Goal: Transaction & Acquisition: Download file/media

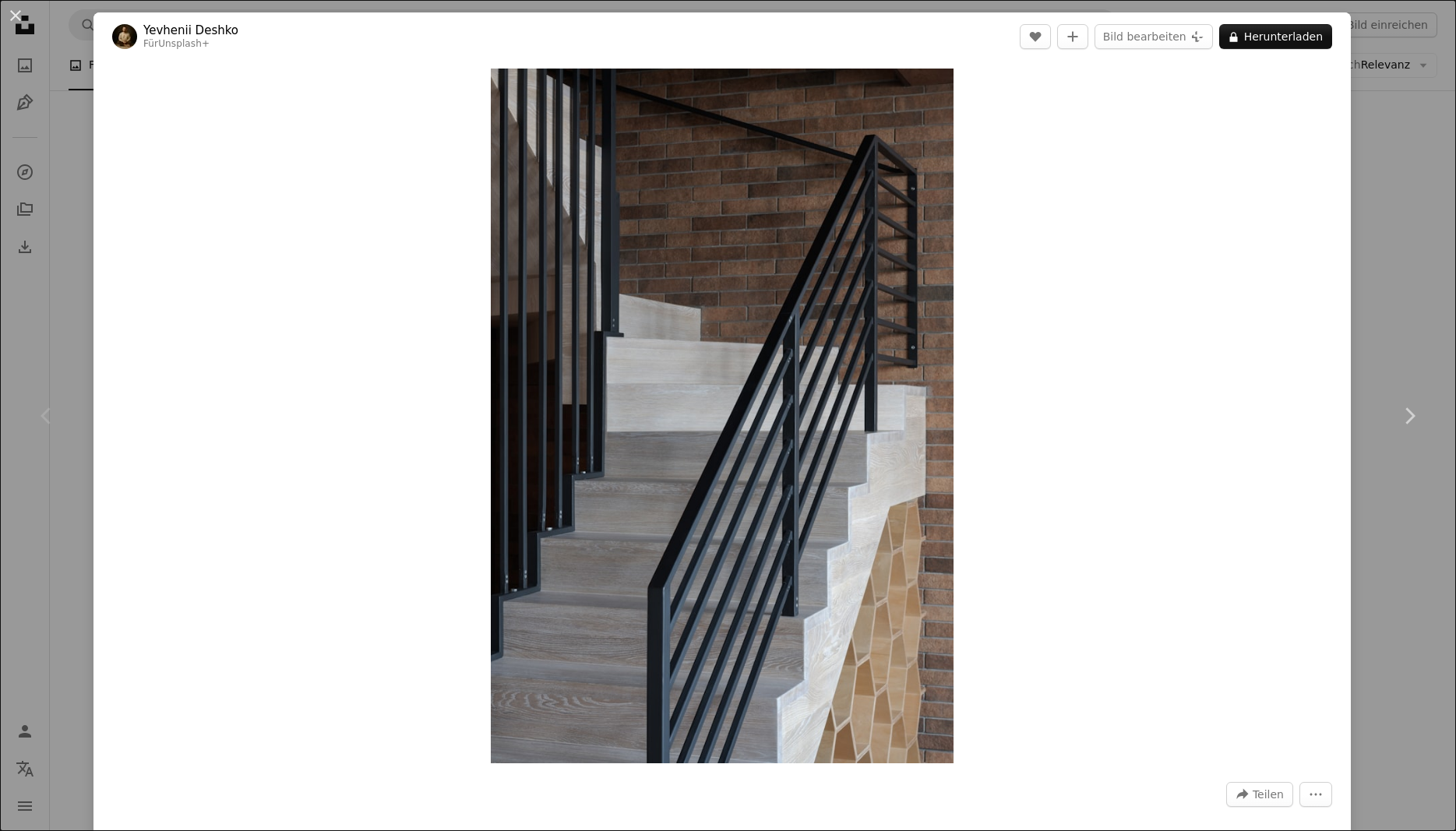
scroll to position [1098, 0]
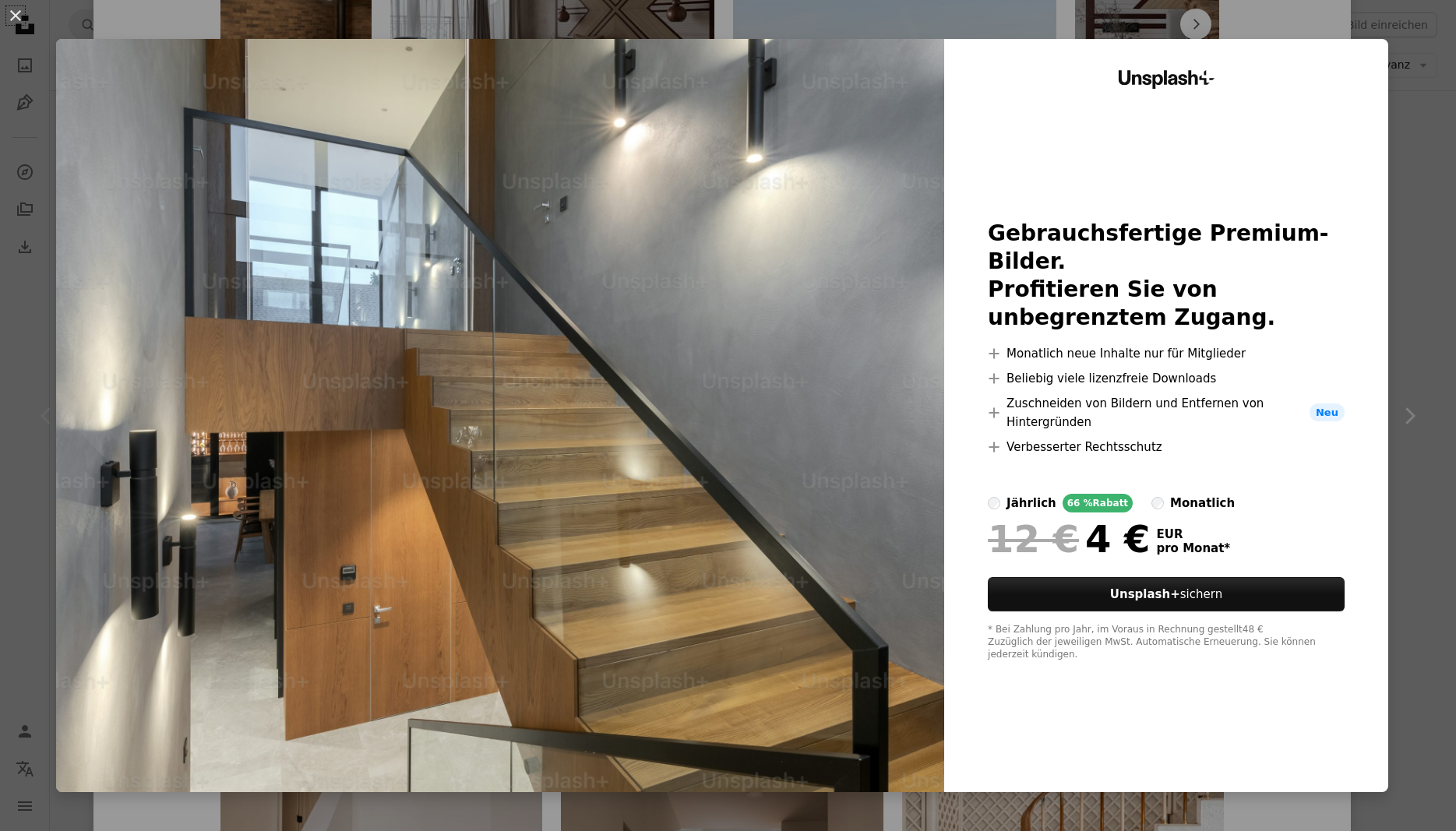
click at [1421, 485] on div "An X shape Unsplash+ Gebrauchsfertige Premium-Bilder. Profitieren Sie von unbeg…" at bounding box center [728, 416] width 1456 height 831
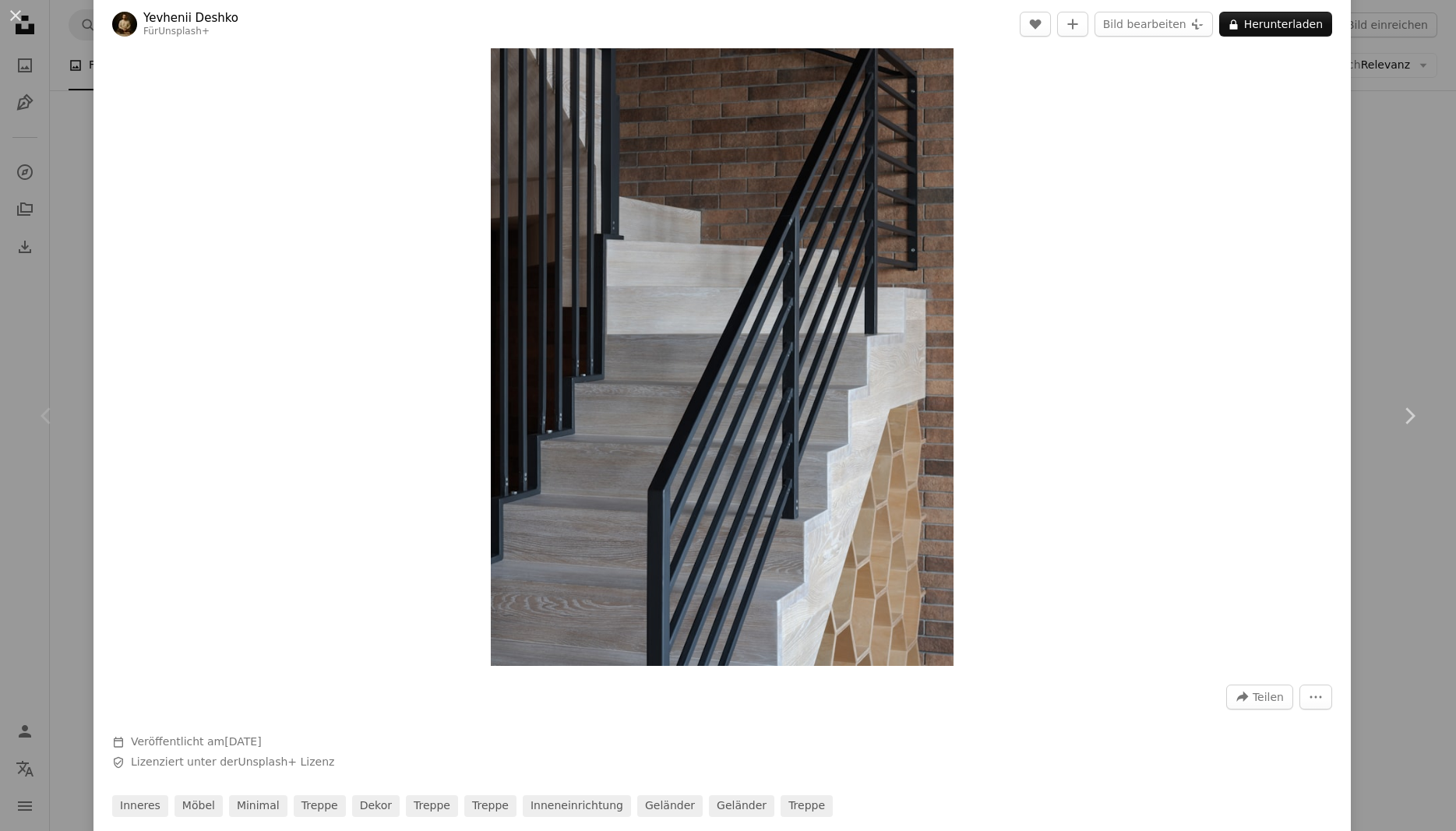
scroll to position [187, 0]
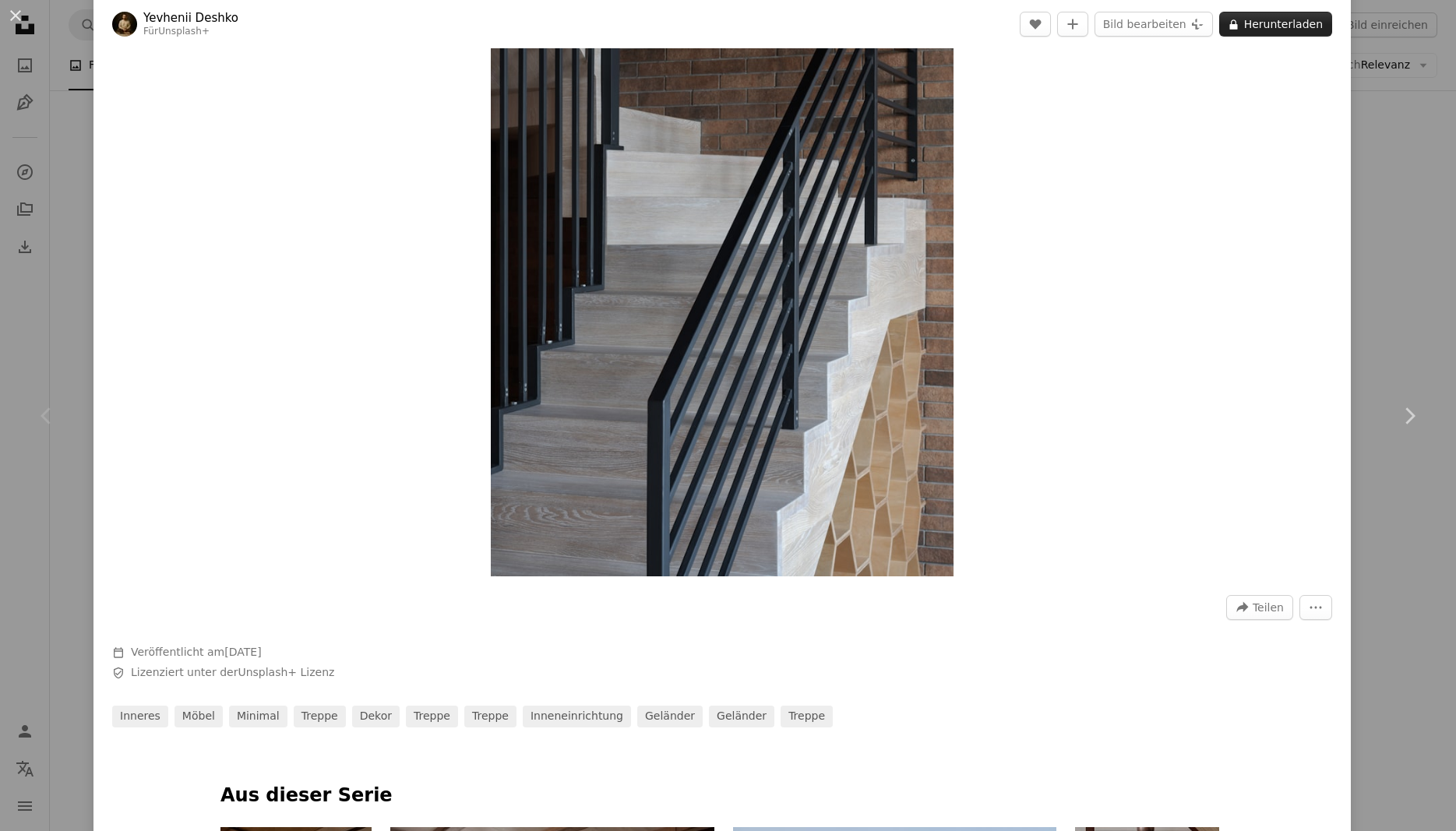
click at [1294, 30] on button "A lock Herunterladen" at bounding box center [1275, 24] width 113 height 25
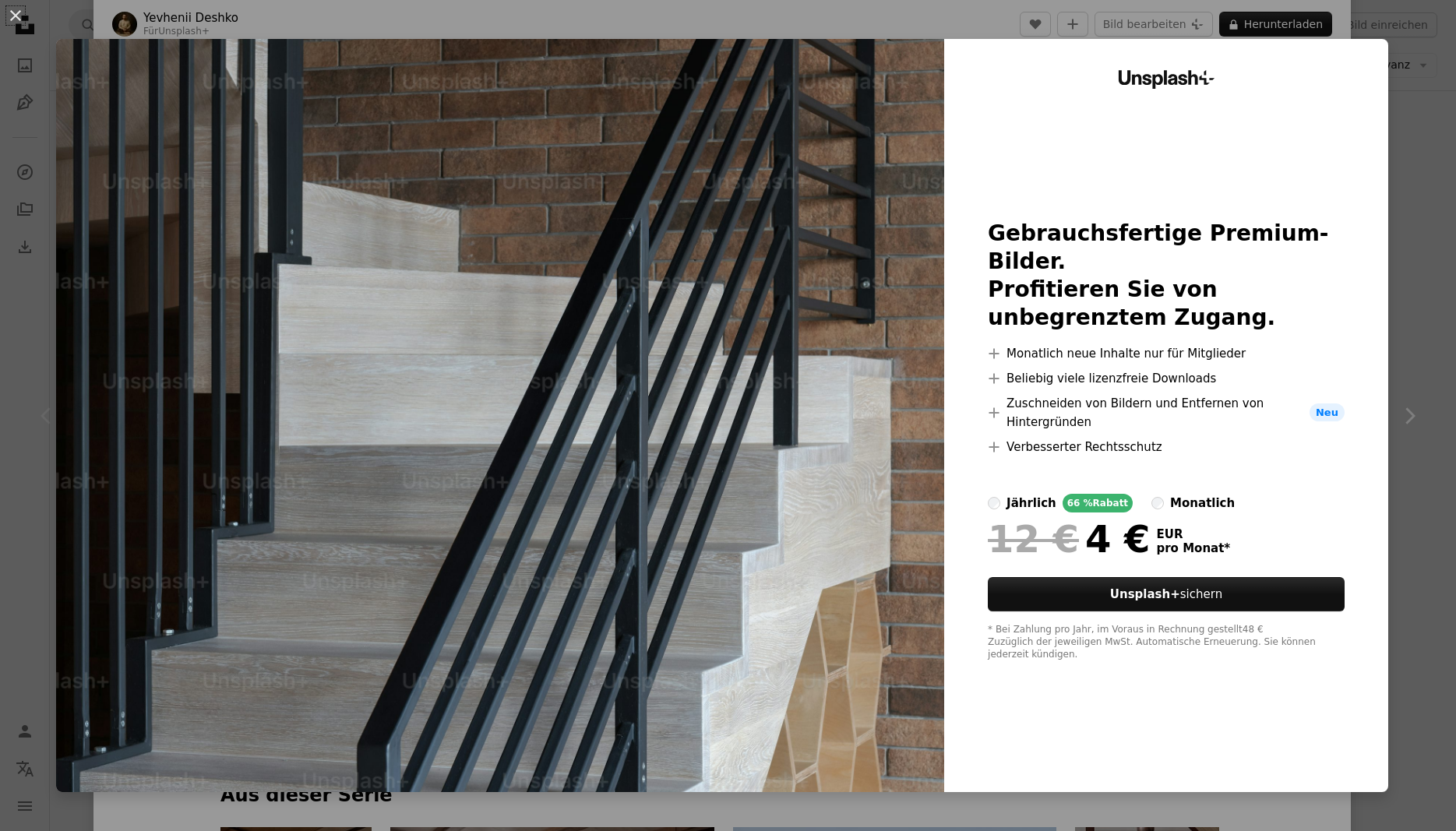
click at [1433, 90] on div "An X shape Unsplash+ Gebrauchsfertige Premium-Bilder. Profitieren Sie von unbeg…" at bounding box center [728, 416] width 1456 height 831
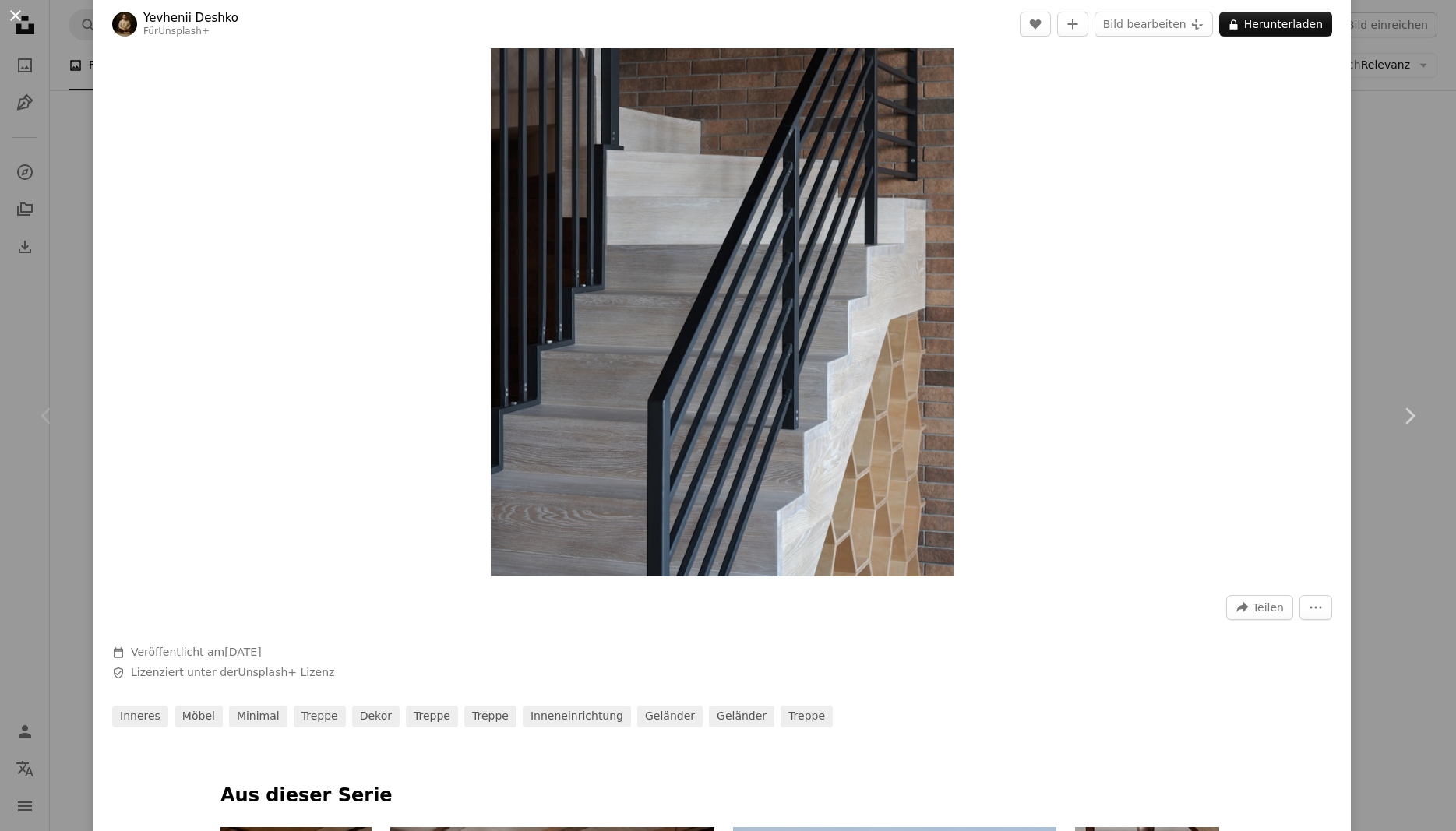
click at [13, 16] on button "An X shape" at bounding box center [16, 16] width 19 height 19
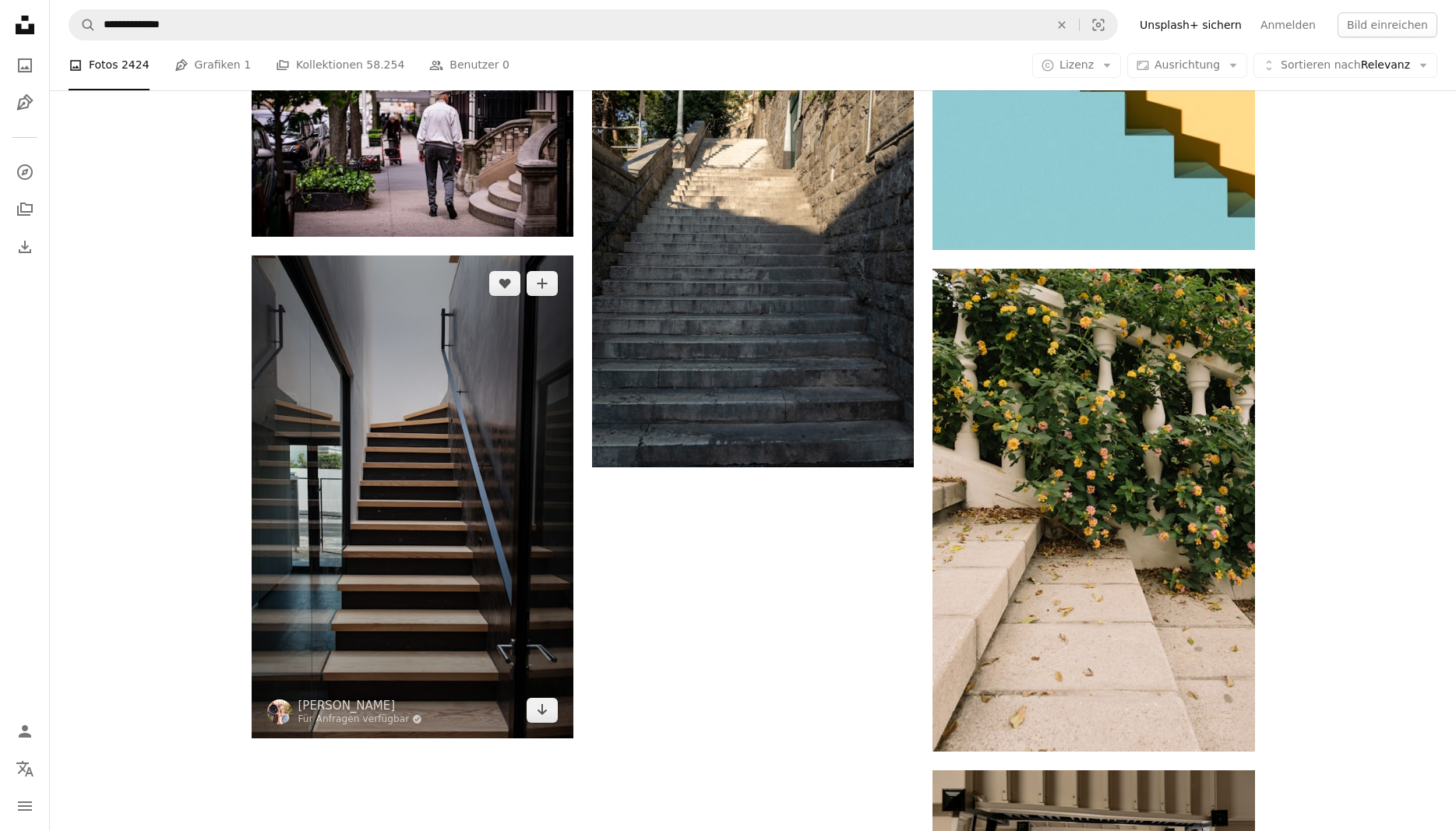
scroll to position [2463, 0]
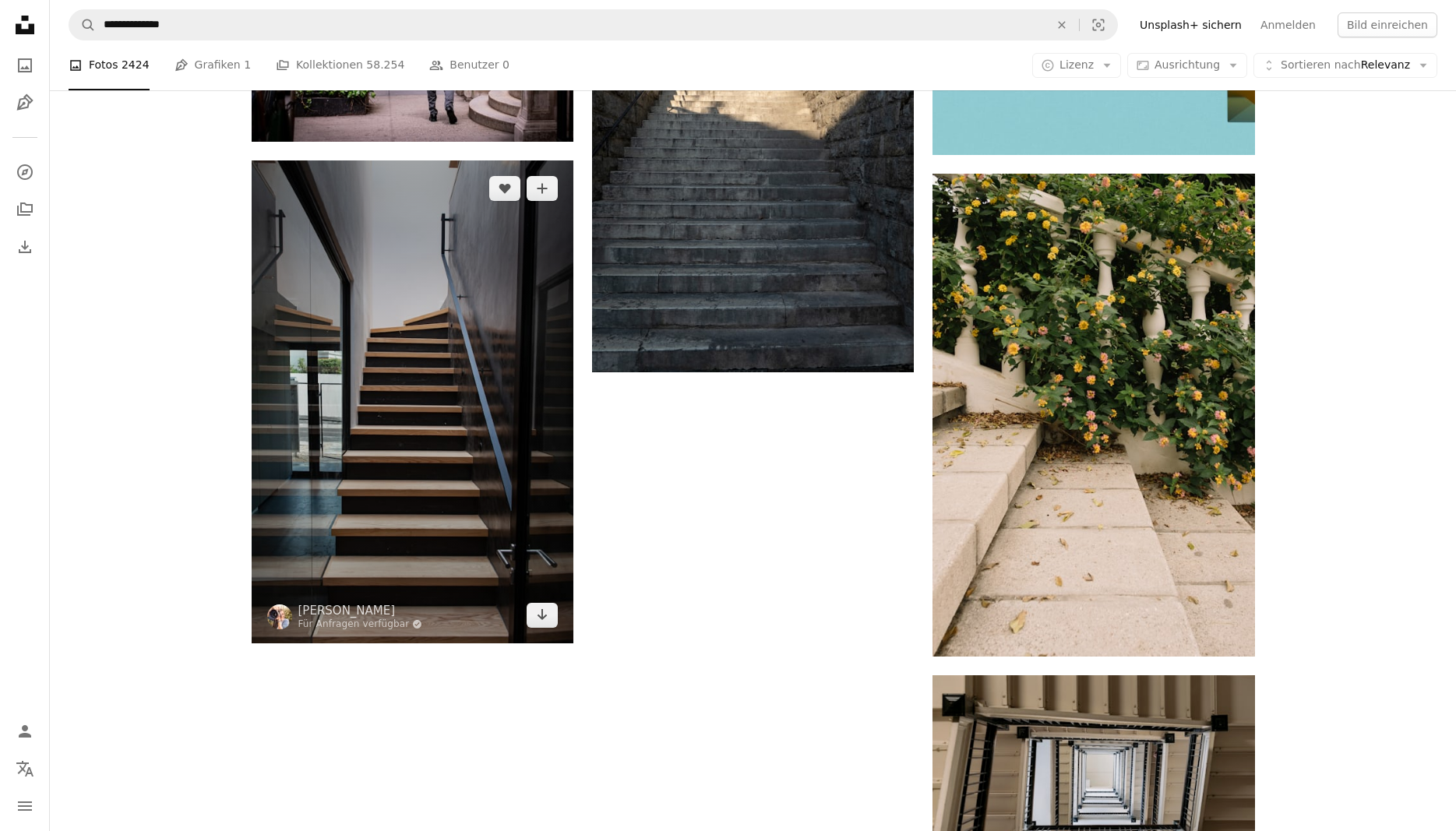
click at [470, 484] on img at bounding box center [412, 402] width 322 height 483
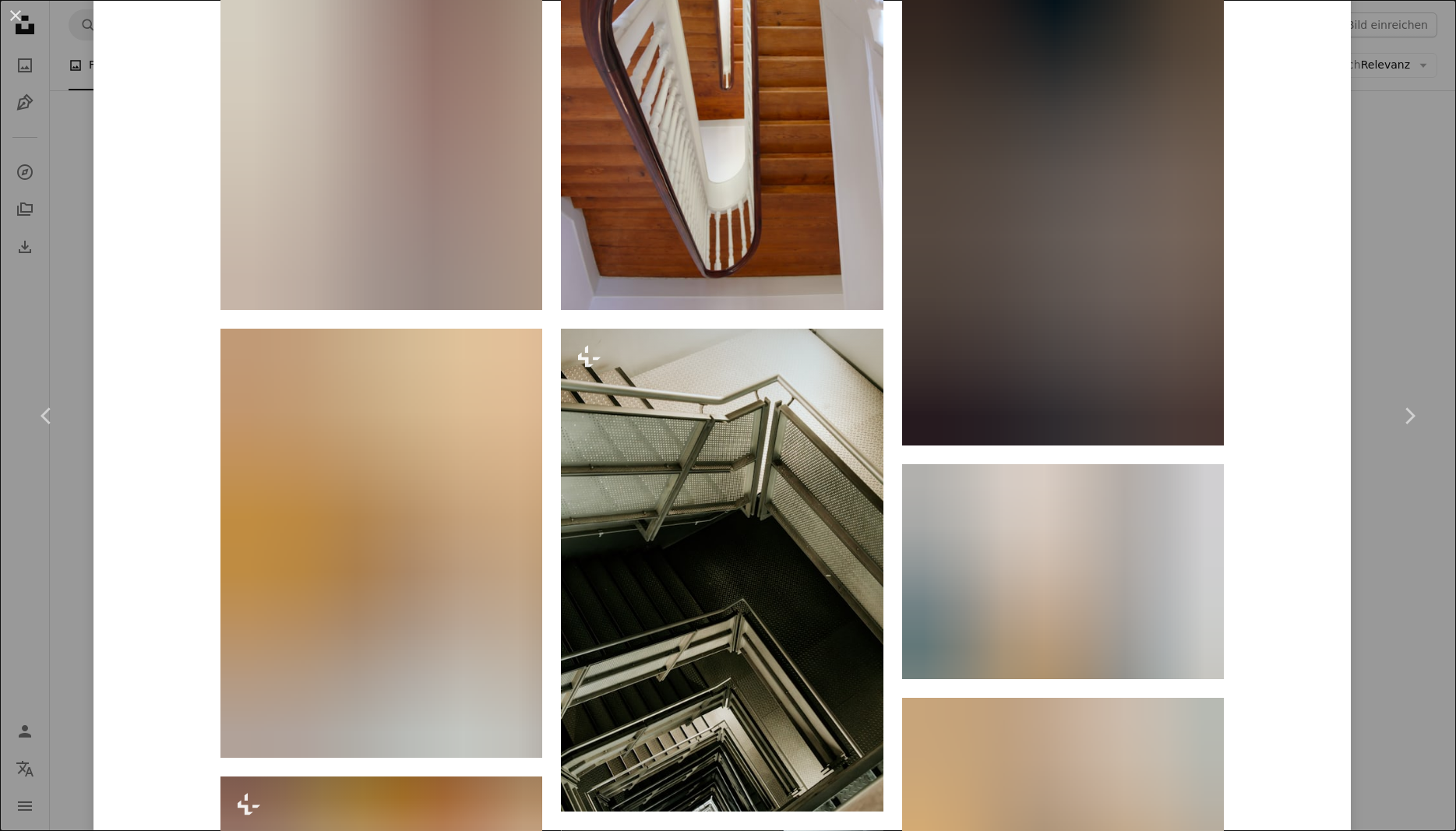
scroll to position [17437, 0]
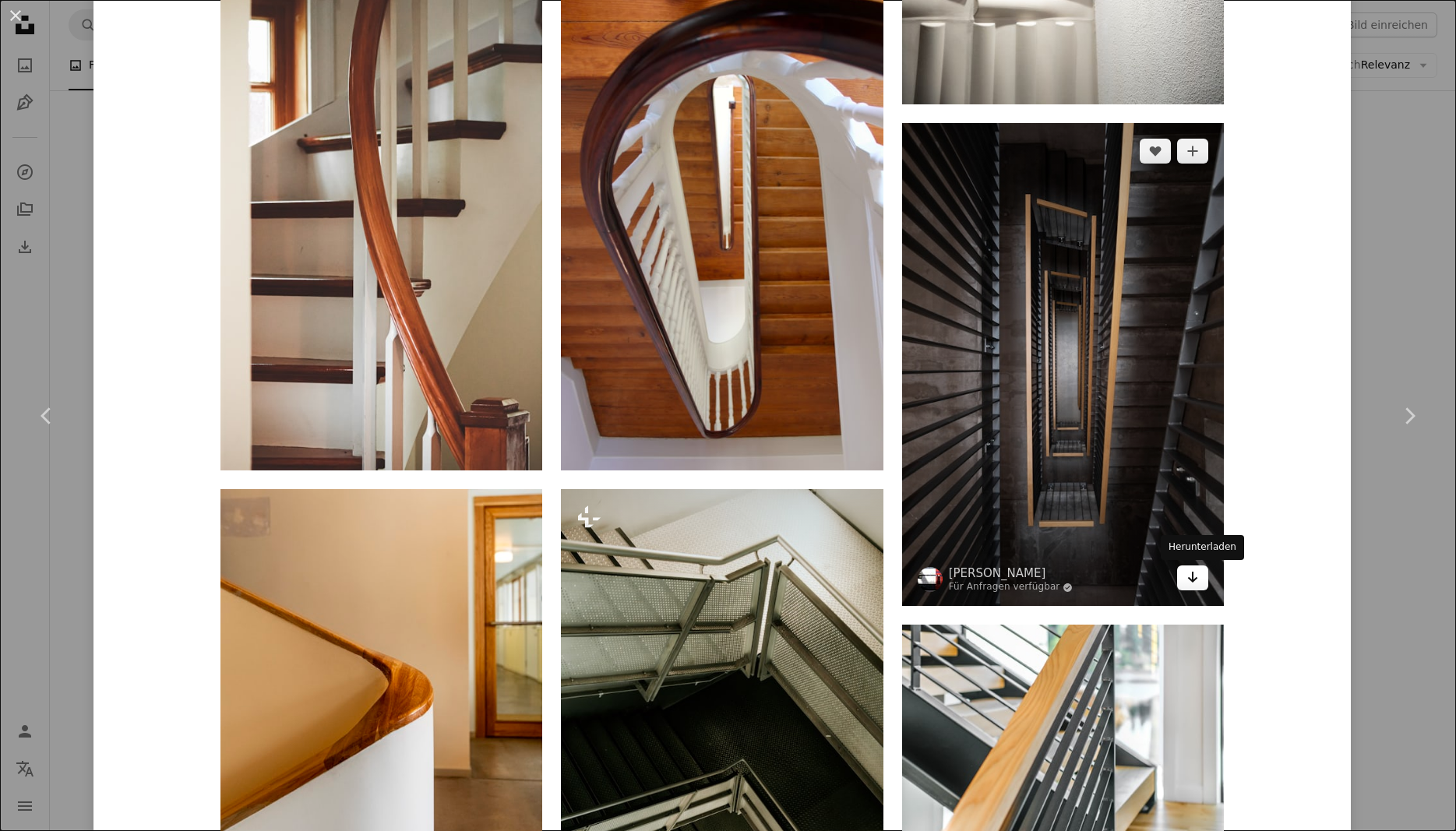
click at [1194, 584] on icon "Arrow pointing down" at bounding box center [1192, 577] width 12 height 19
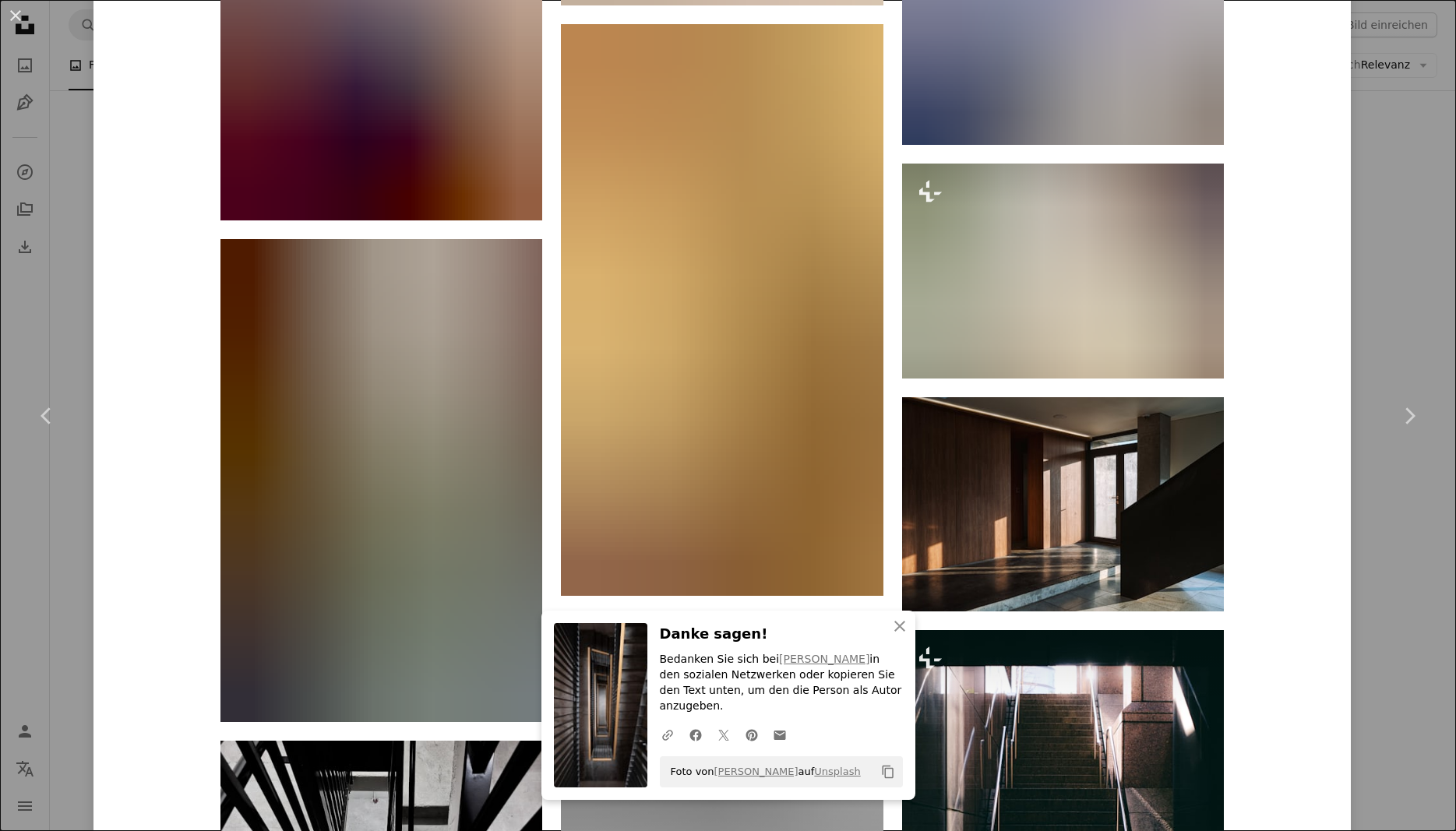
scroll to position [23368, 0]
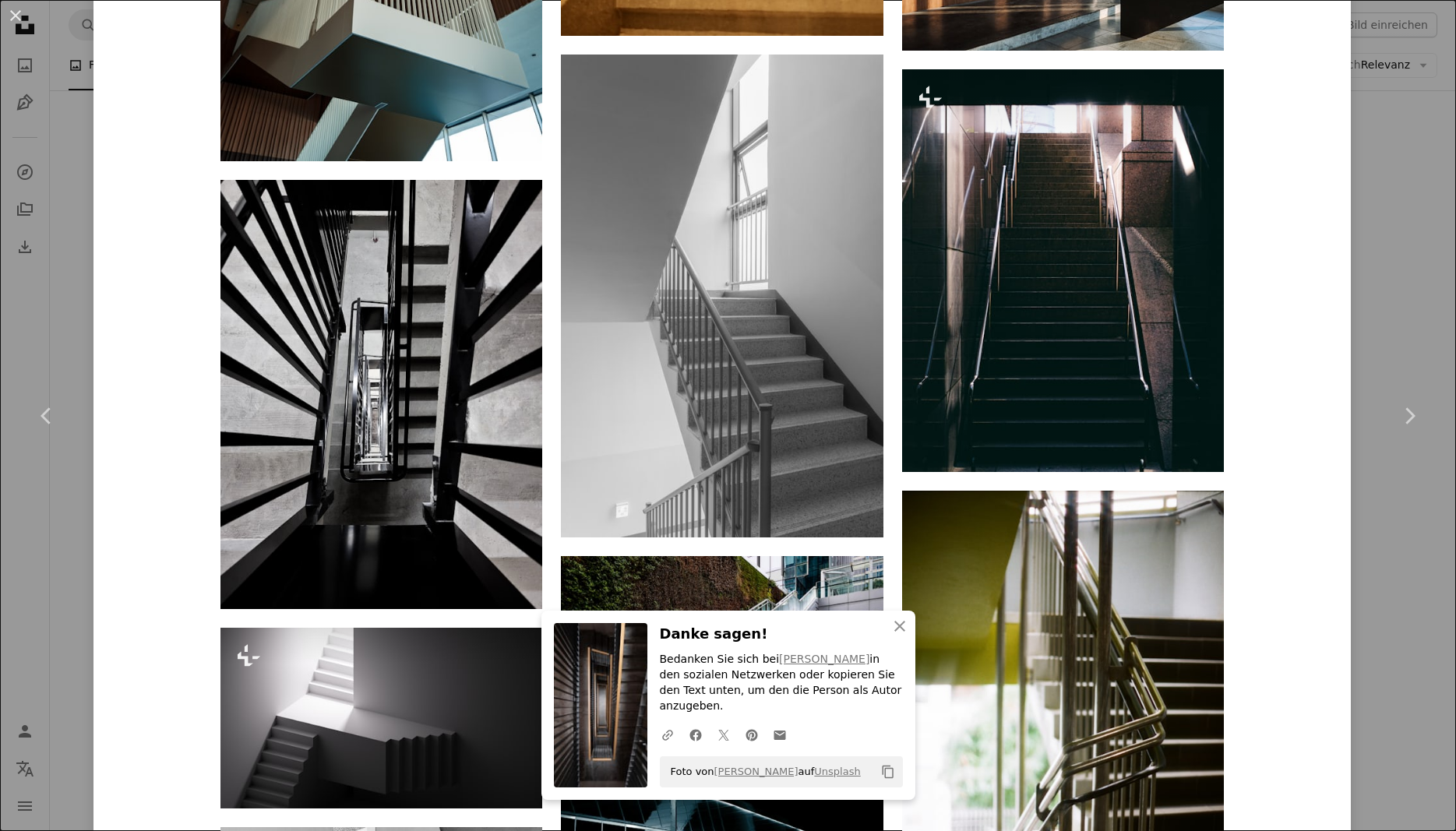
click at [1399, 197] on div "An X shape Chevron left Chevron right An X shape Schließen Danke sagen! Bedanke…" at bounding box center [728, 416] width 1456 height 831
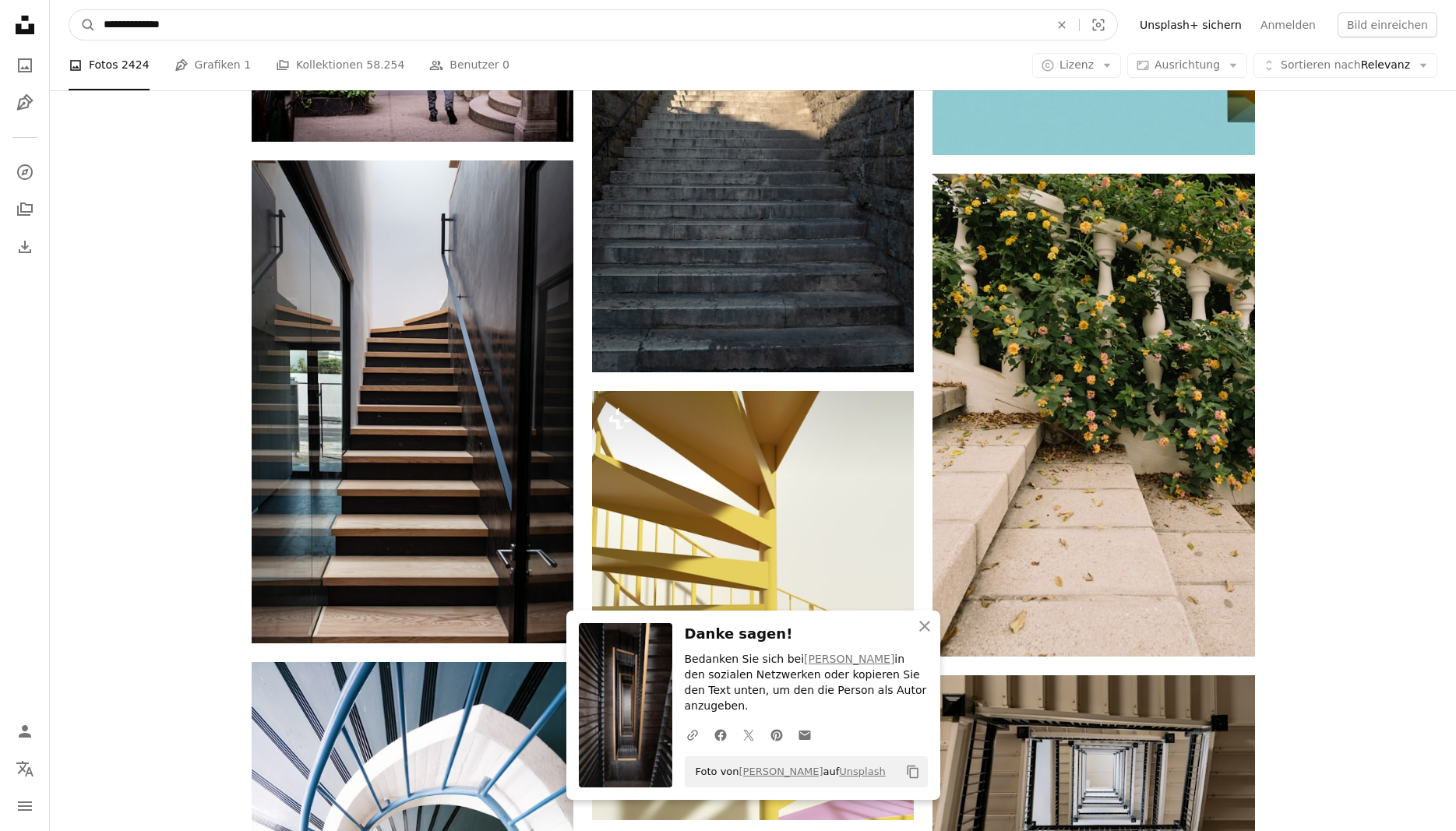
drag, startPoint x: 128, startPoint y: 29, endPoint x: -123, endPoint y: 57, distance: 252.6
click at [95, 39] on input "**********" at bounding box center [569, 25] width 948 height 30
type input "********"
click button "A magnifying glass" at bounding box center [82, 25] width 26 height 30
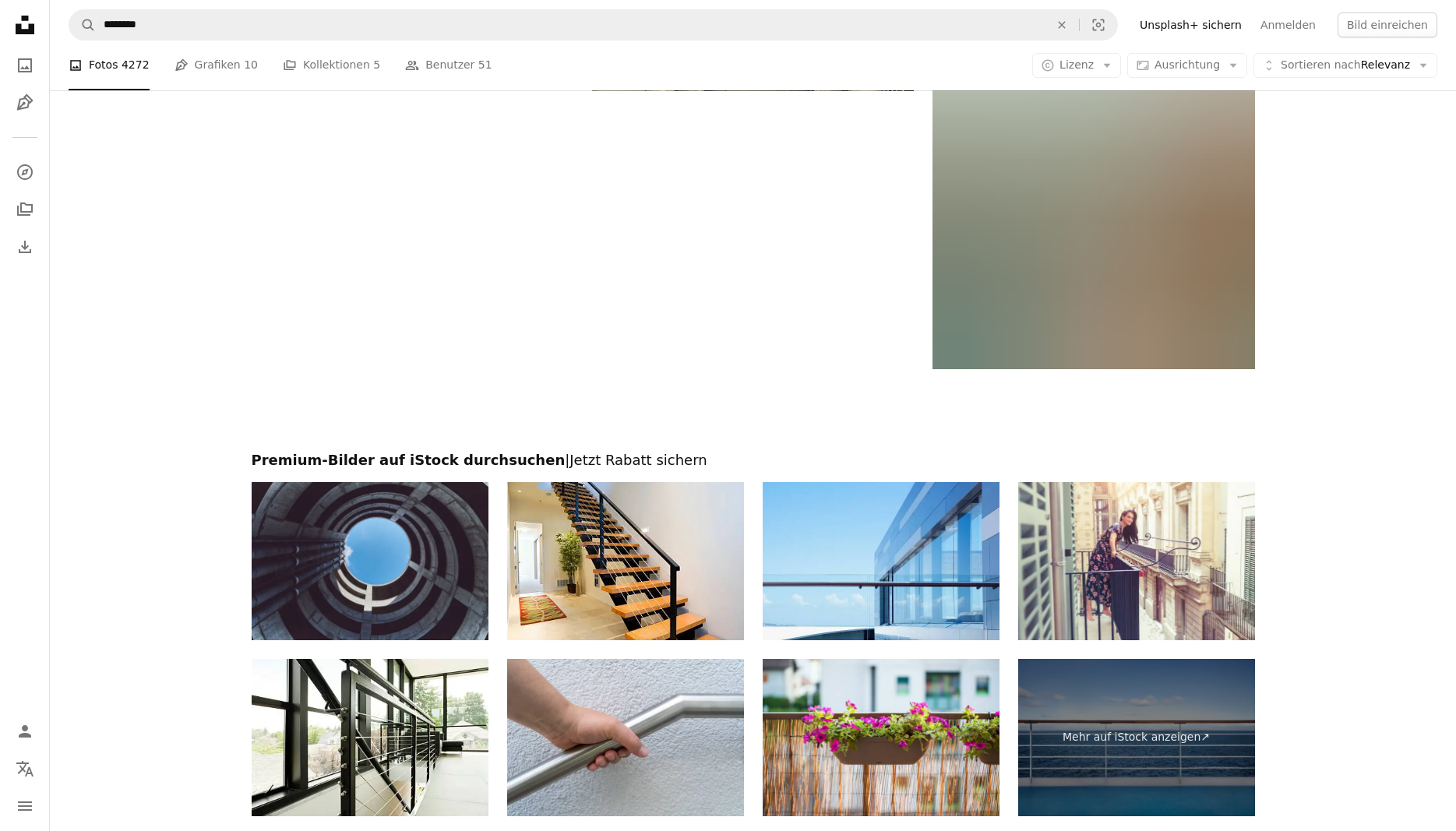
scroll to position [2899, 0]
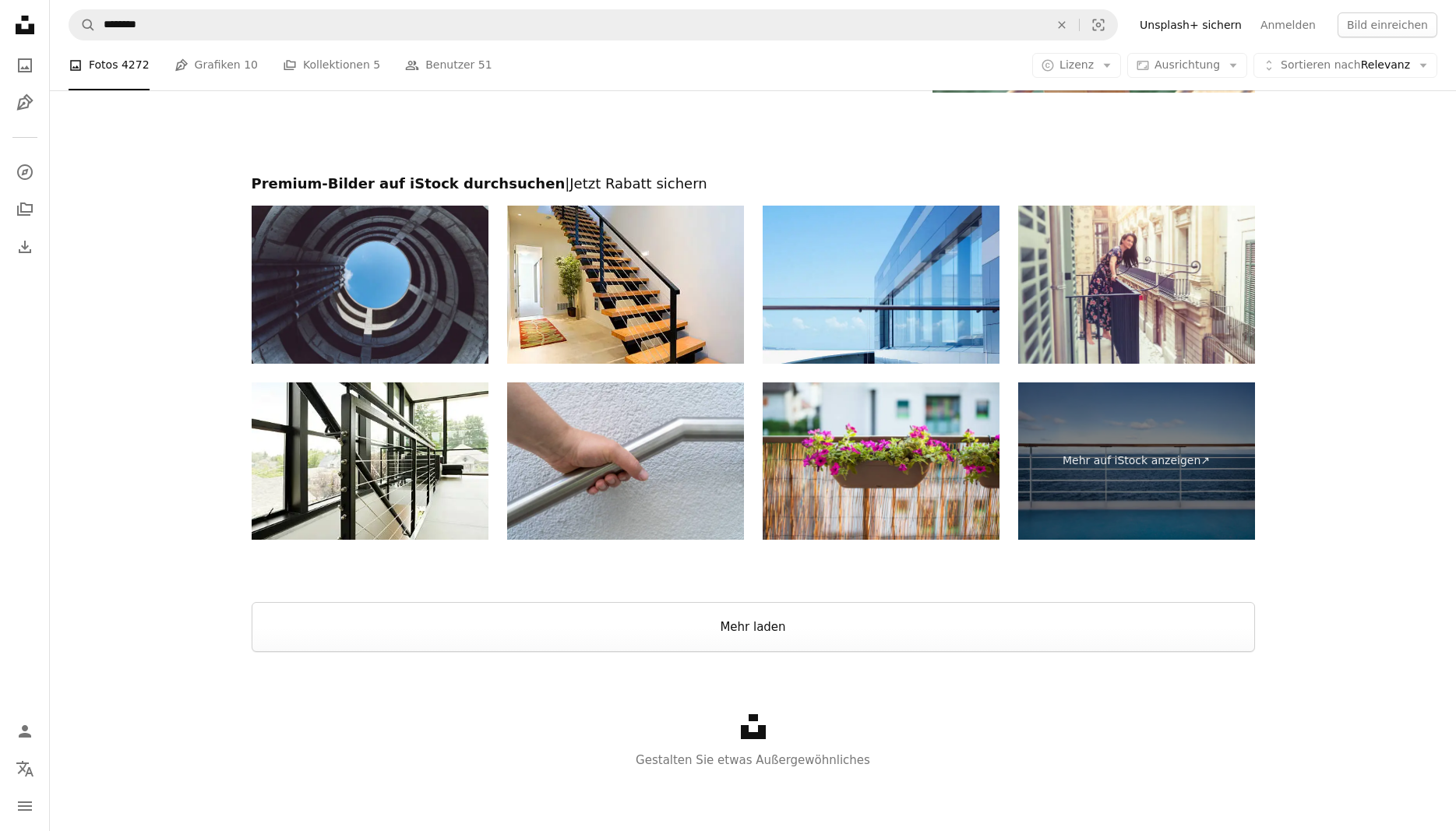
click at [620, 602] on button "Mehr laden" at bounding box center [754, 627] width 1004 height 50
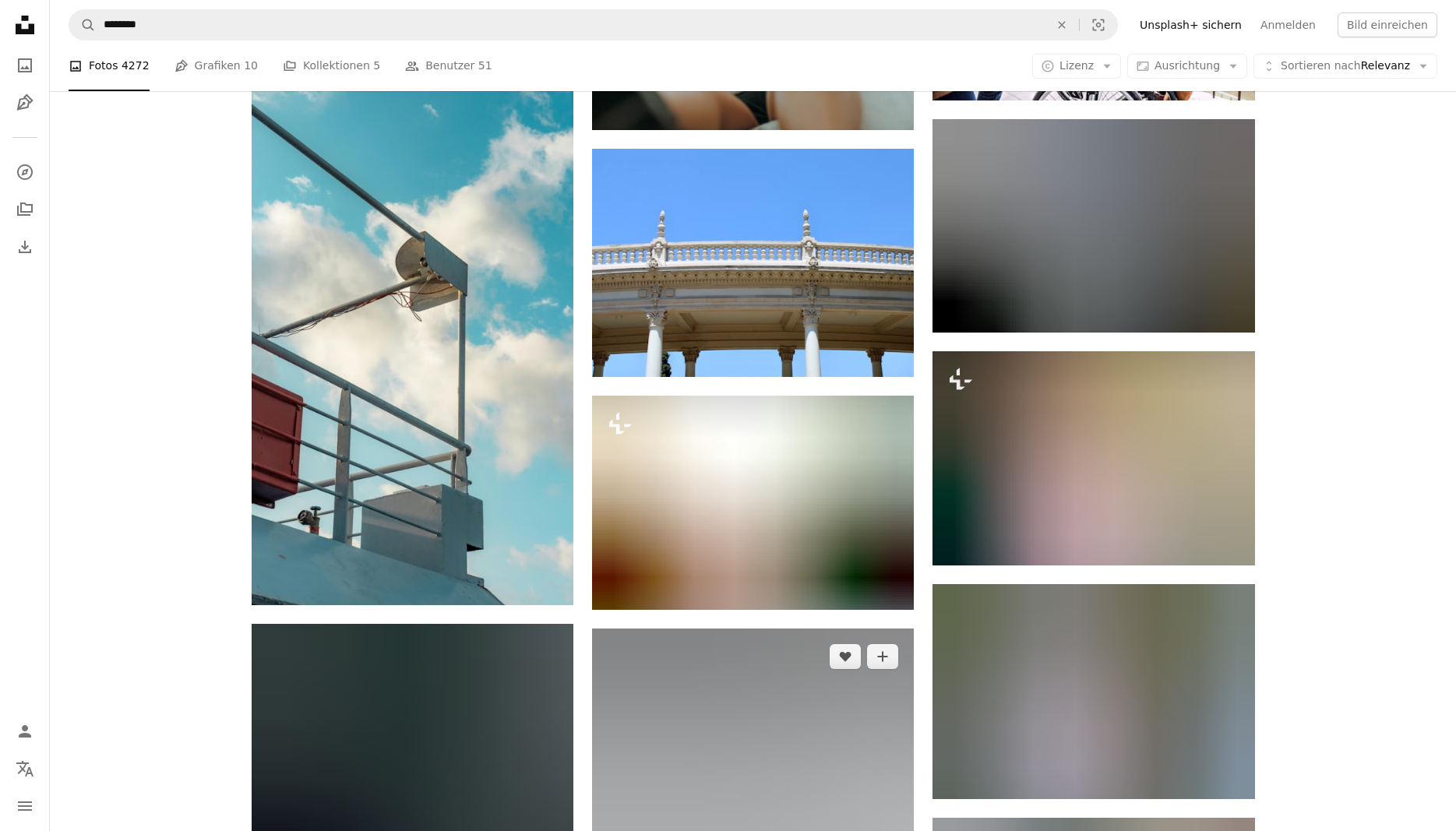
scroll to position [10467, 0]
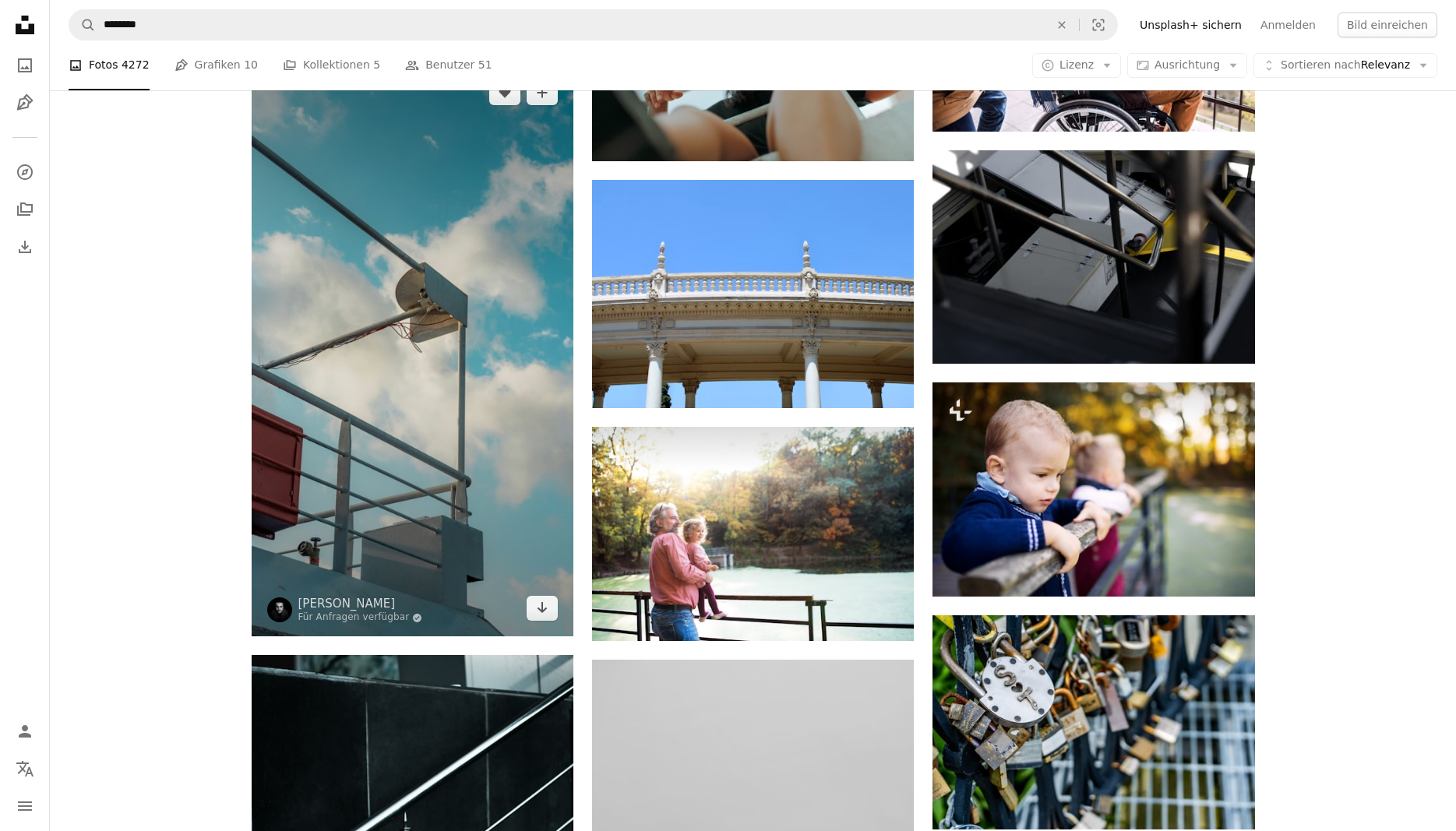
click at [538, 481] on img at bounding box center [412, 351] width 322 height 572
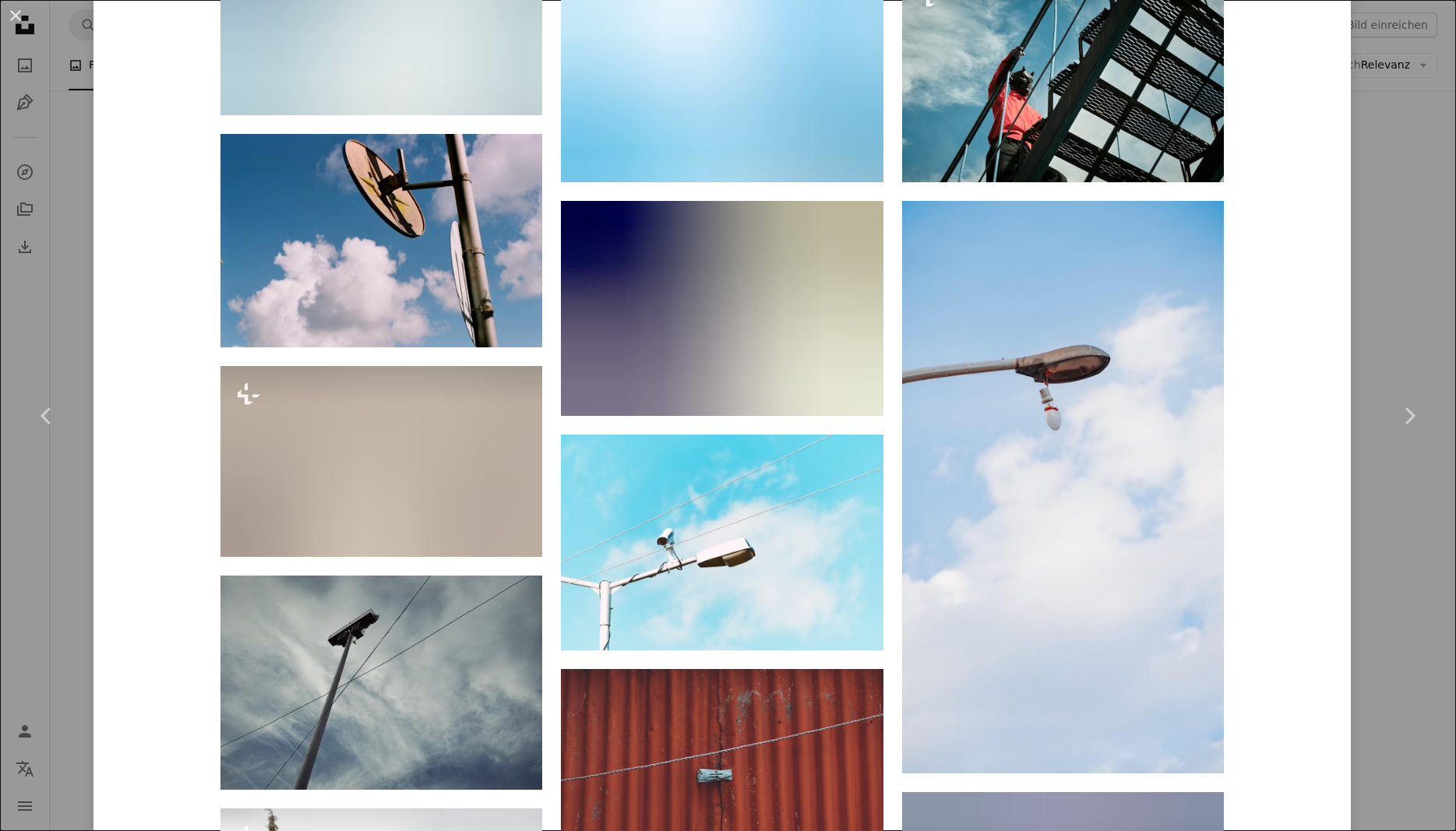
scroll to position [2162, 0]
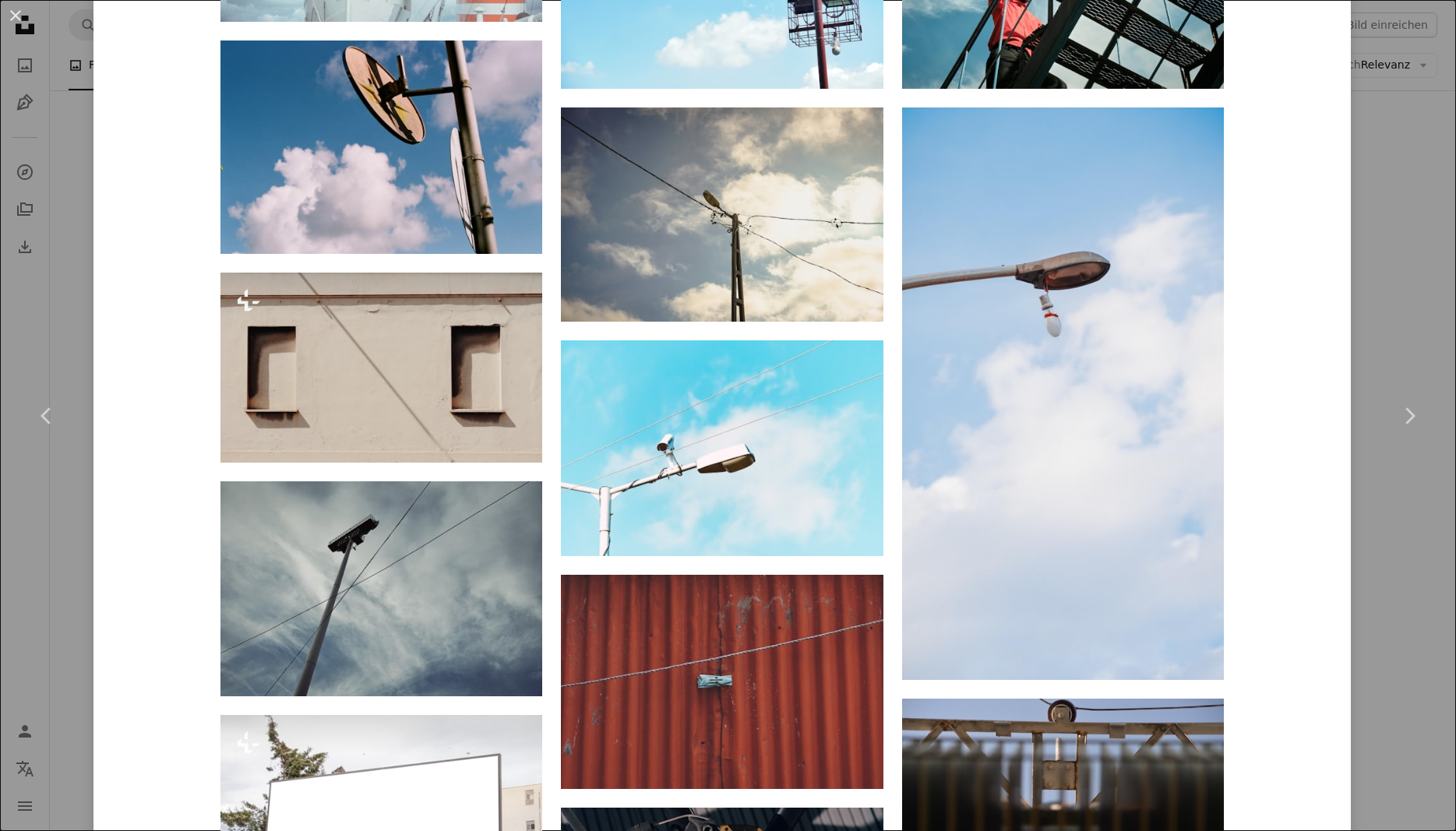
click at [1415, 323] on div "An X shape Chevron left Chevron right Cemrecan Yurtman Für Anfragen verfügbar A…" at bounding box center [728, 416] width 1456 height 831
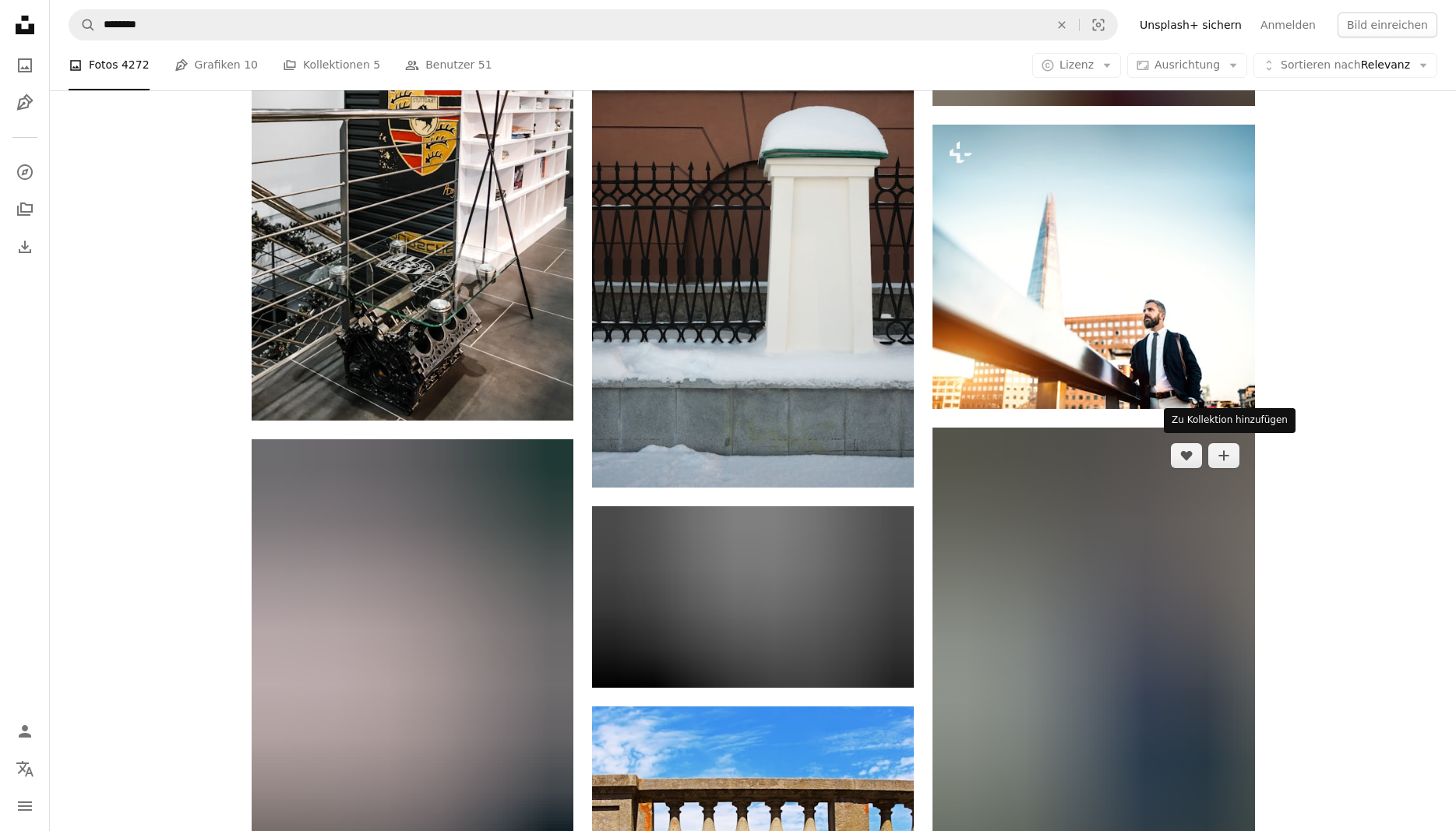
scroll to position [20003, 0]
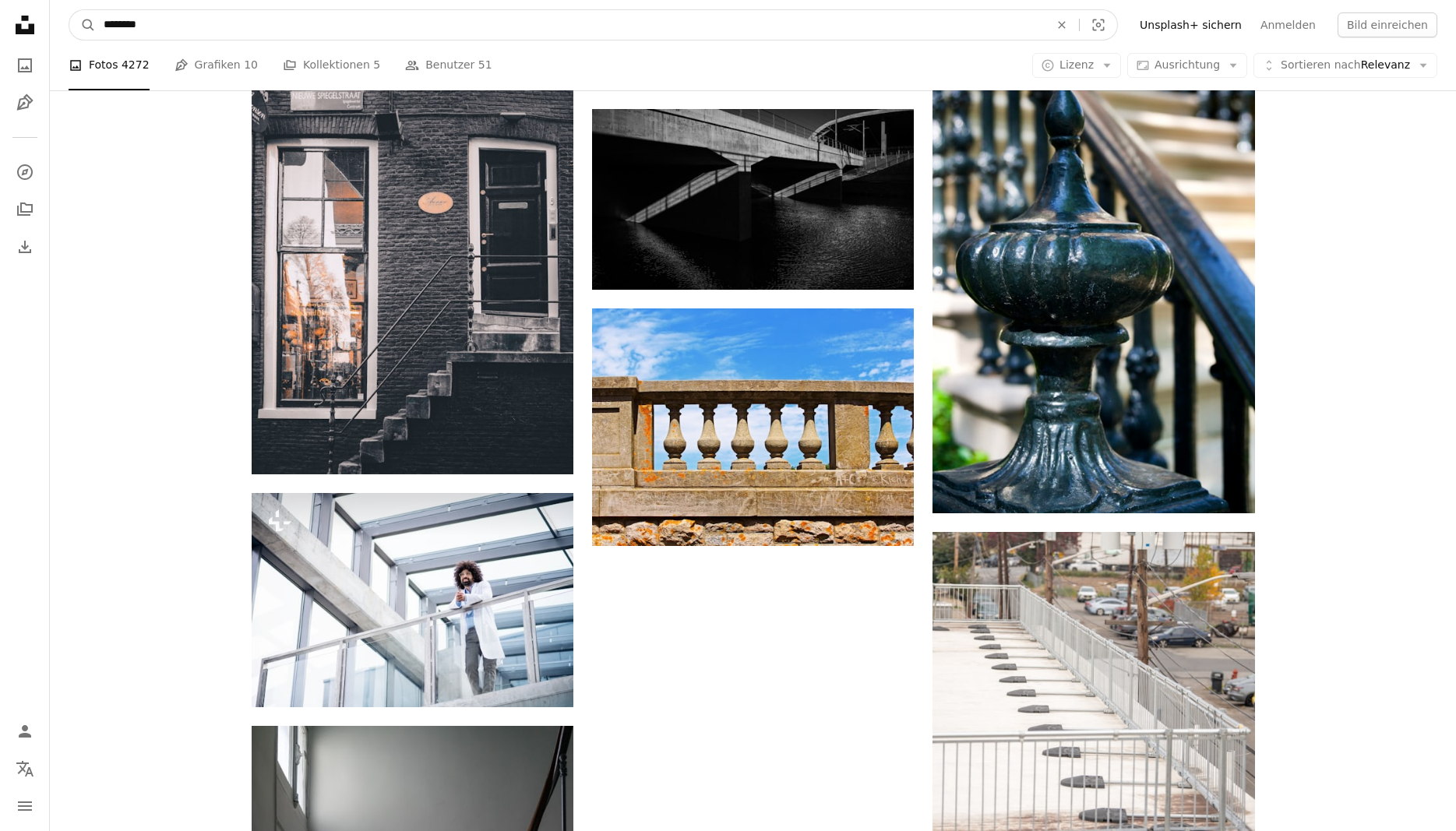
click at [257, 18] on input "********" at bounding box center [569, 25] width 948 height 30
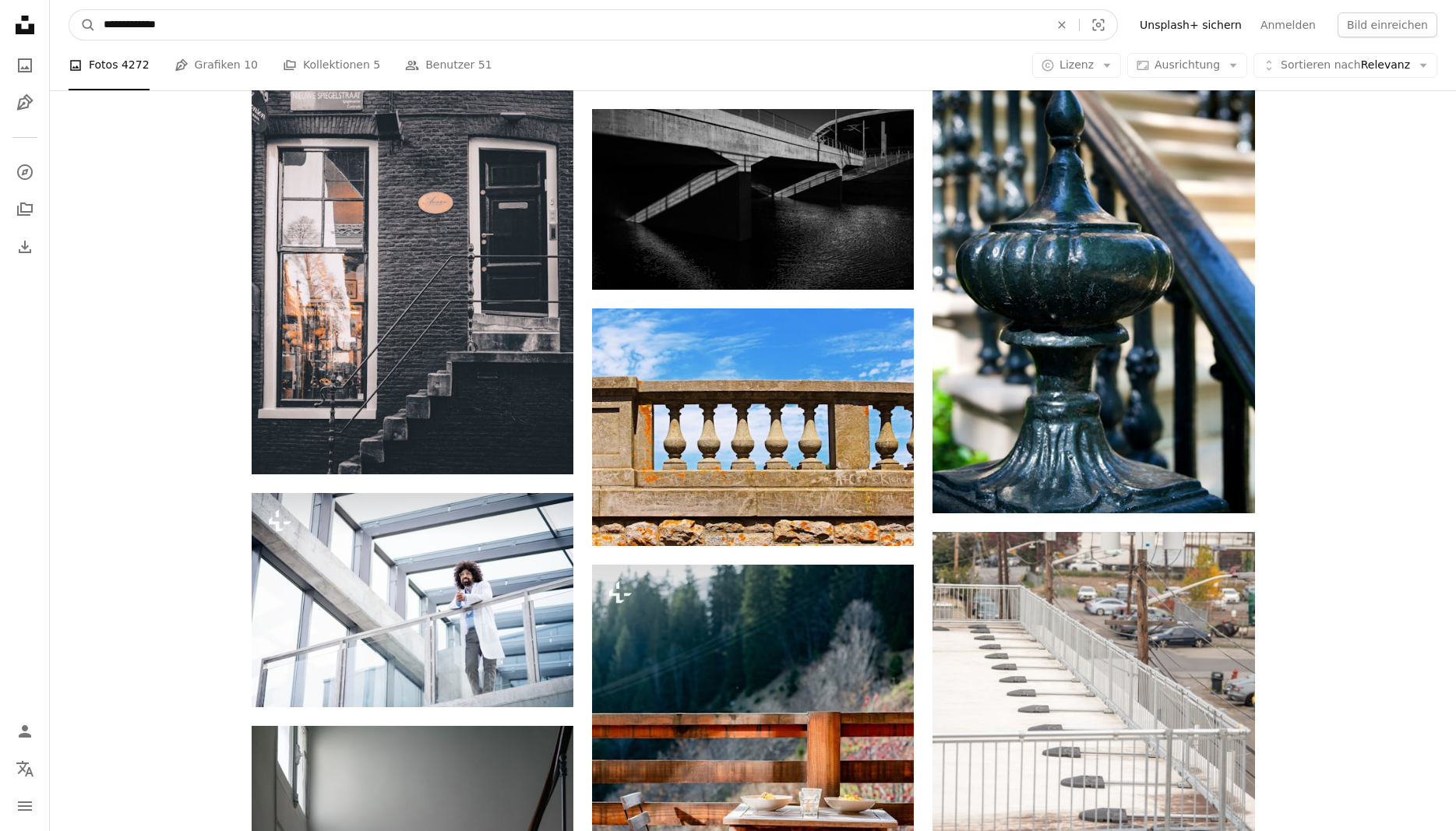
type input "**********"
click button "A magnifying glass" at bounding box center [82, 25] width 26 height 30
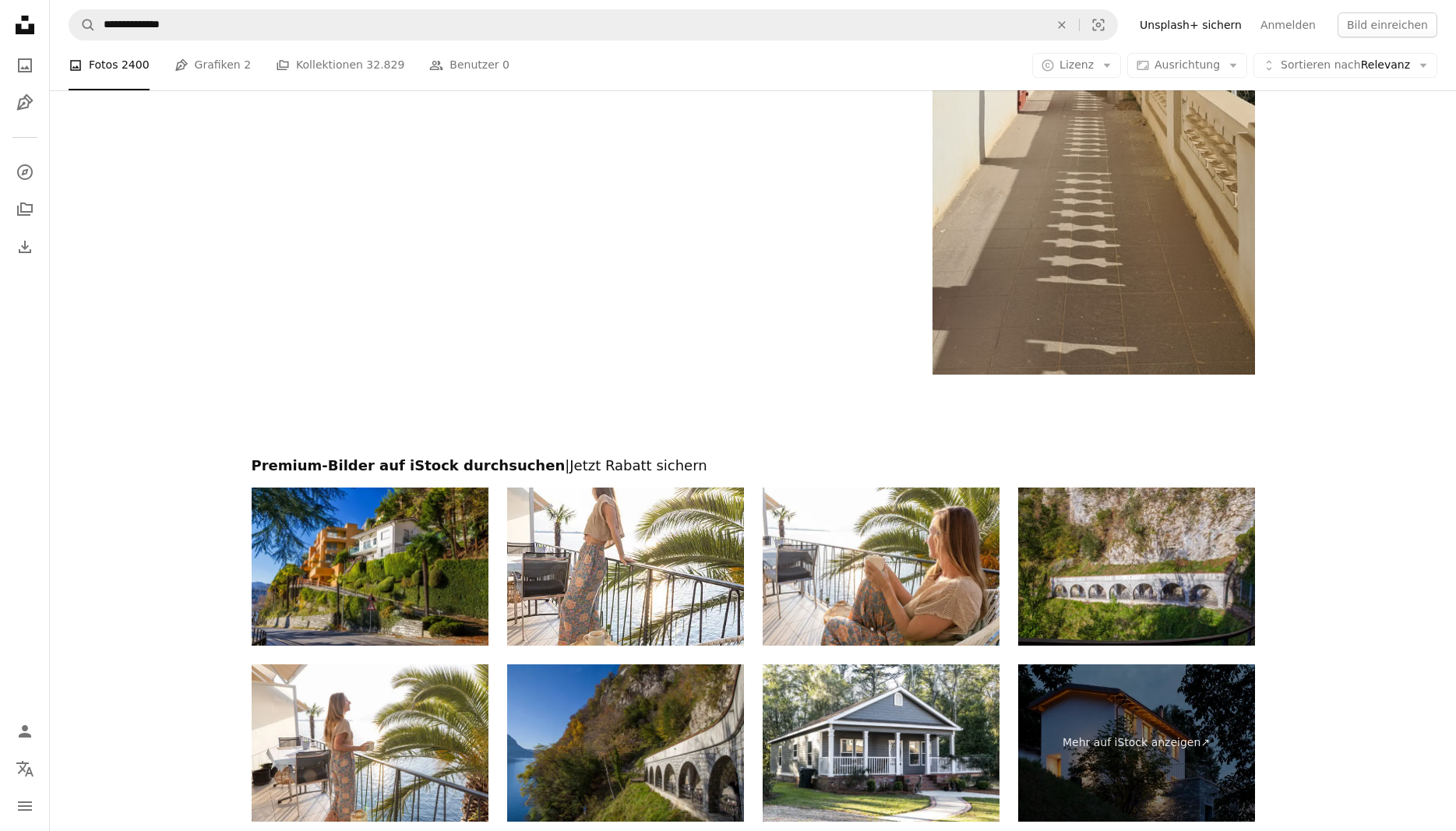
scroll to position [3937, 0]
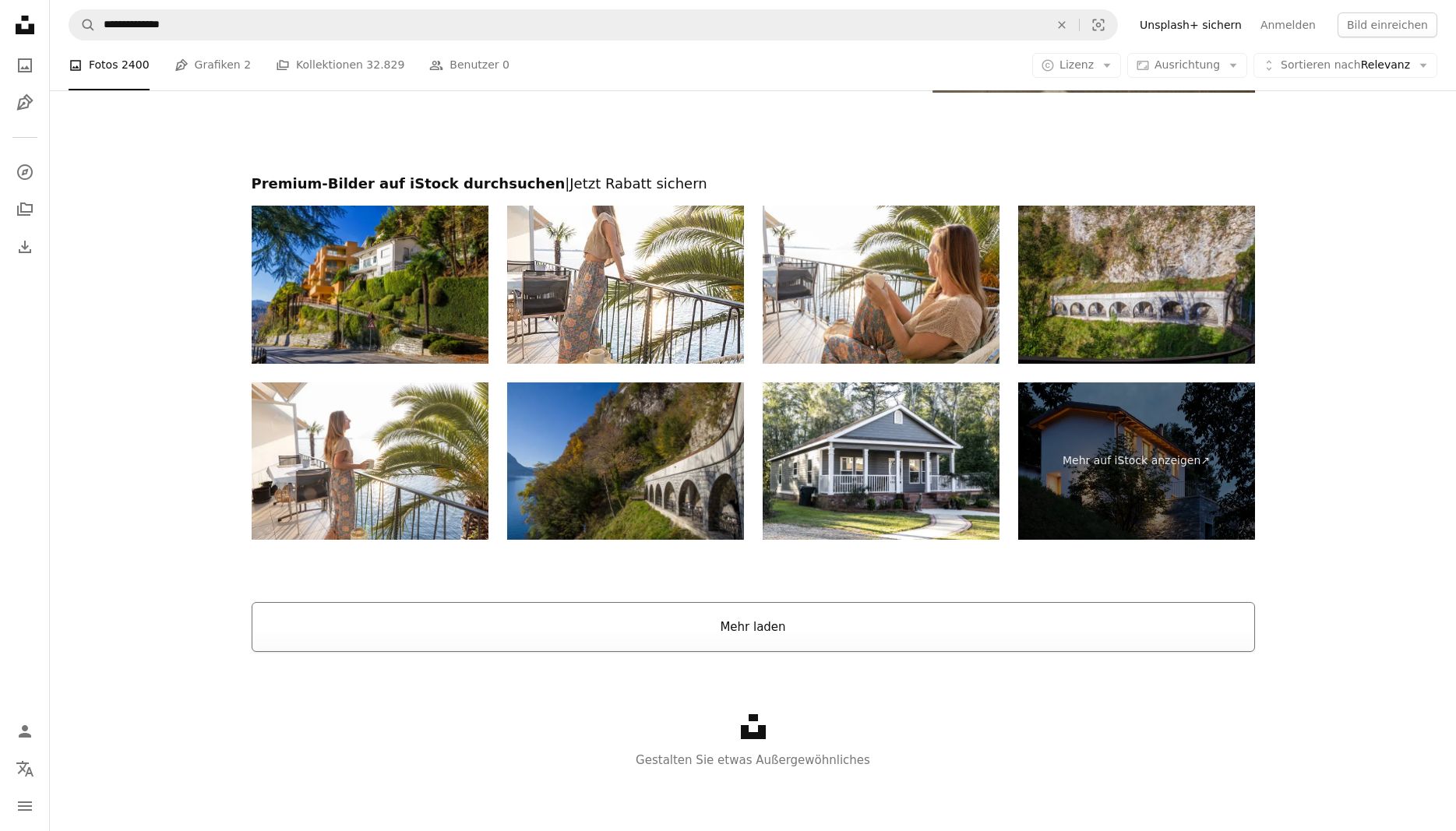
click at [894, 635] on button "Mehr laden" at bounding box center [754, 627] width 1004 height 50
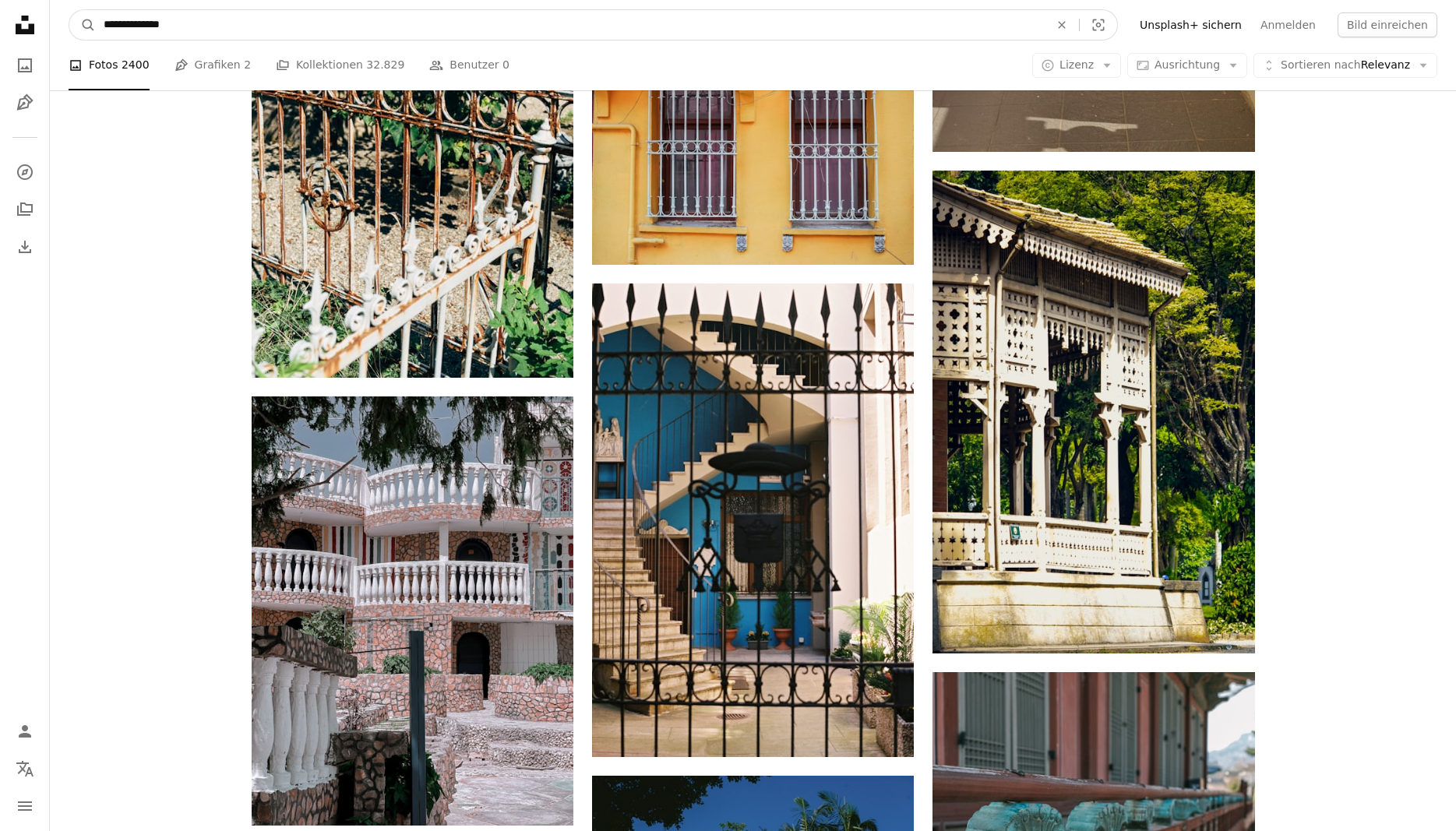
drag, startPoint x: 40, startPoint y: 22, endPoint x: -18, endPoint y: 18, distance: 58.1
click at [95, 18] on input "**********" at bounding box center [569, 25] width 948 height 30
paste input "*"
type input "**********"
click button "A magnifying glass" at bounding box center [82, 25] width 26 height 30
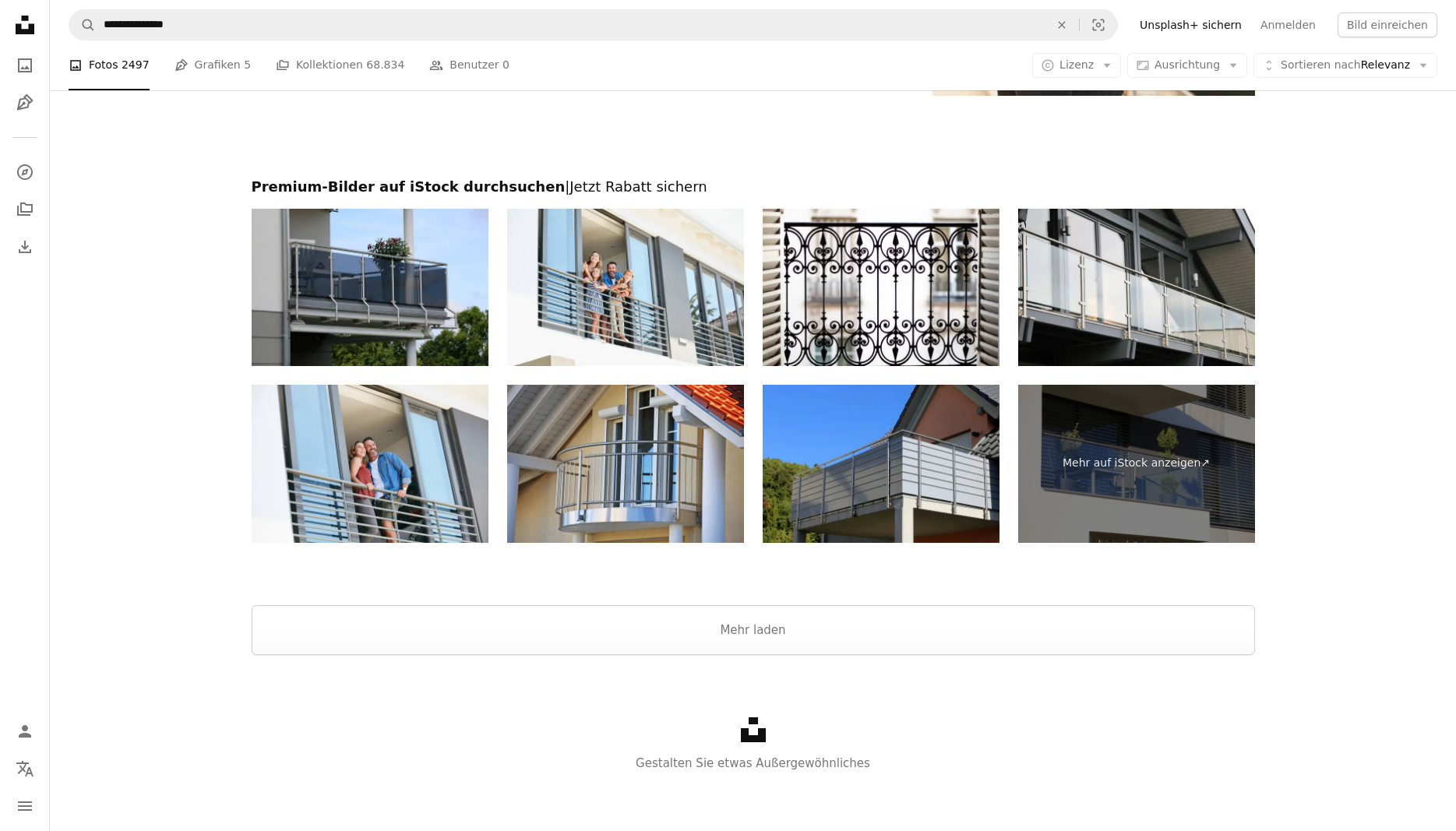
scroll to position [3412, 0]
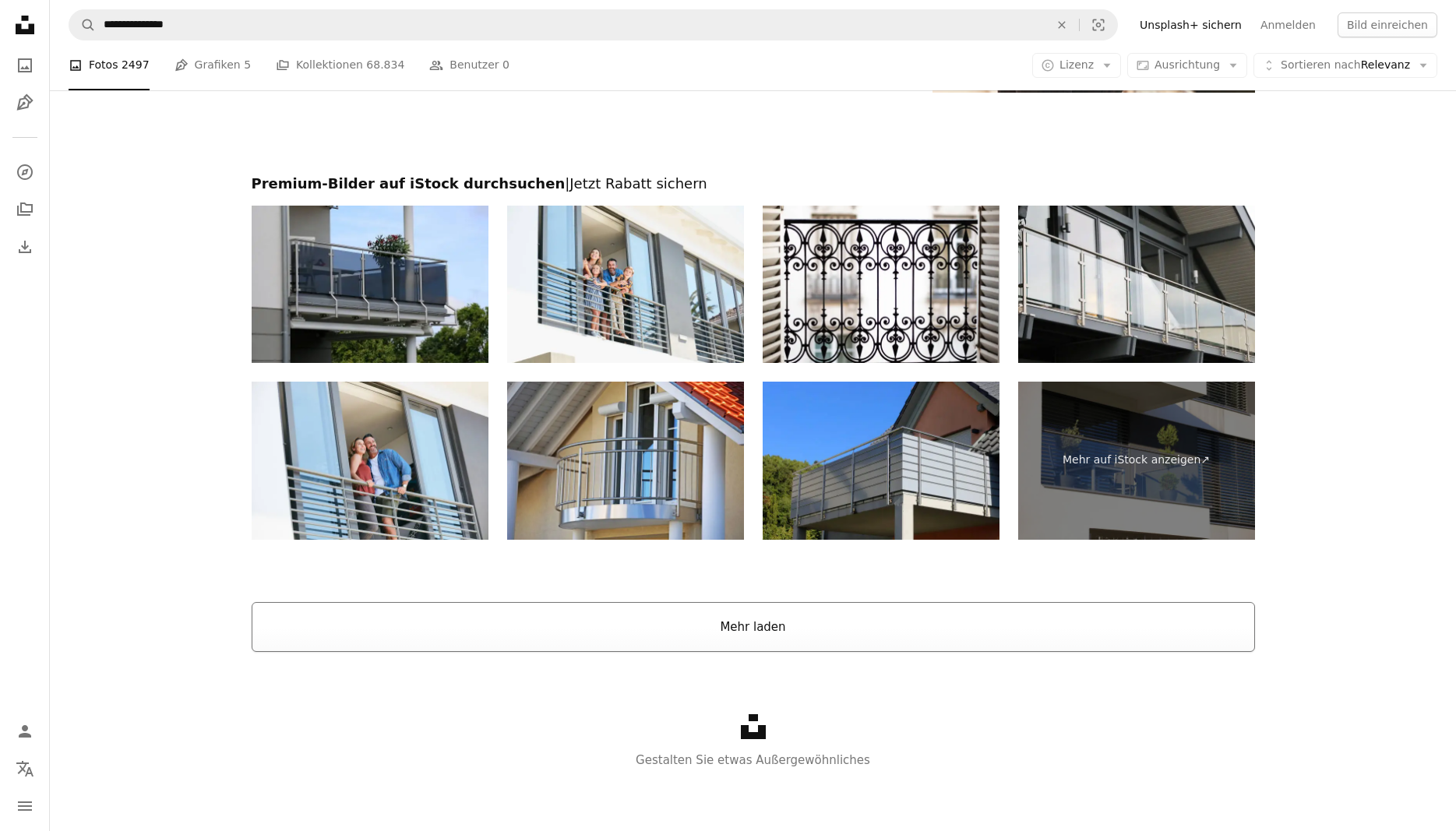
click at [751, 621] on button "Mehr laden" at bounding box center [754, 627] width 1004 height 50
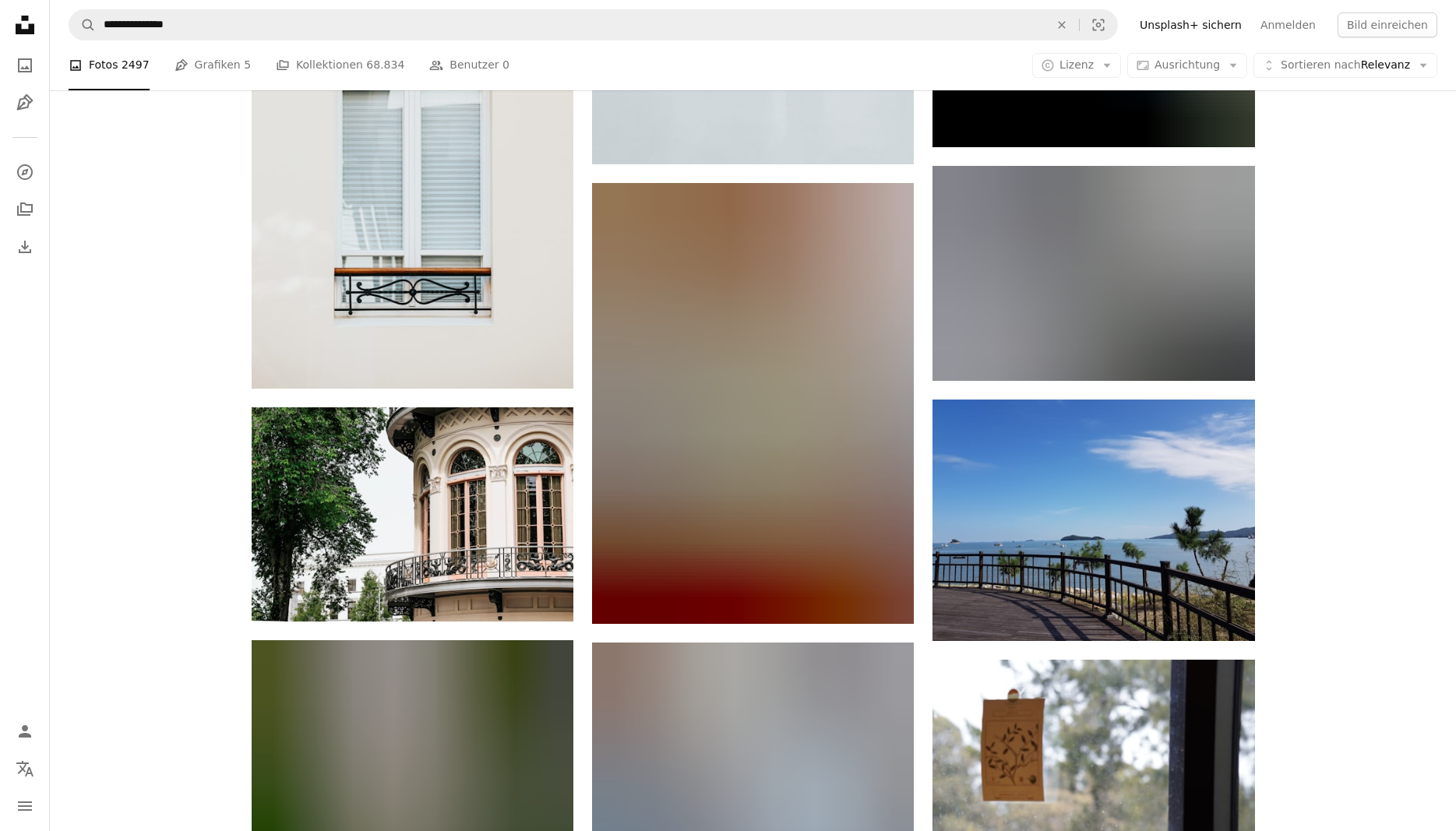
scroll to position [12730, 0]
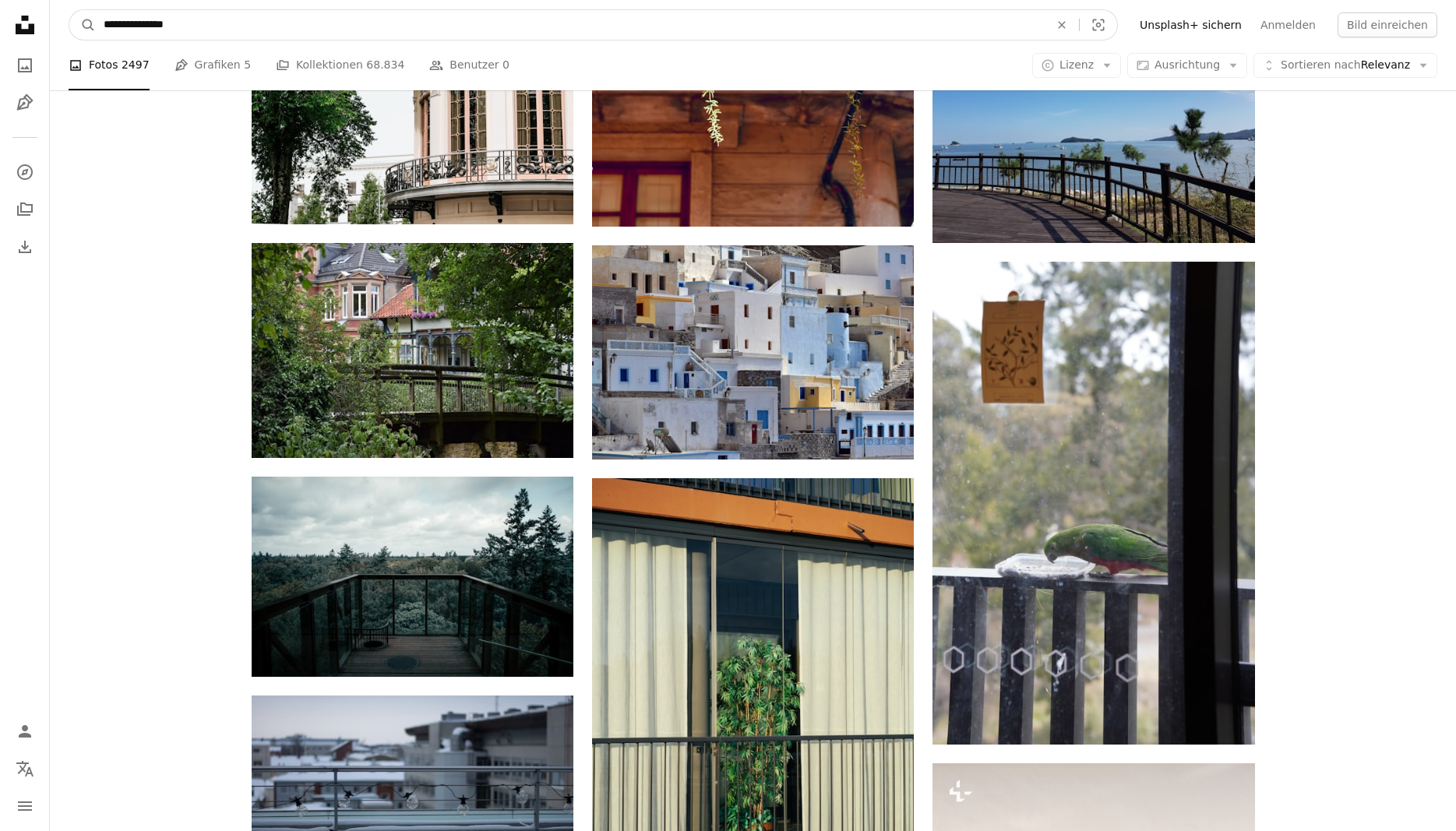
click at [149, 26] on input "**********" at bounding box center [569, 25] width 948 height 30
click at [212, 24] on input "**********" at bounding box center [569, 25] width 948 height 30
type input "**********"
click button "A magnifying glass" at bounding box center [82, 25] width 26 height 30
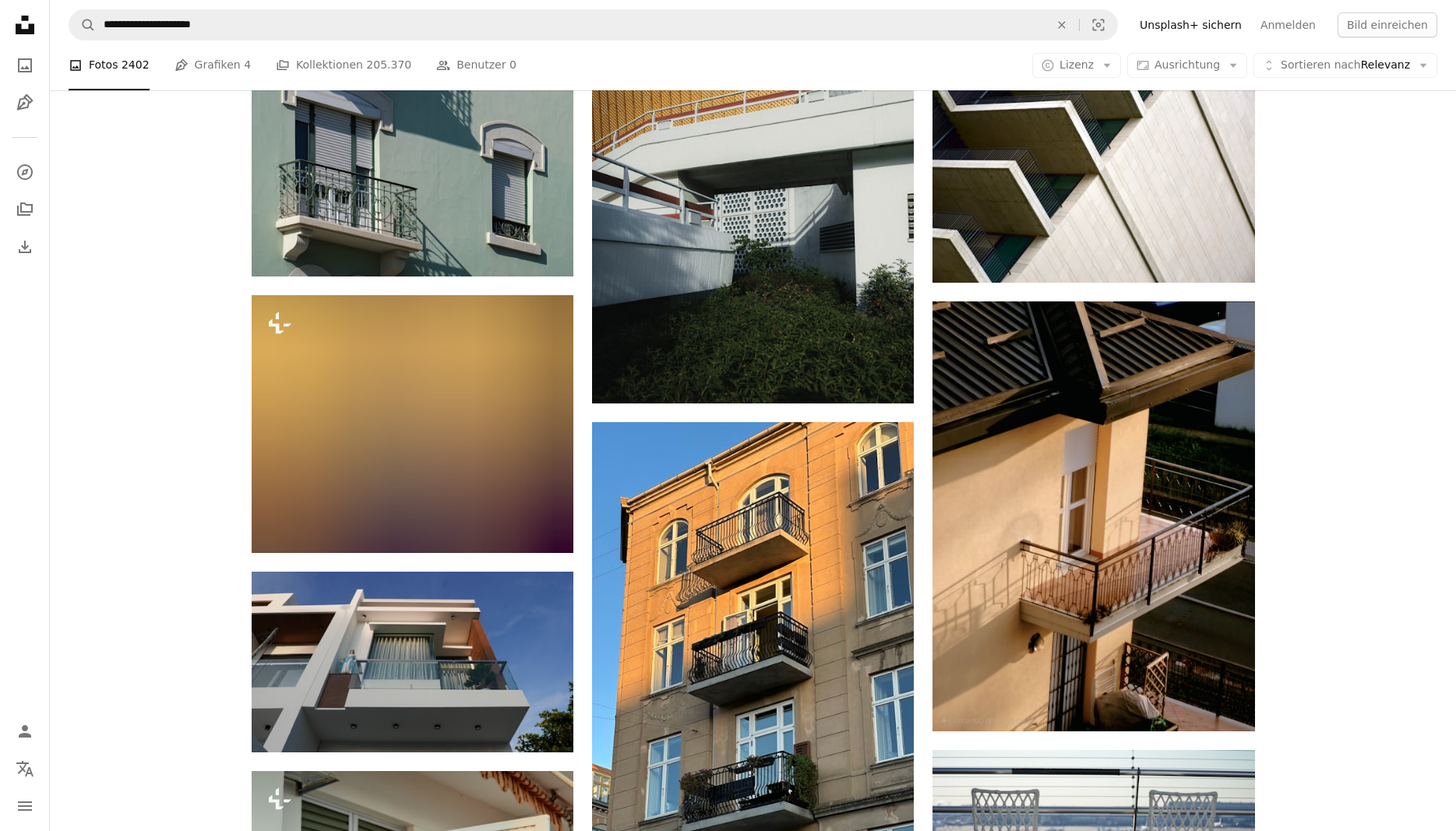
scroll to position [1669, 0]
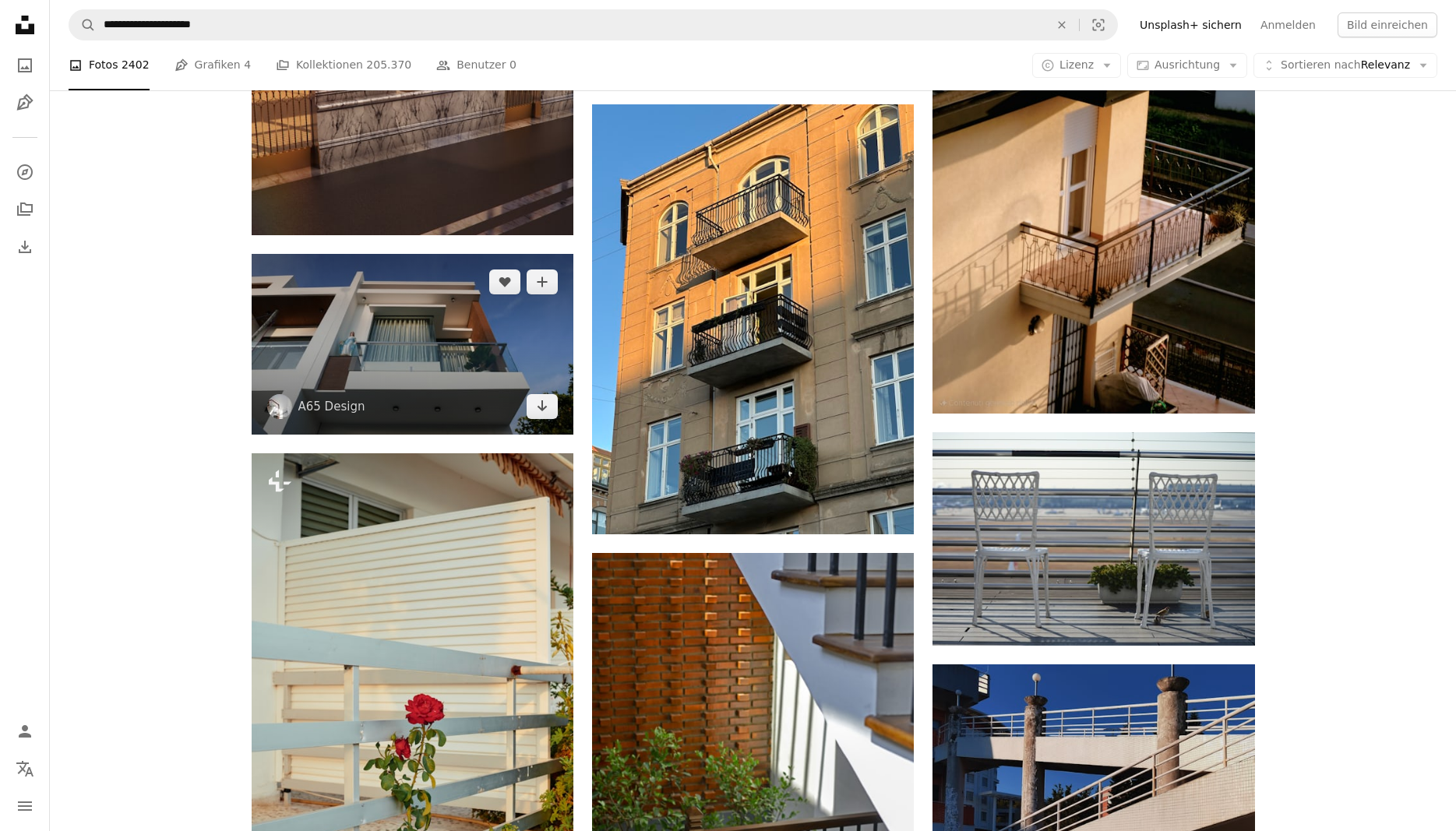
click at [487, 391] on img at bounding box center [412, 345] width 322 height 181
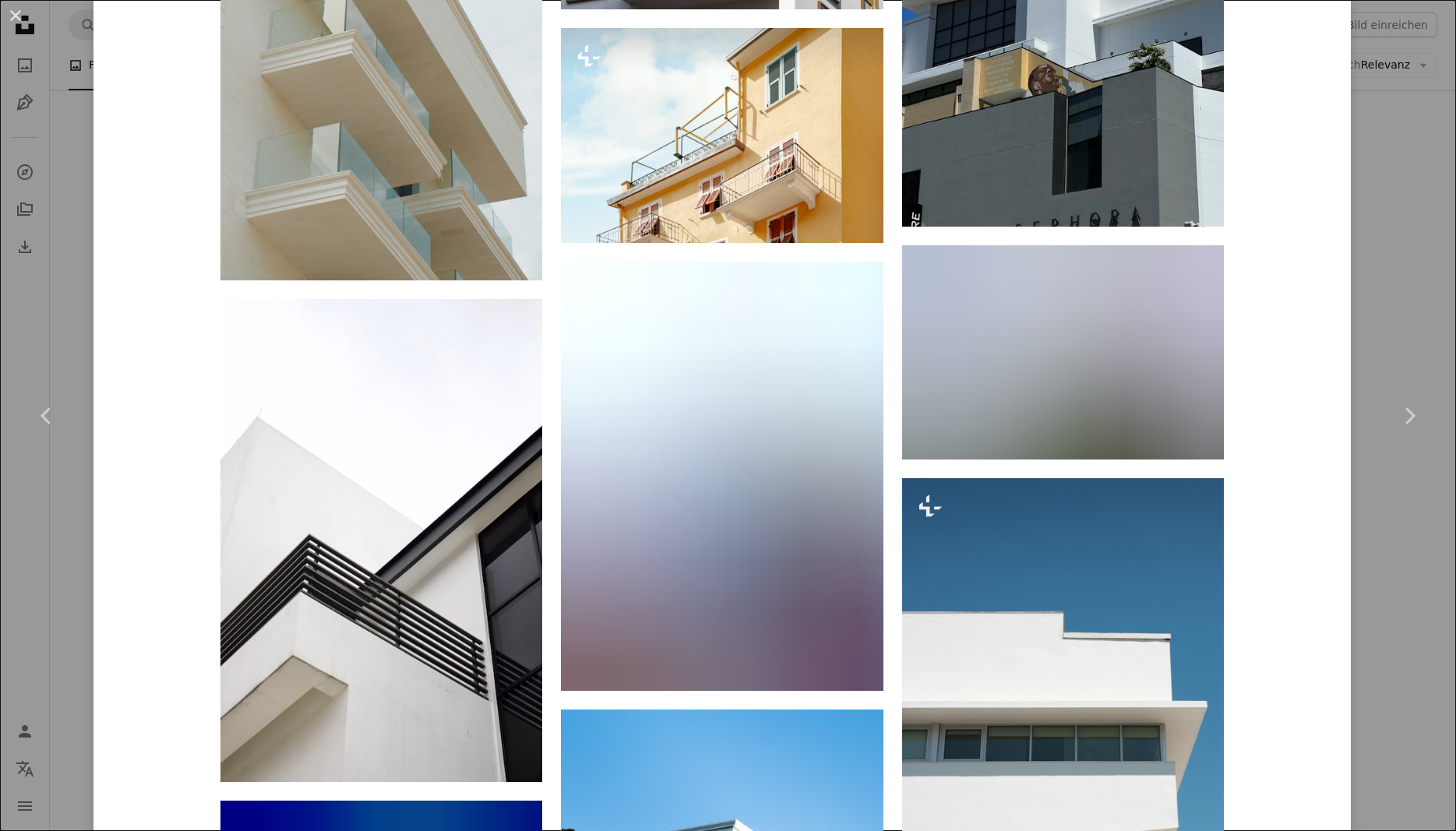
scroll to position [1028, 0]
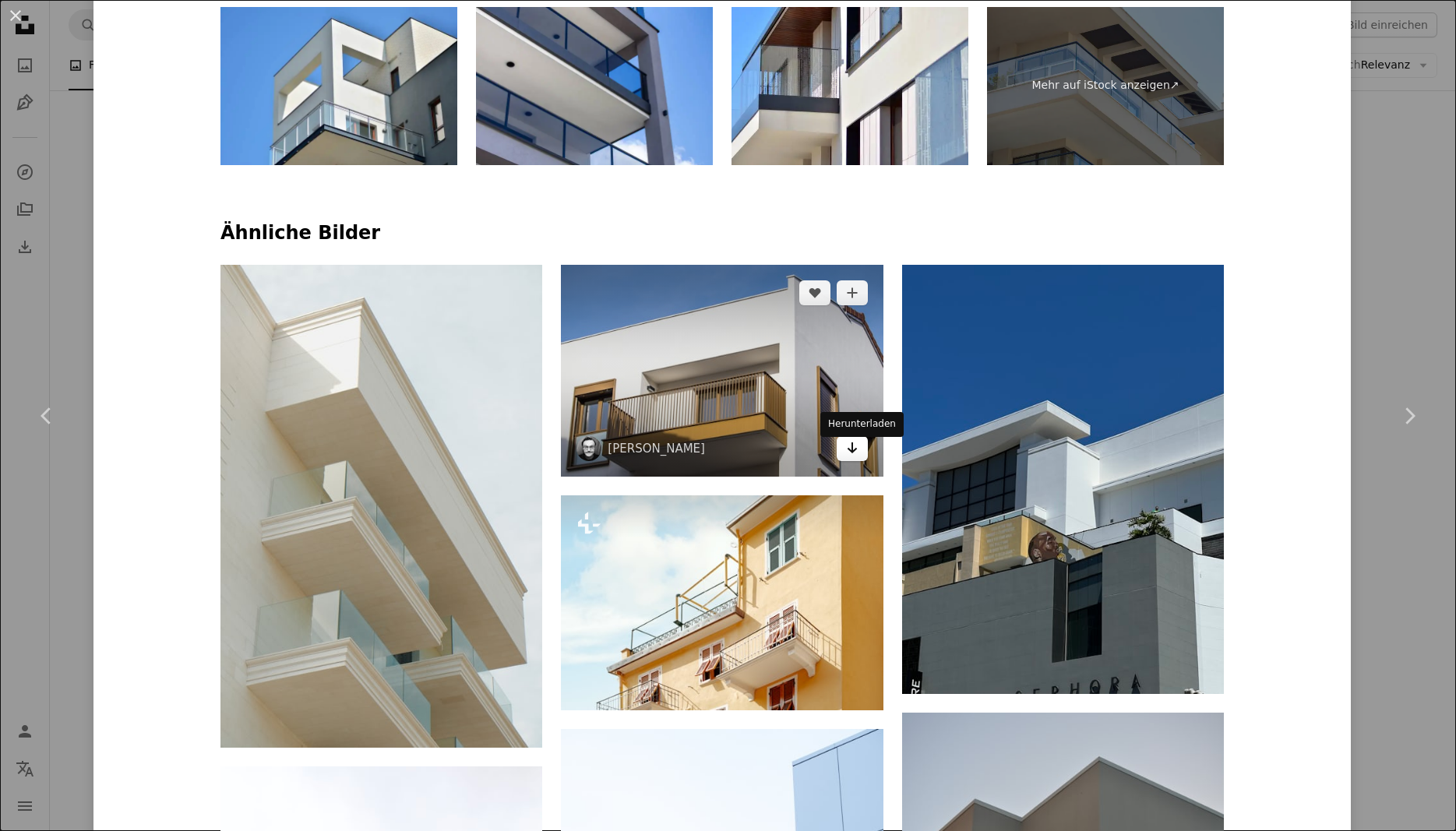
click at [858, 456] on icon "Arrow pointing down" at bounding box center [851, 448] width 12 height 19
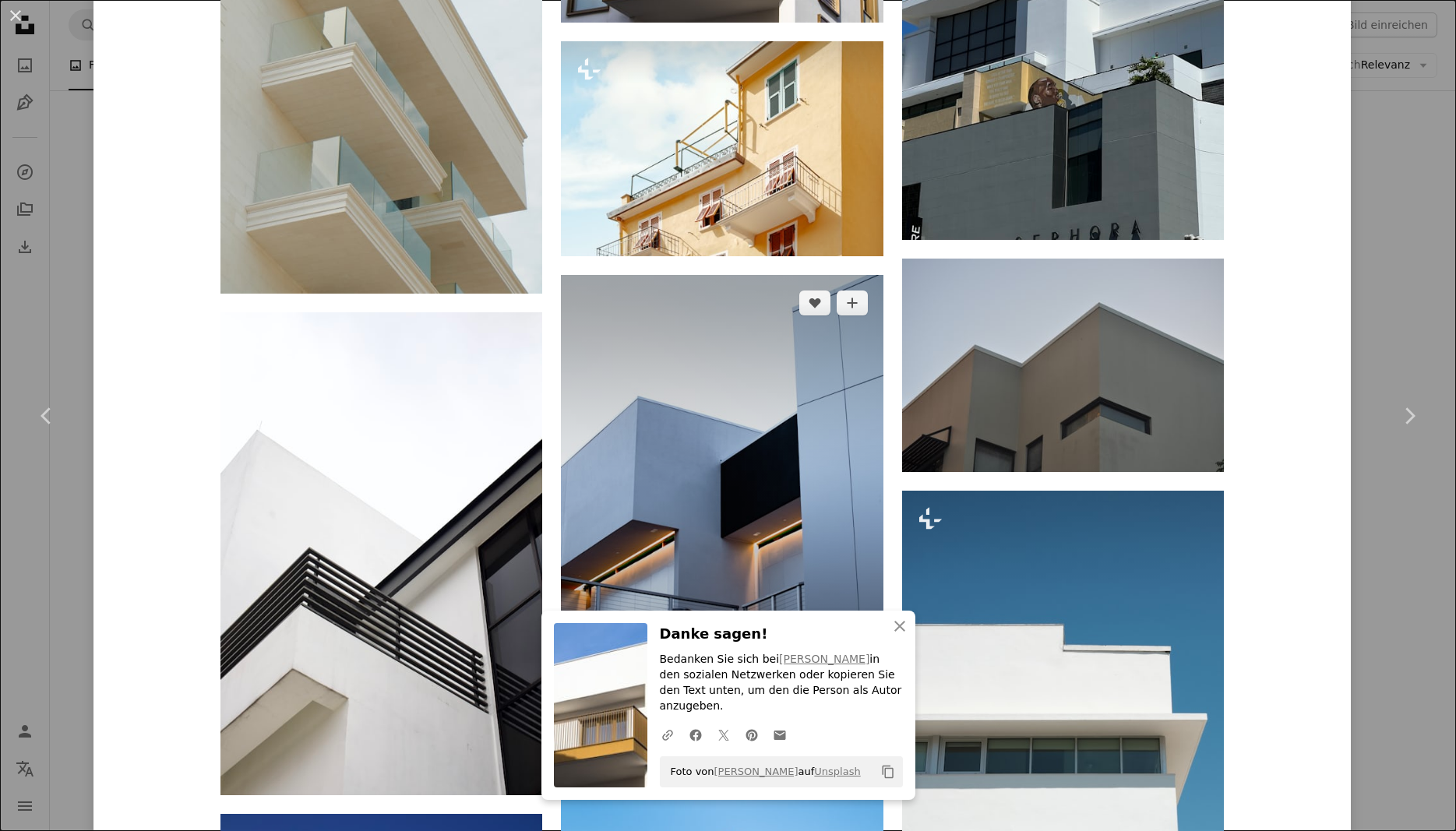
scroll to position [1590, 0]
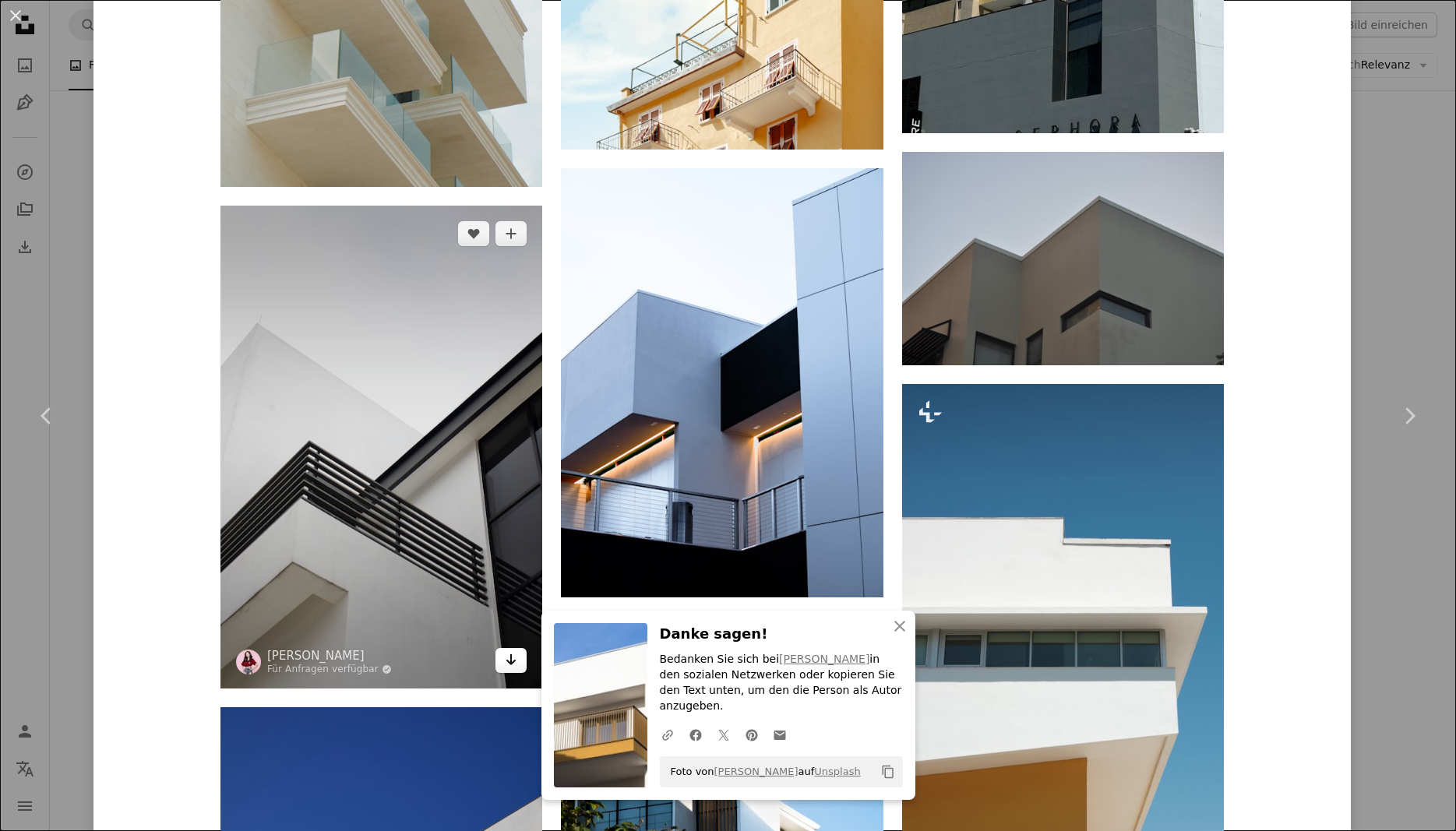
click at [517, 669] on icon "Arrow pointing down" at bounding box center [511, 660] width 12 height 19
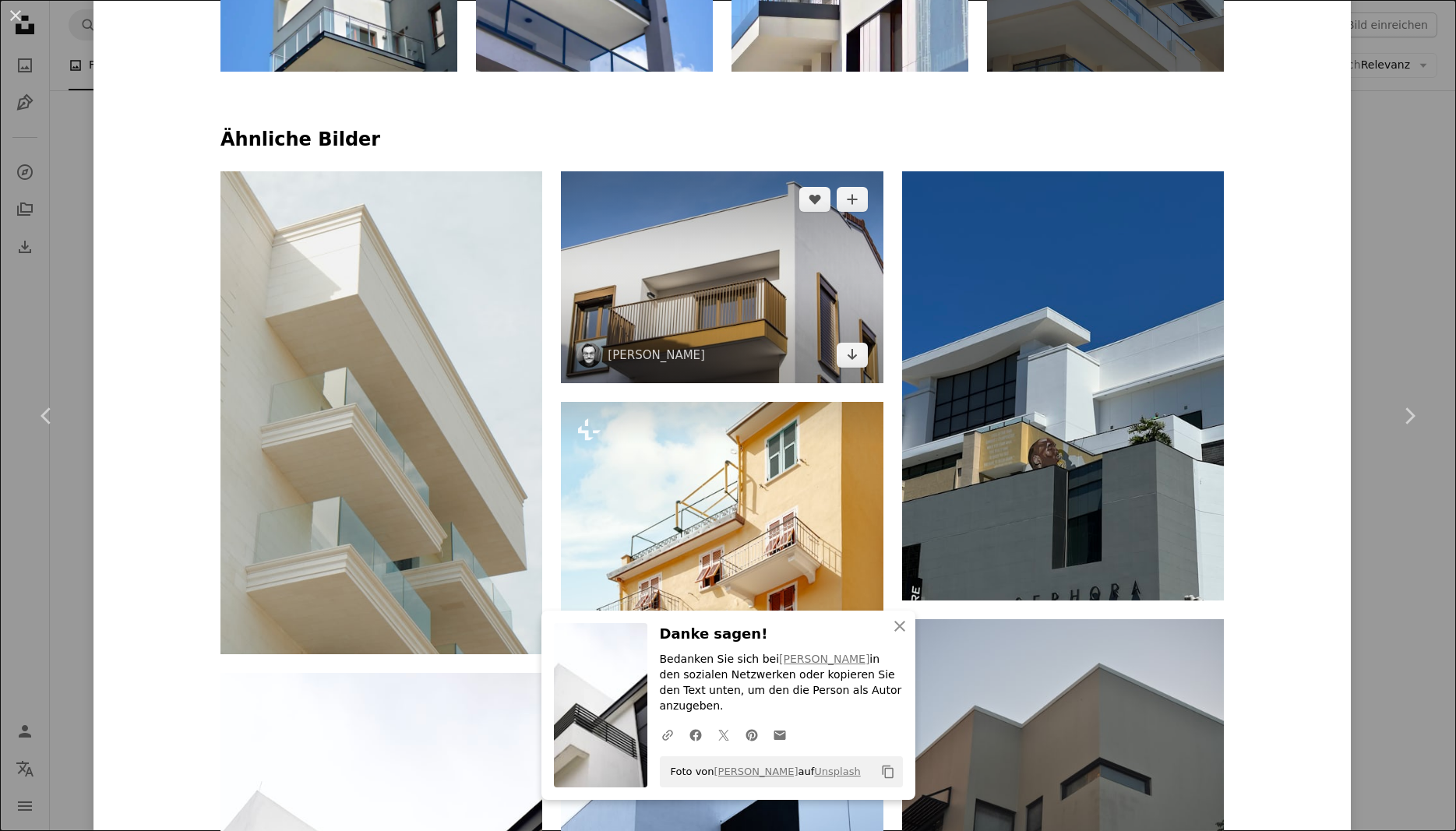
click at [679, 310] on img at bounding box center [721, 277] width 322 height 212
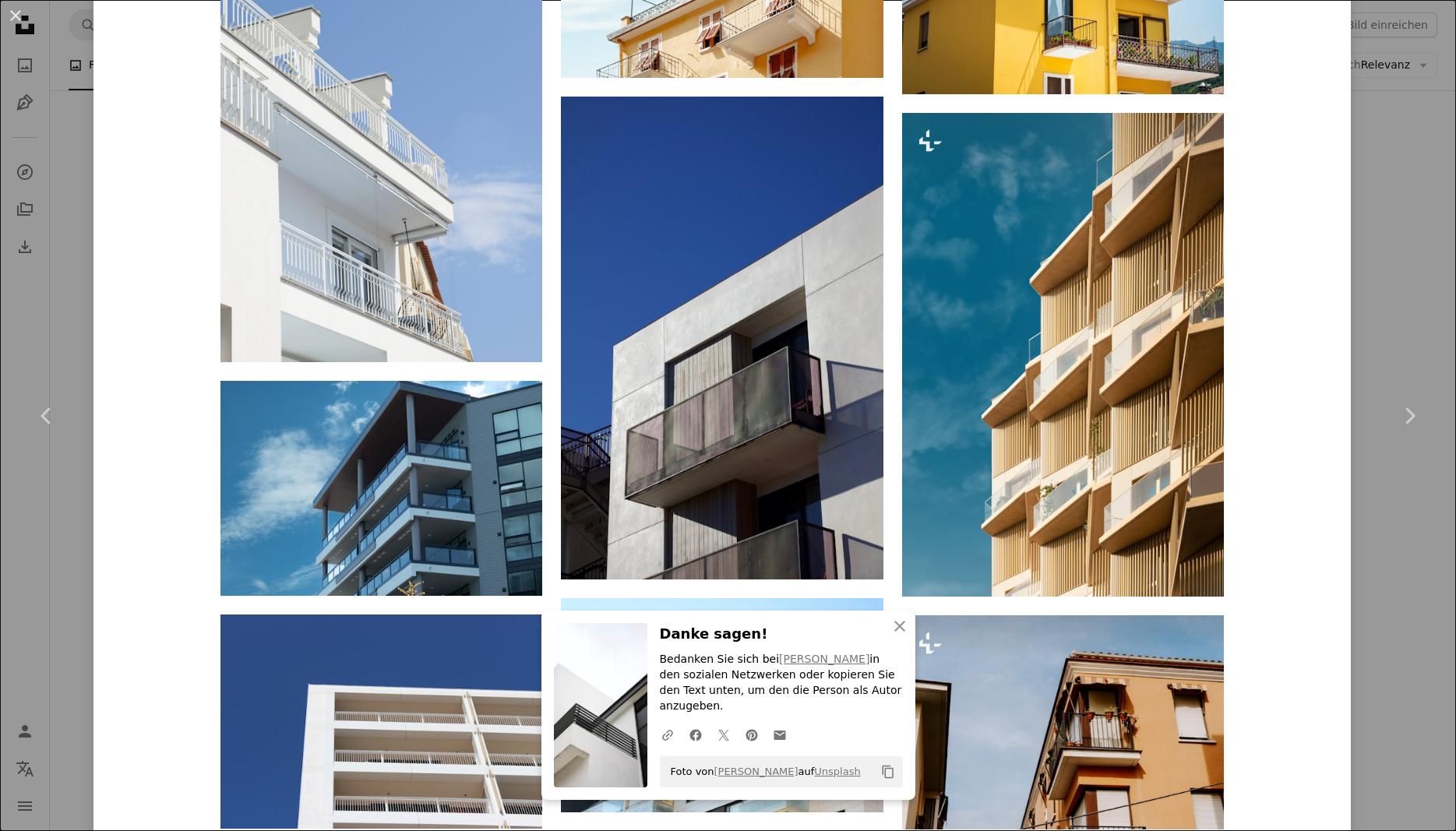
scroll to position [2057, 0]
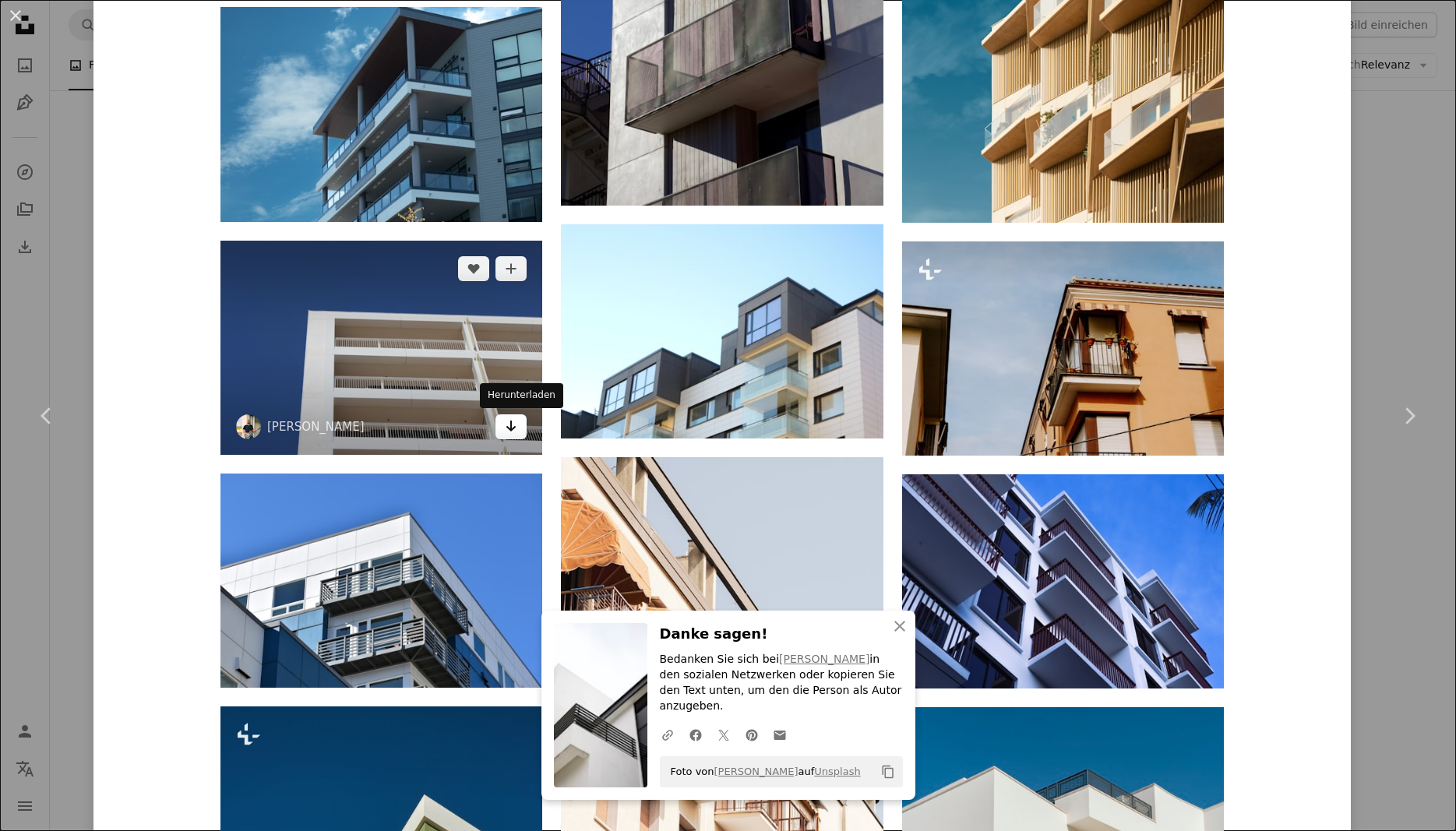
click at [505, 424] on link "Arrow pointing down" at bounding box center [511, 427] width 31 height 25
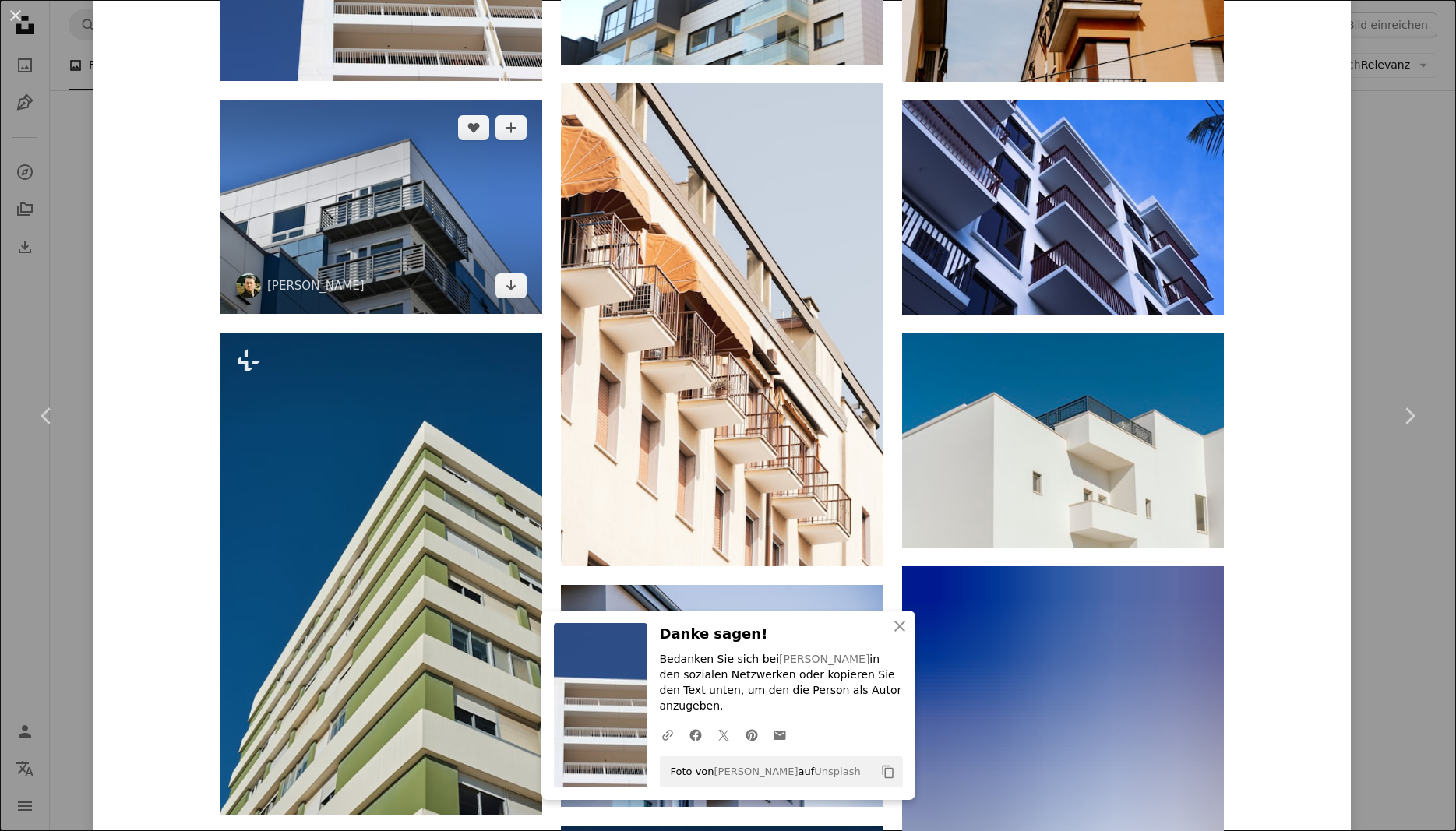
scroll to position [2244, 0]
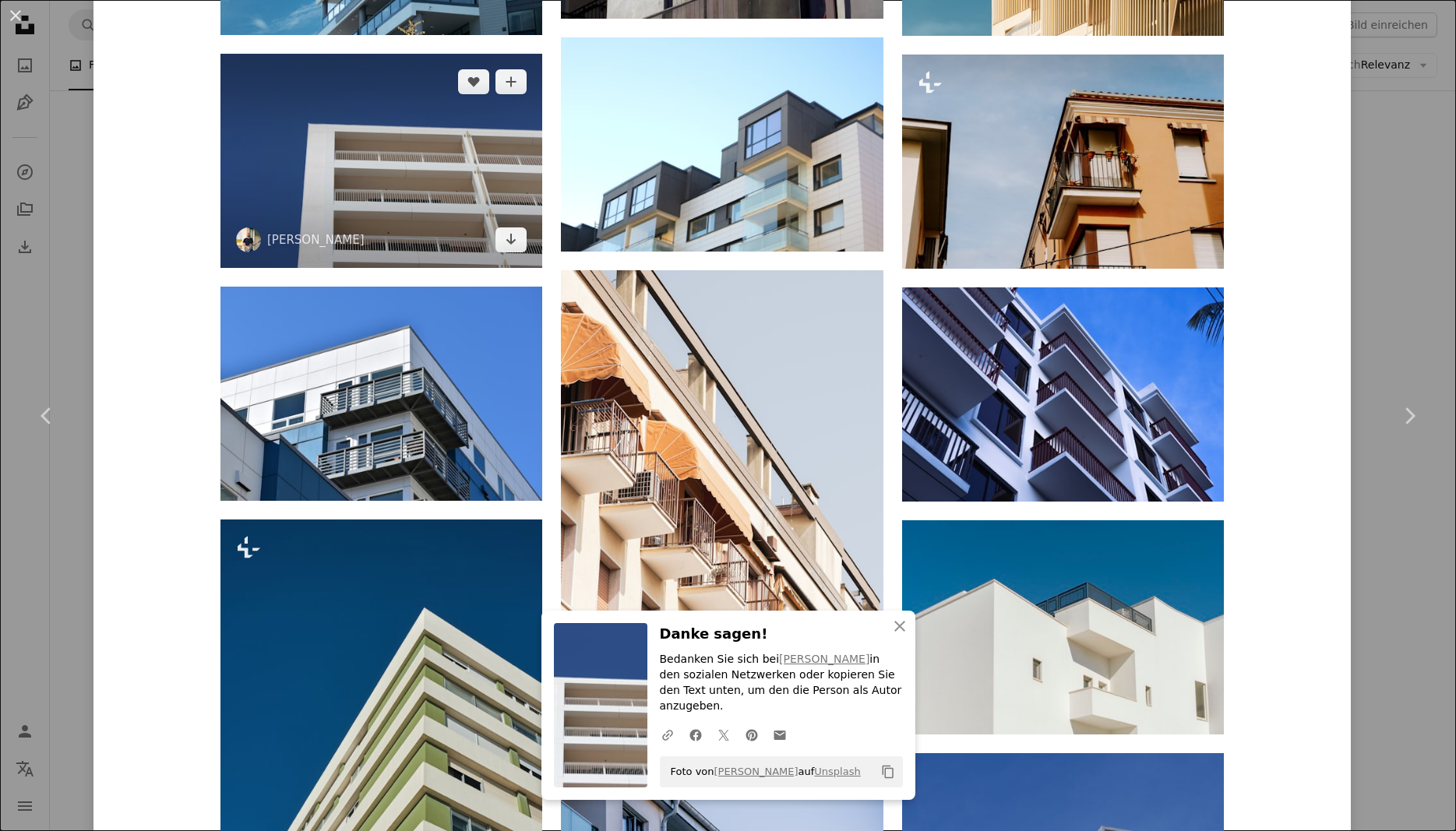
click at [456, 188] on img at bounding box center [381, 160] width 322 height 214
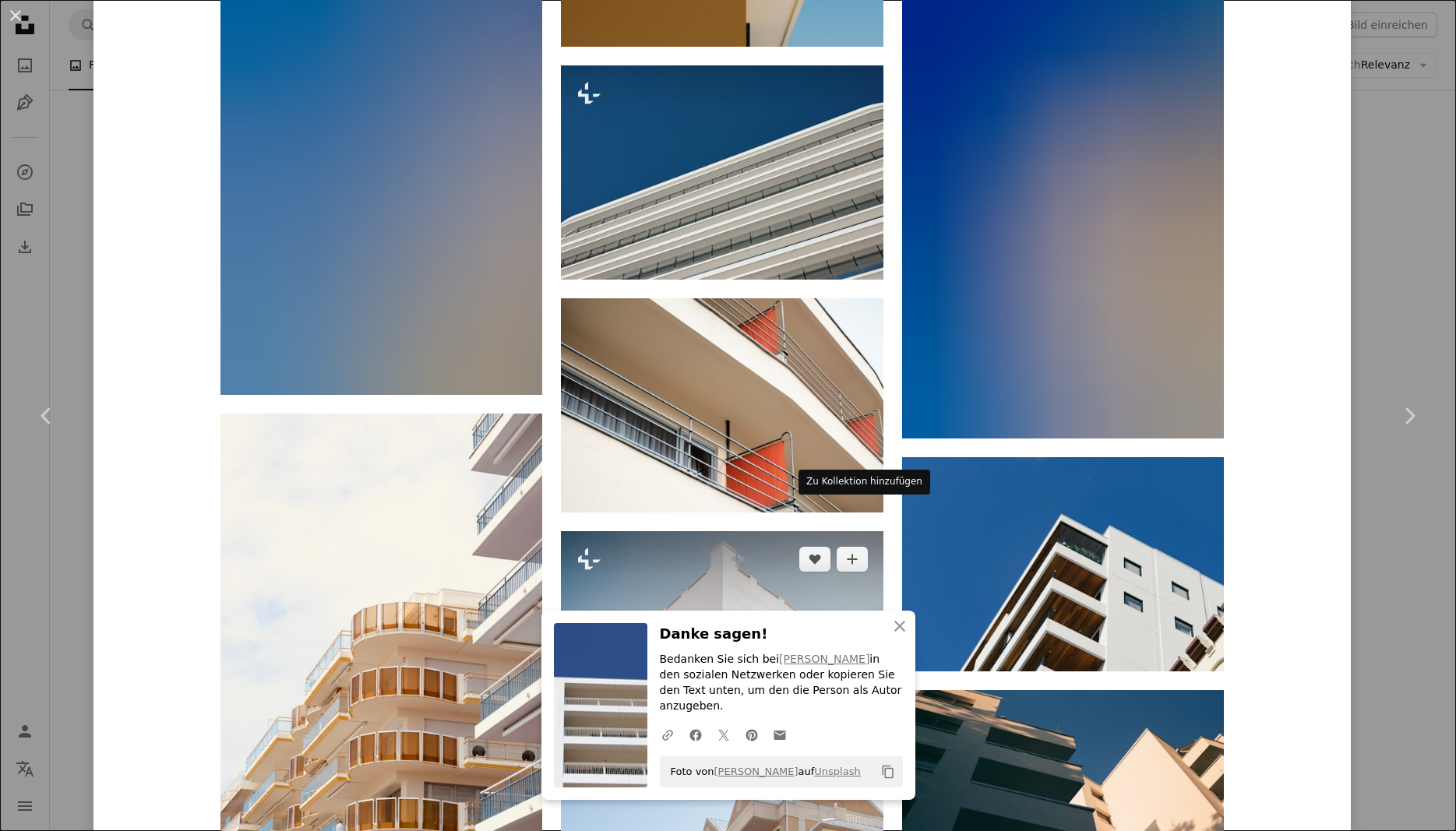
scroll to position [3963, 0]
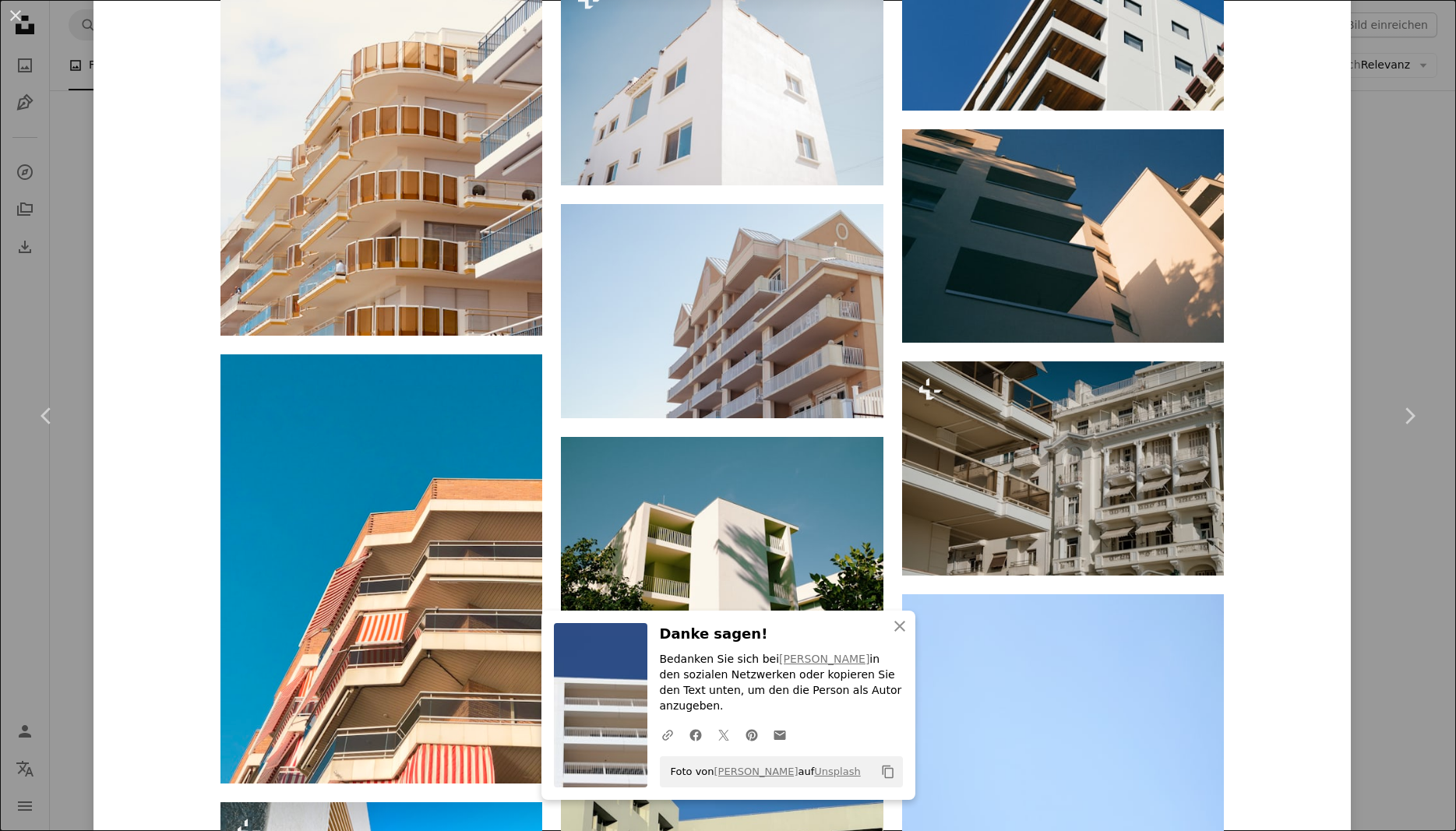
click at [1402, 290] on div "An X shape Chevron left Chevron right An X shape Schließen Danke sagen! Bedanke…" at bounding box center [728, 416] width 1456 height 831
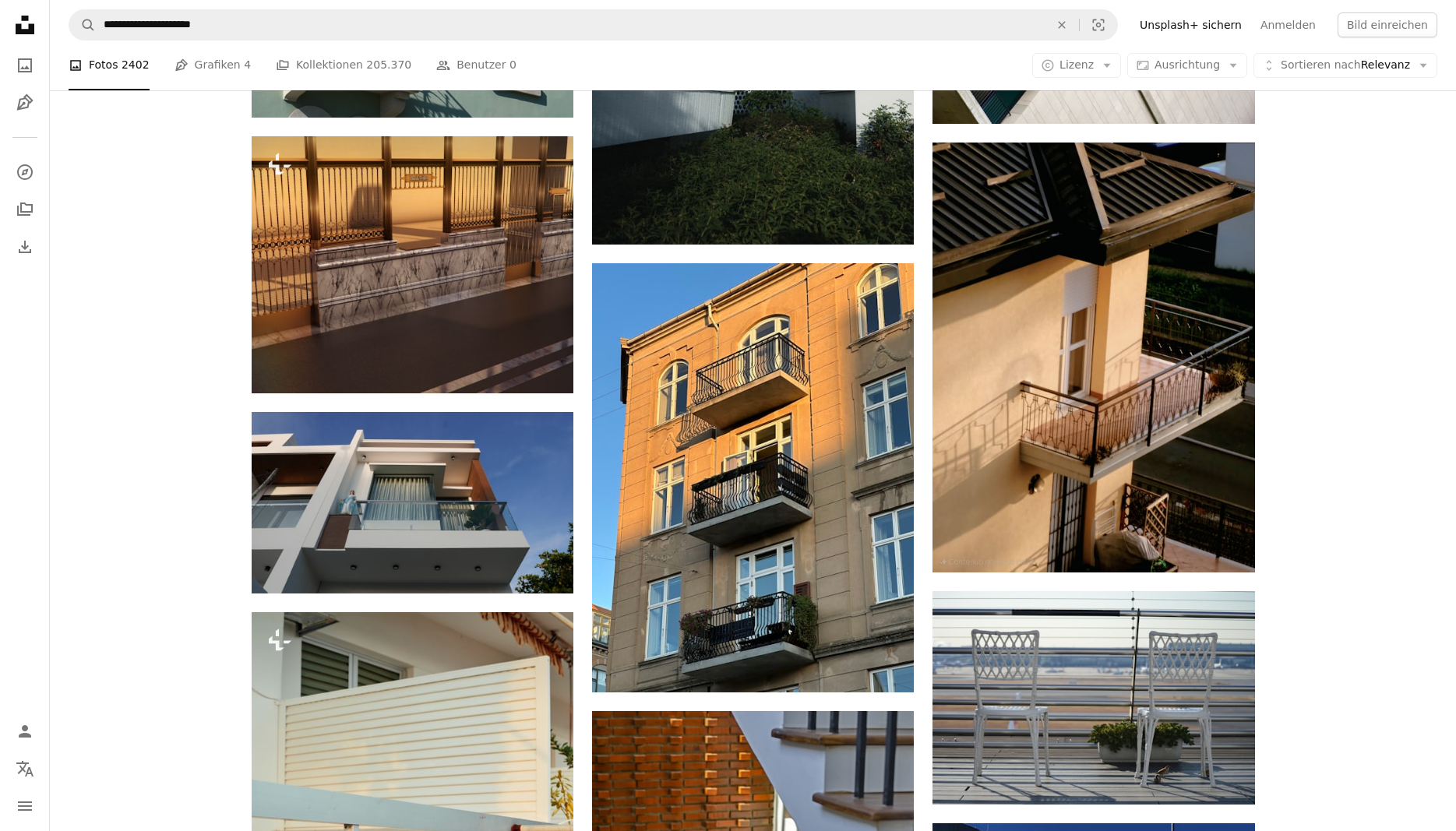
scroll to position [1748, 0]
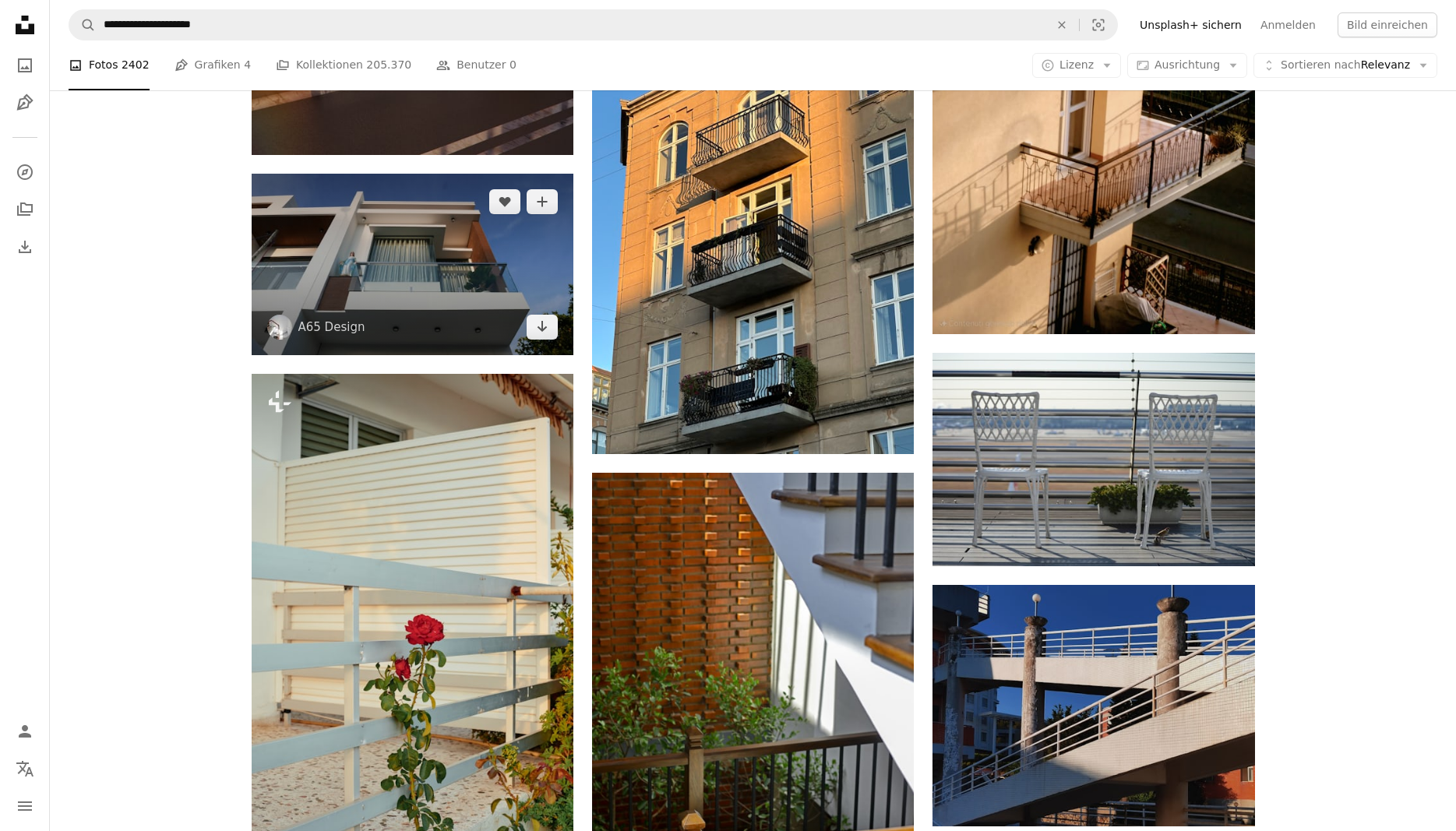
click at [373, 305] on img at bounding box center [412, 264] width 322 height 181
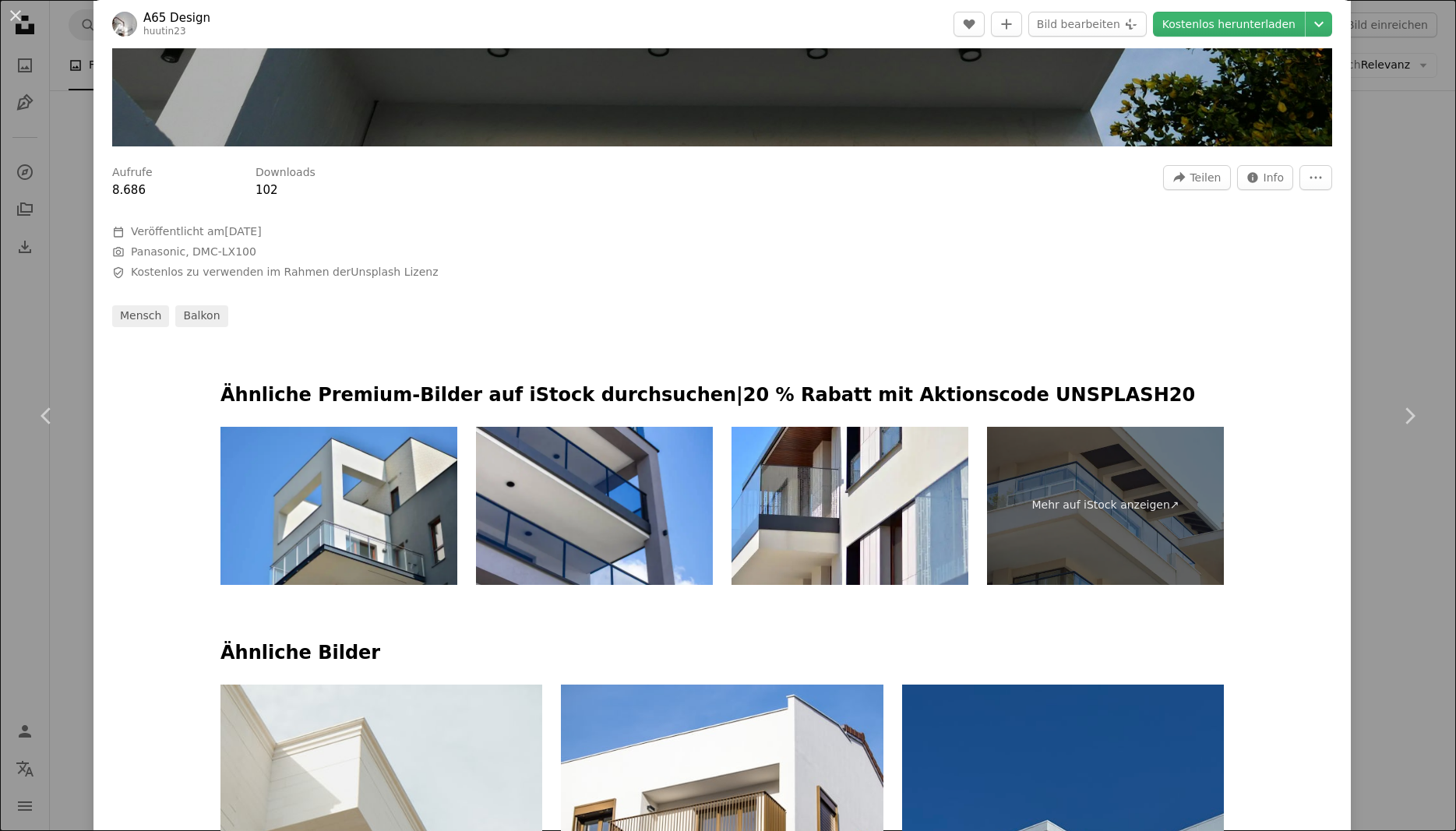
scroll to position [1076, 0]
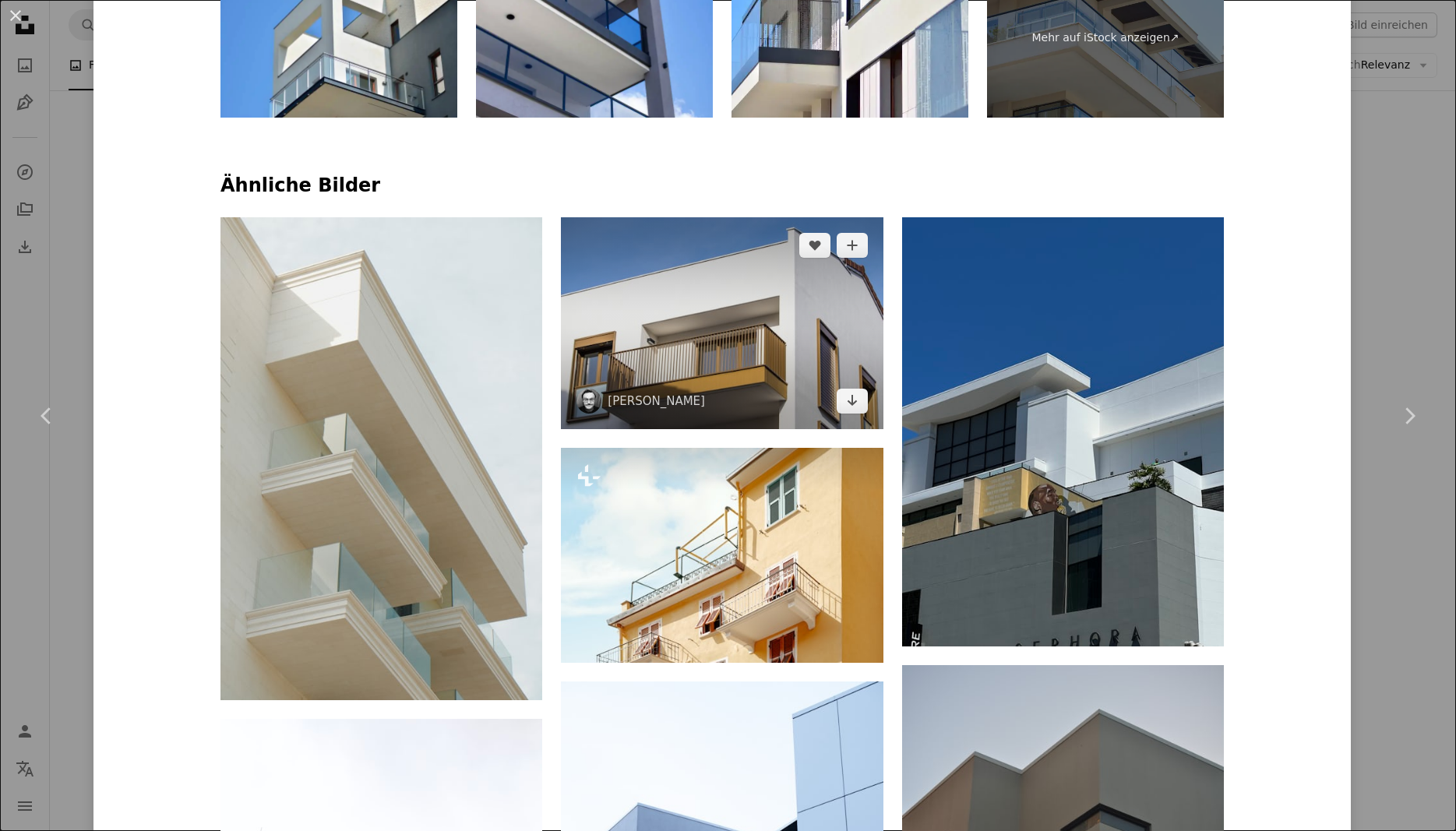
click at [745, 392] on img at bounding box center [721, 323] width 322 height 212
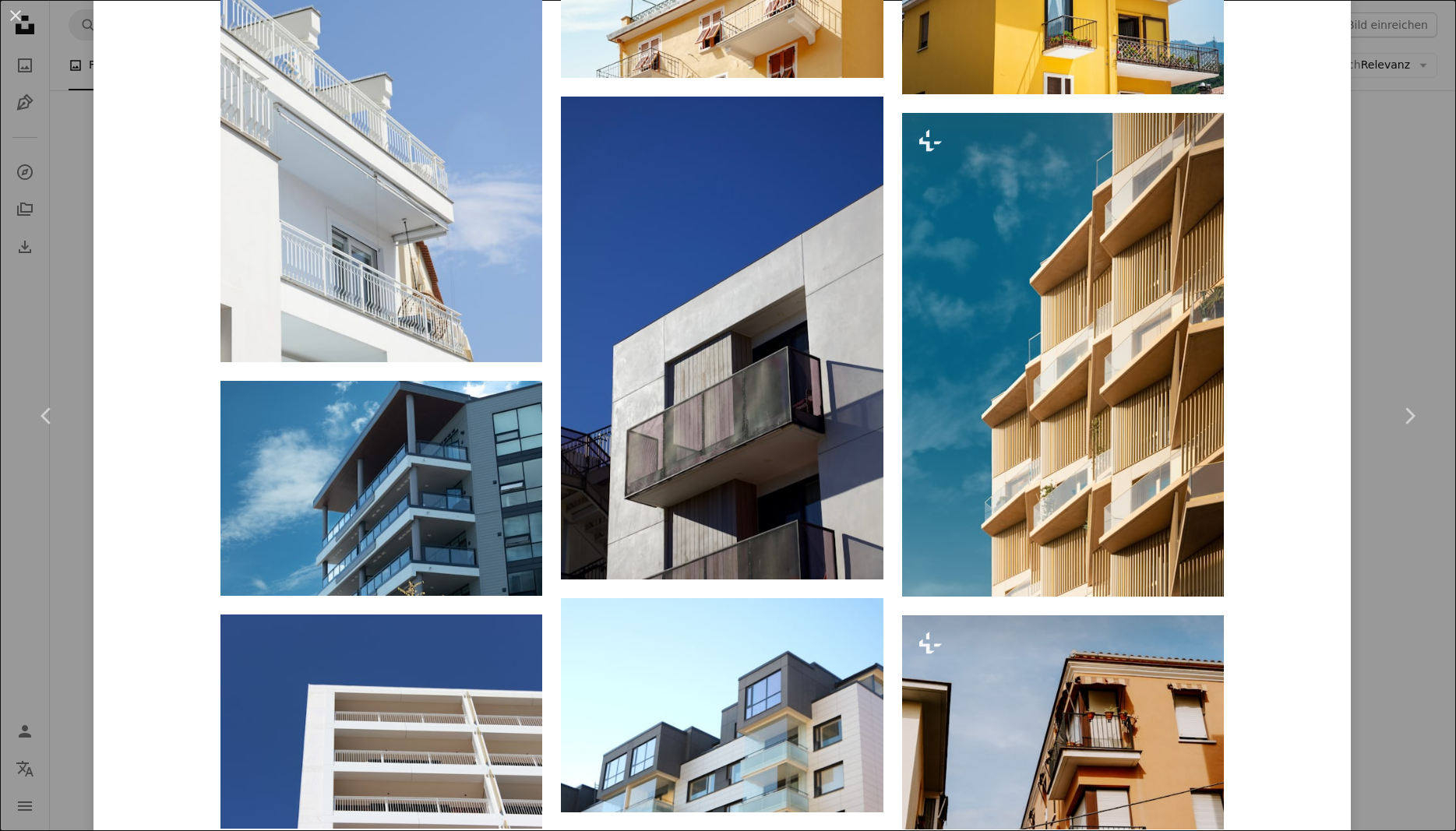
scroll to position [1215, 0]
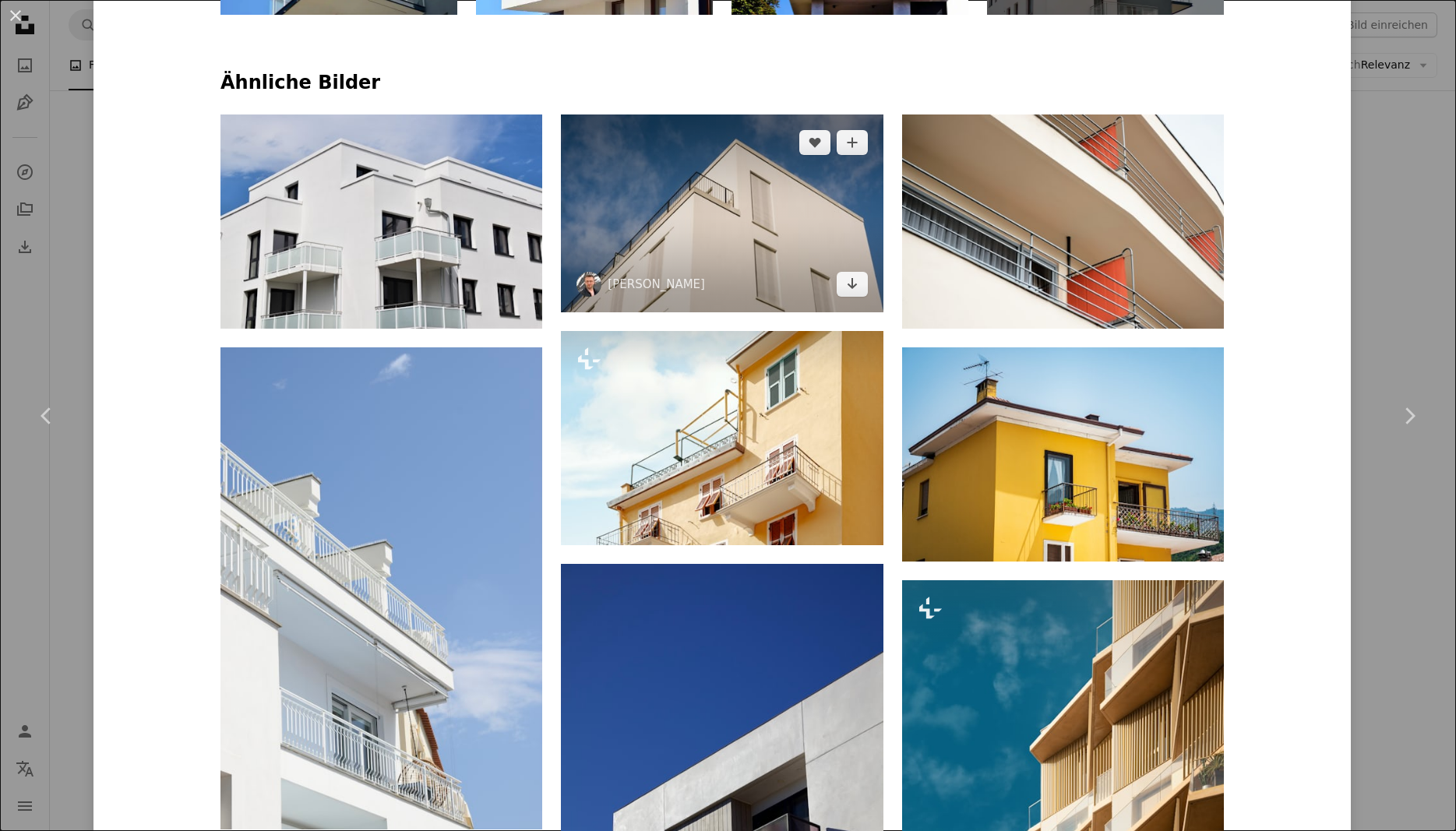
click at [781, 244] on img at bounding box center [721, 213] width 322 height 198
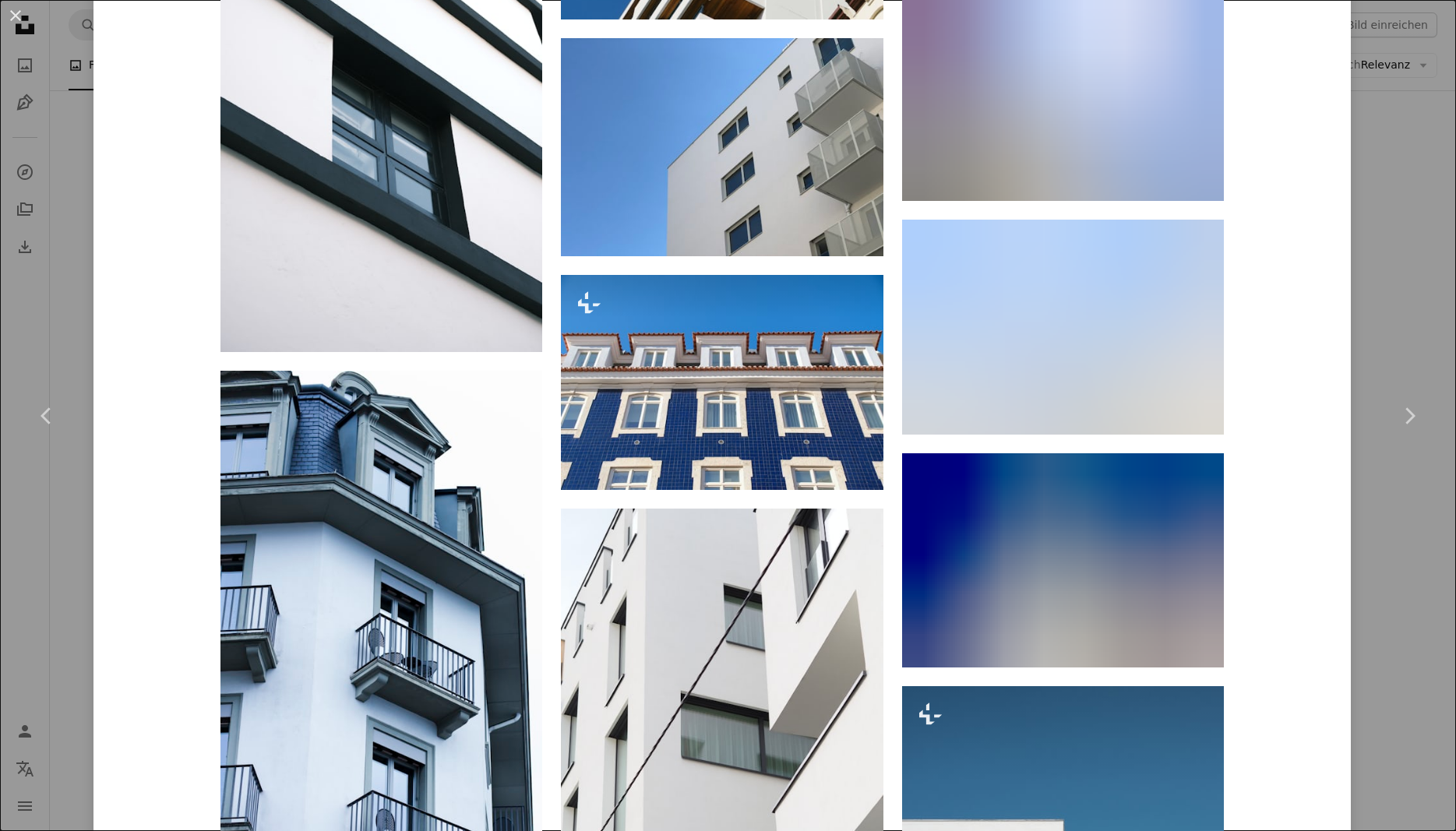
scroll to position [4902, 0]
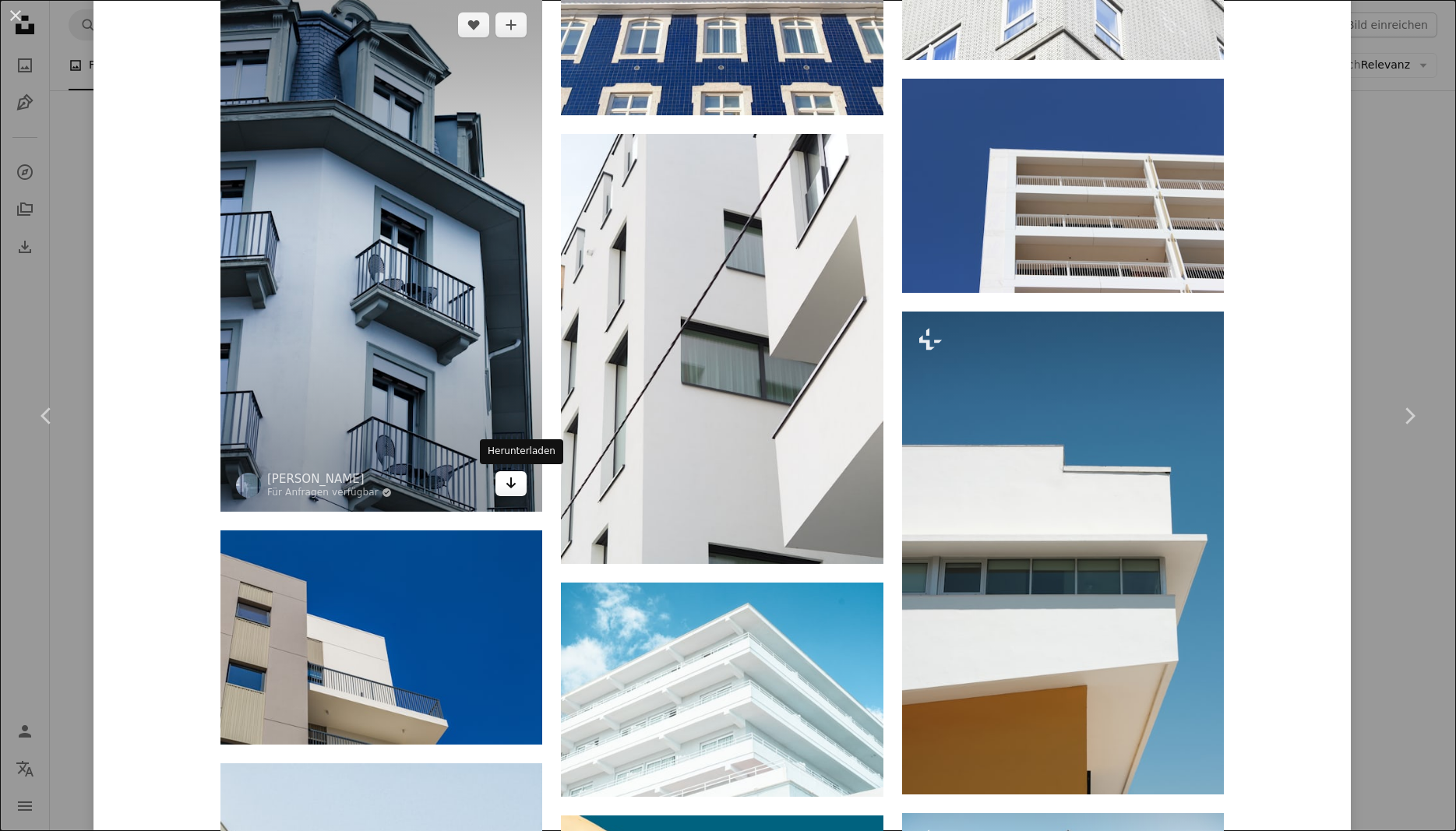
click at [509, 489] on link "Arrow pointing down" at bounding box center [511, 484] width 31 height 25
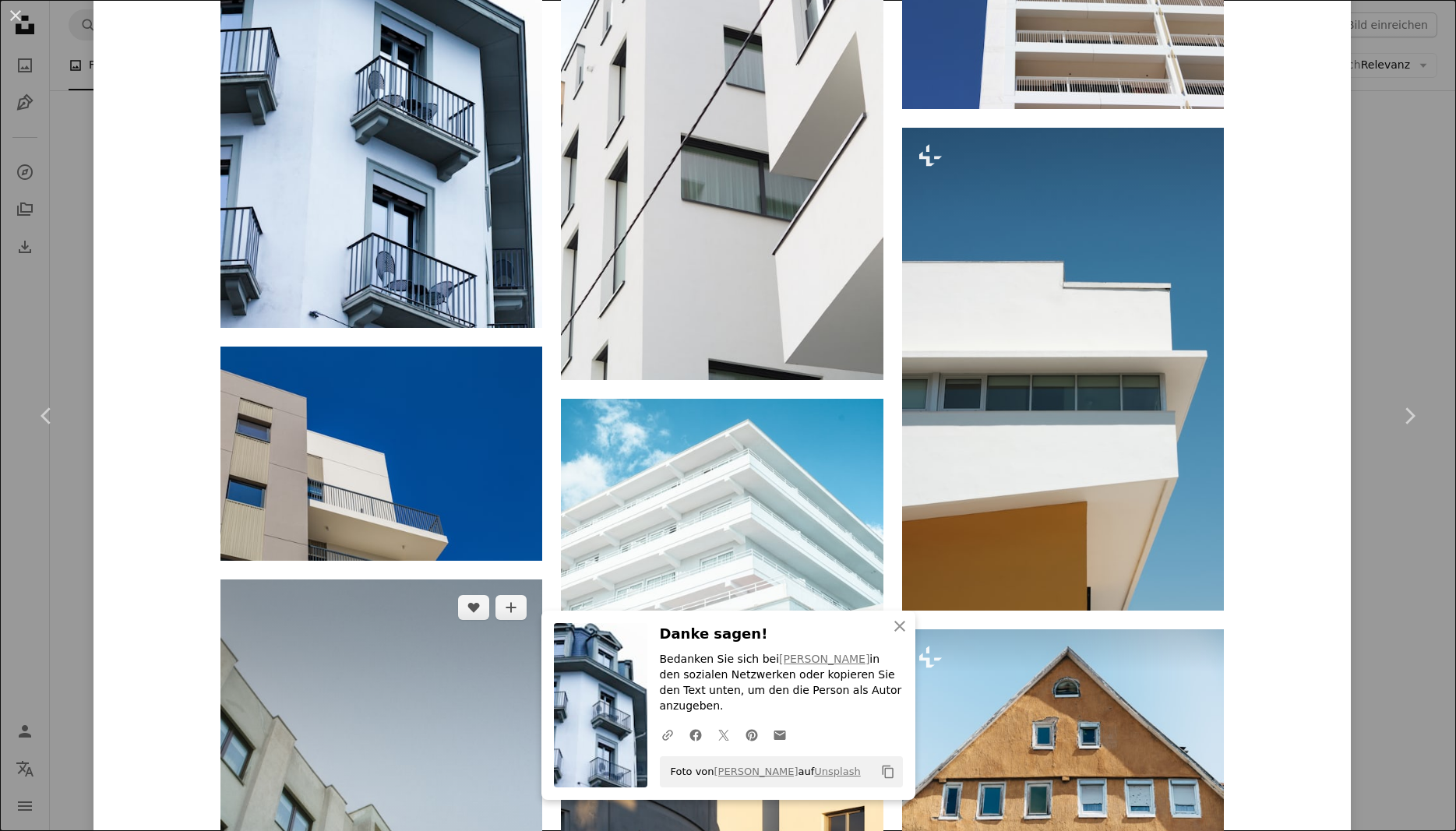
scroll to position [5183, 0]
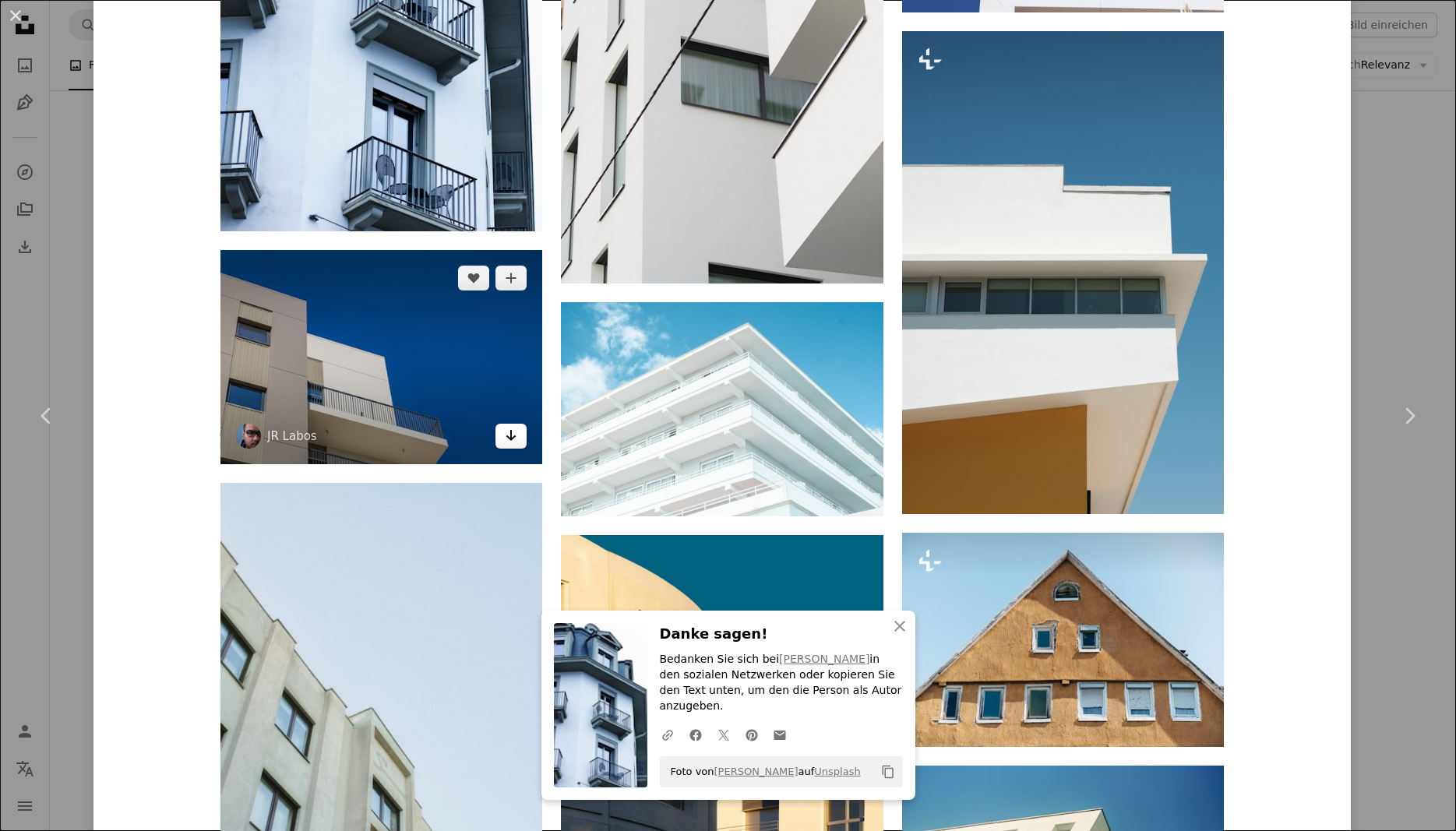
click at [512, 447] on link "Arrow pointing down" at bounding box center [511, 436] width 31 height 25
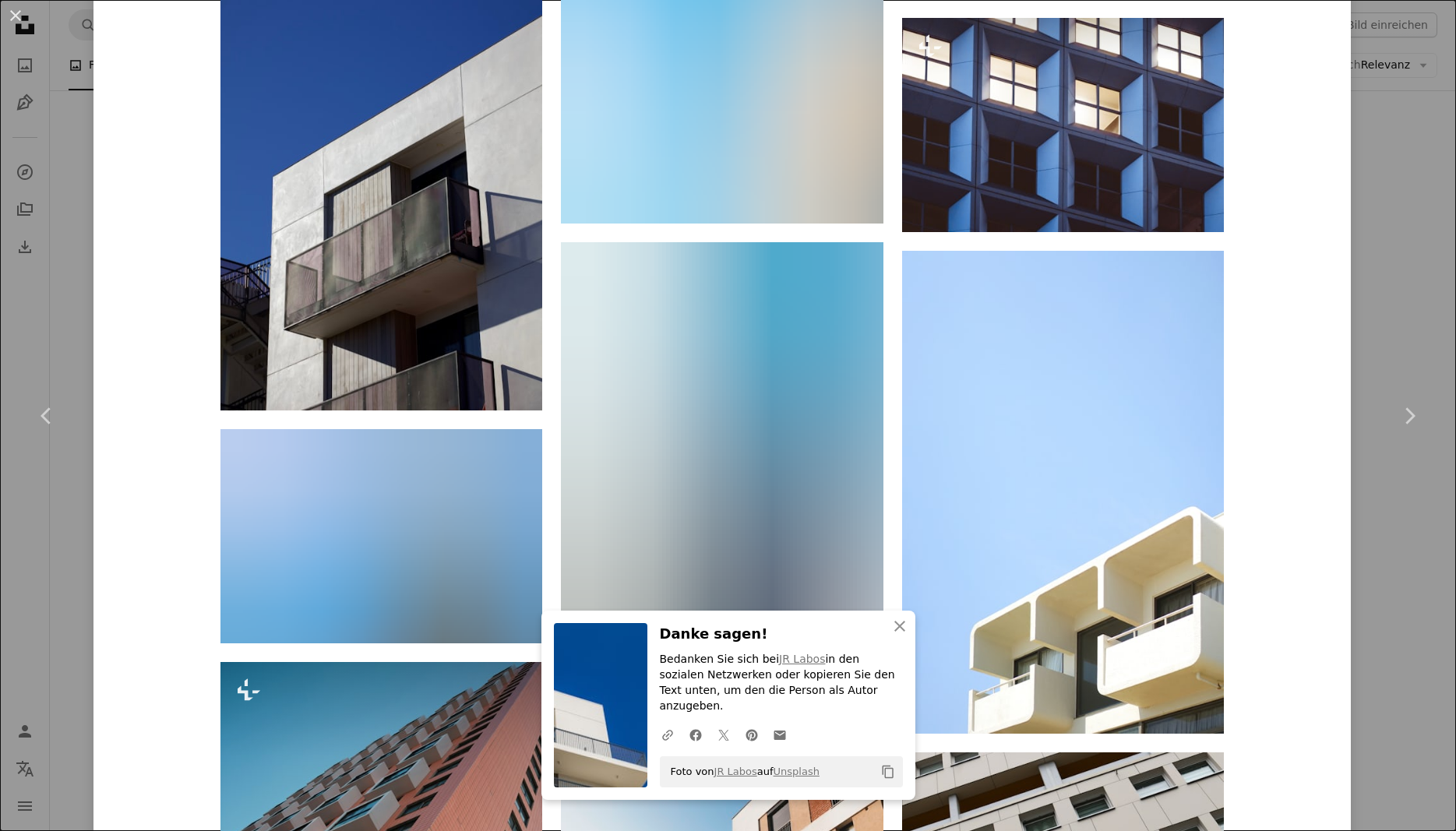
scroll to position [12981, 0]
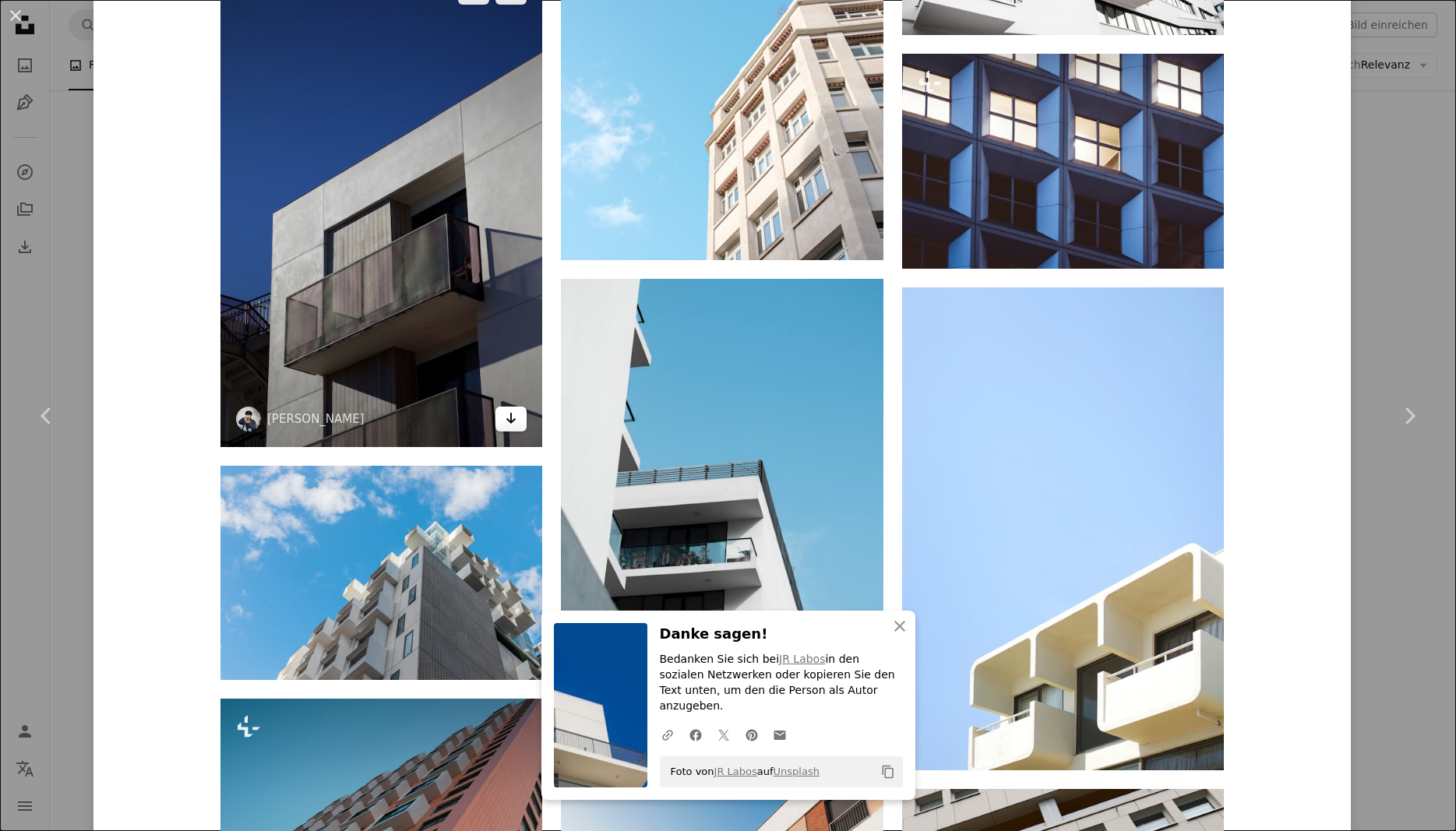
click at [511, 425] on link "Arrow pointing down" at bounding box center [511, 419] width 31 height 25
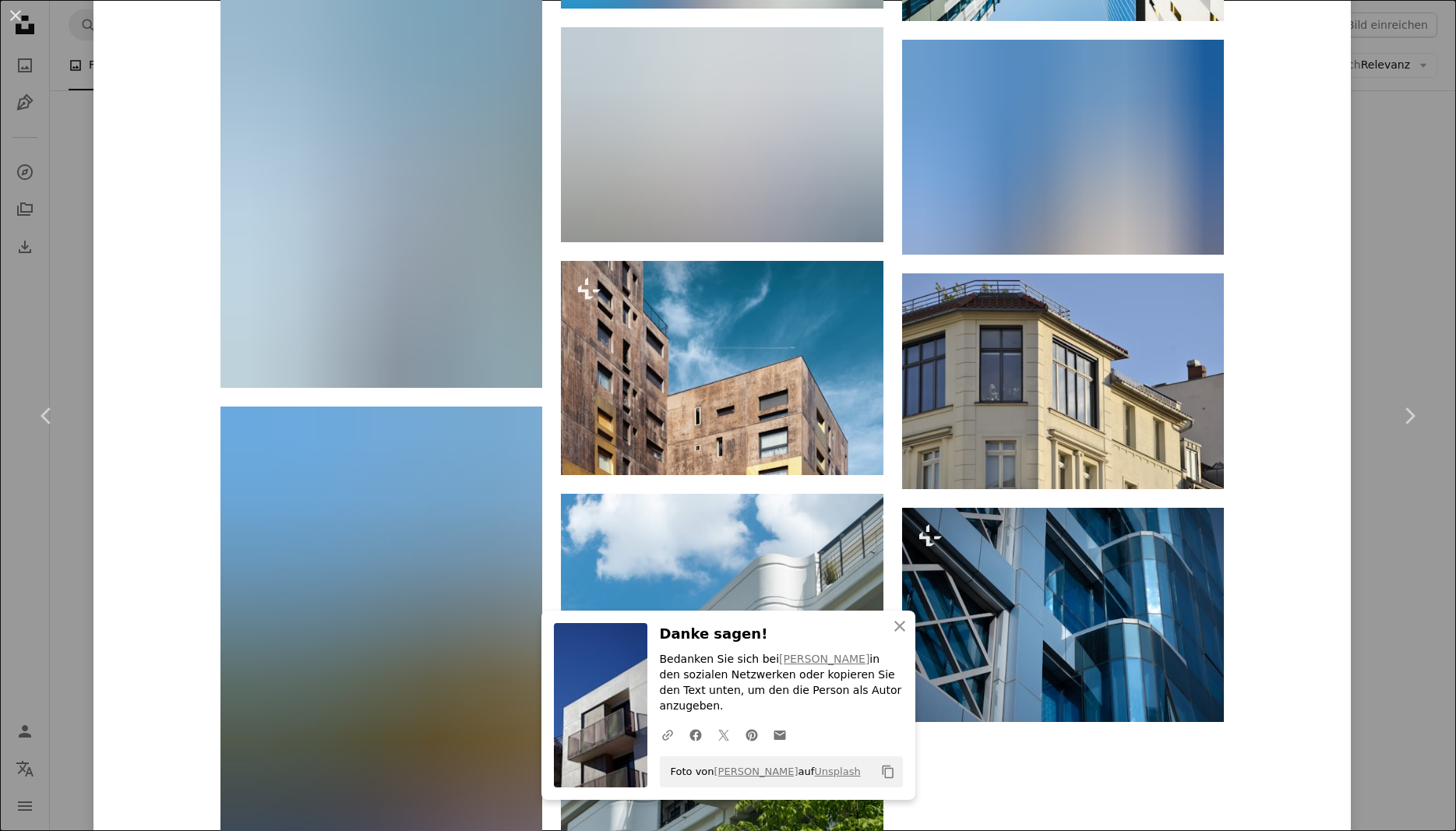
scroll to position [14481, 0]
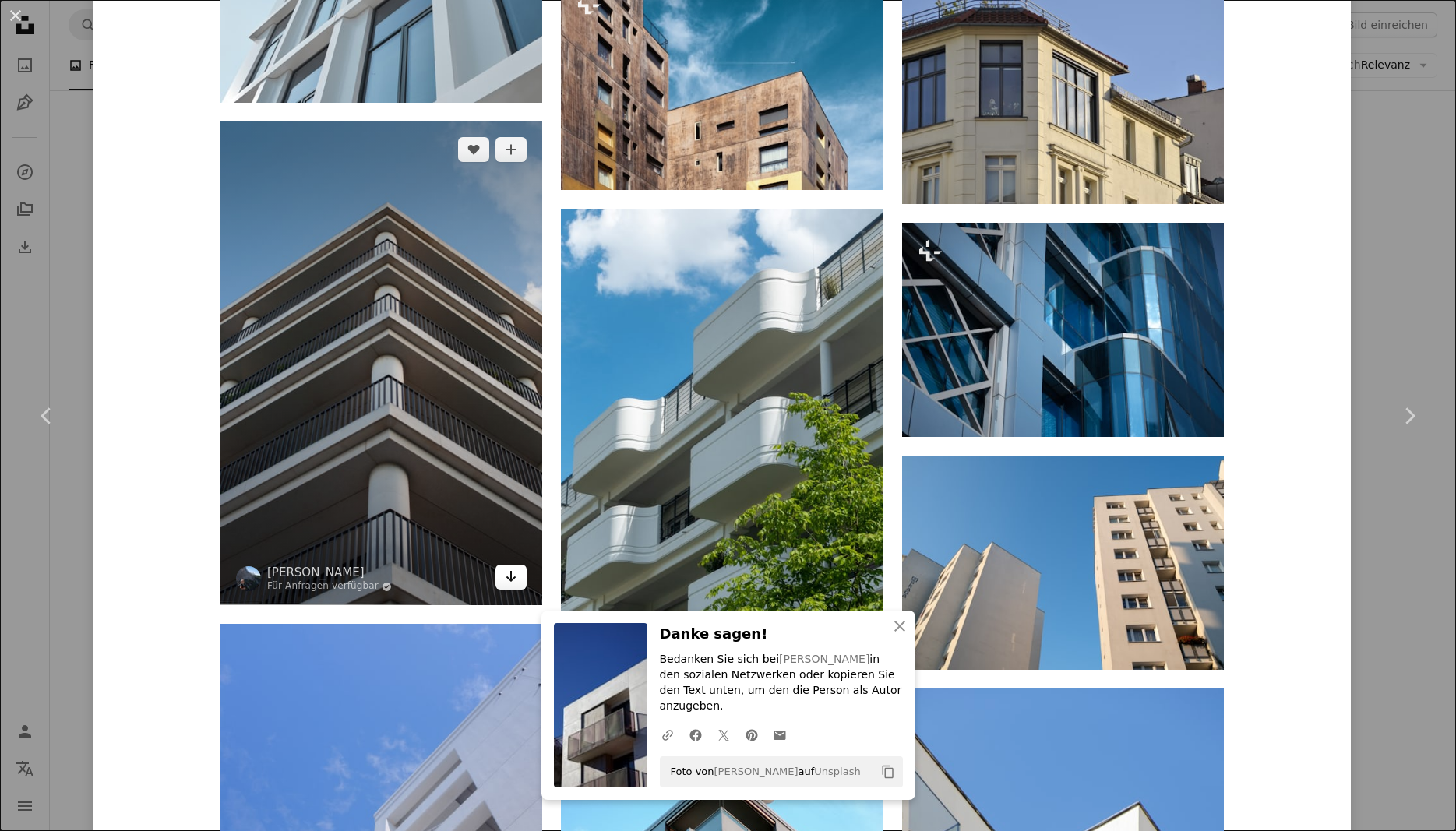
click at [517, 586] on link "Arrow pointing down" at bounding box center [511, 577] width 31 height 25
click at [419, 437] on img at bounding box center [381, 364] width 322 height 485
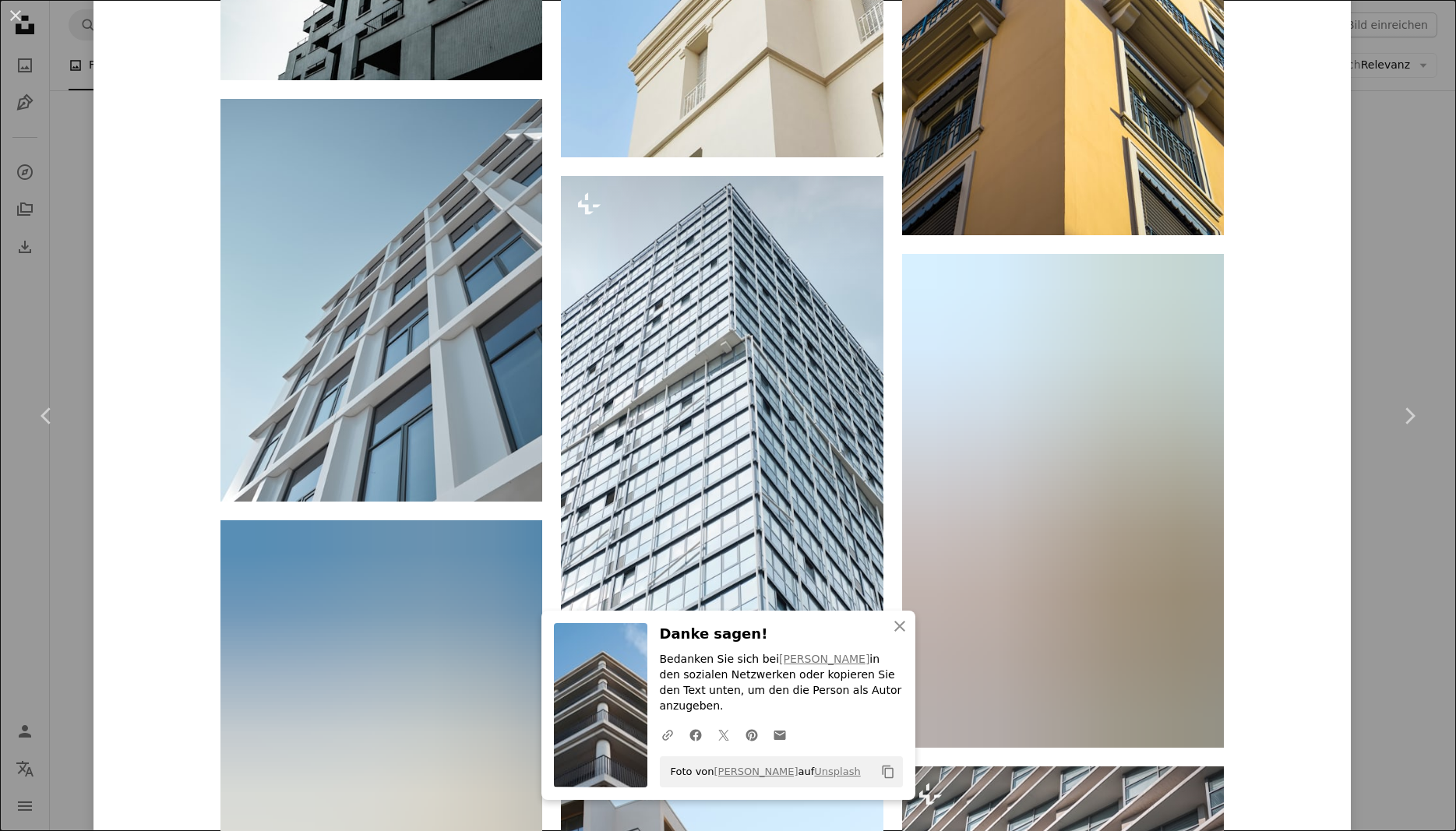
scroll to position [5235, 0]
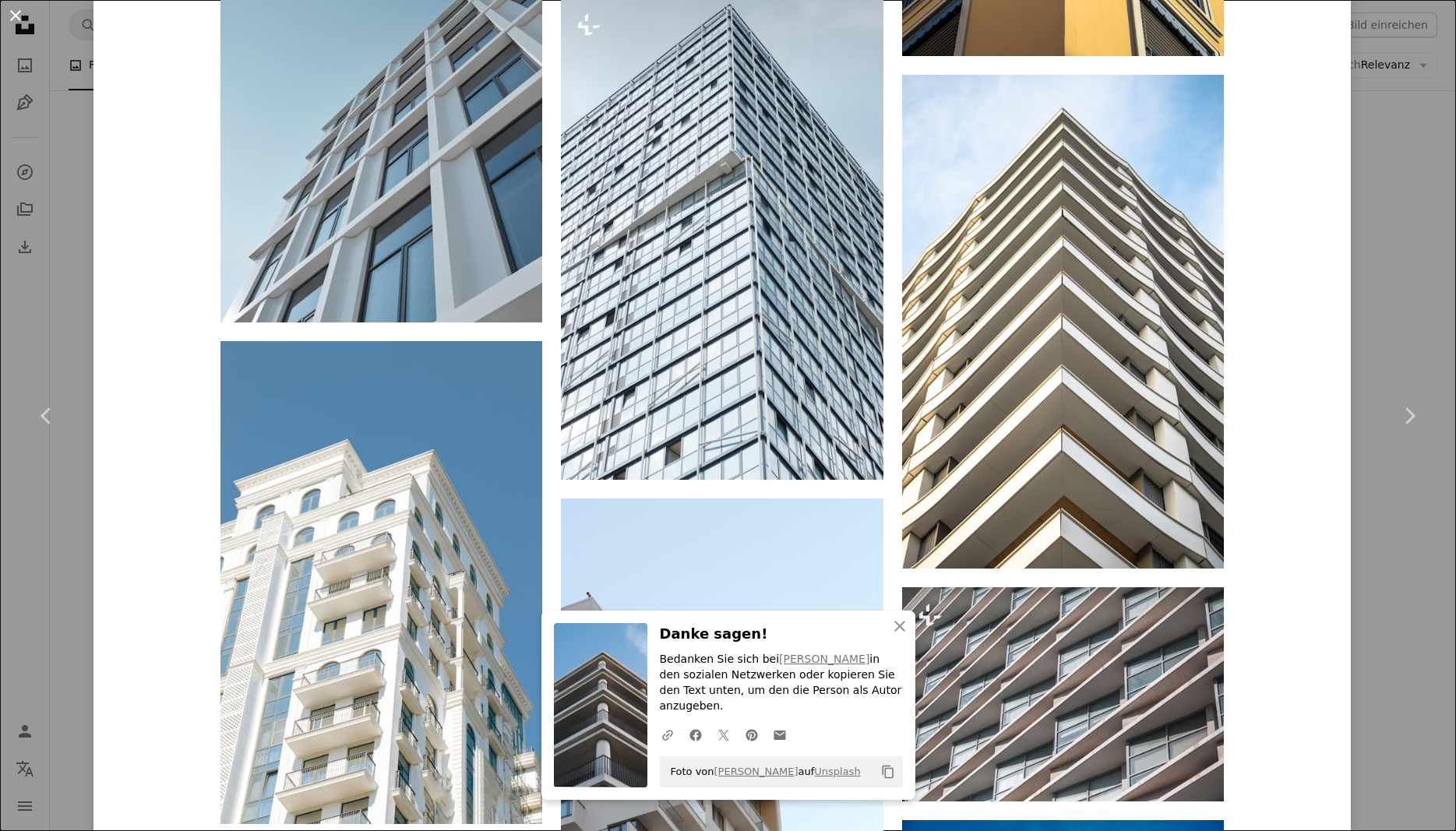
click at [9, 23] on button "An X shape" at bounding box center [16, 16] width 19 height 19
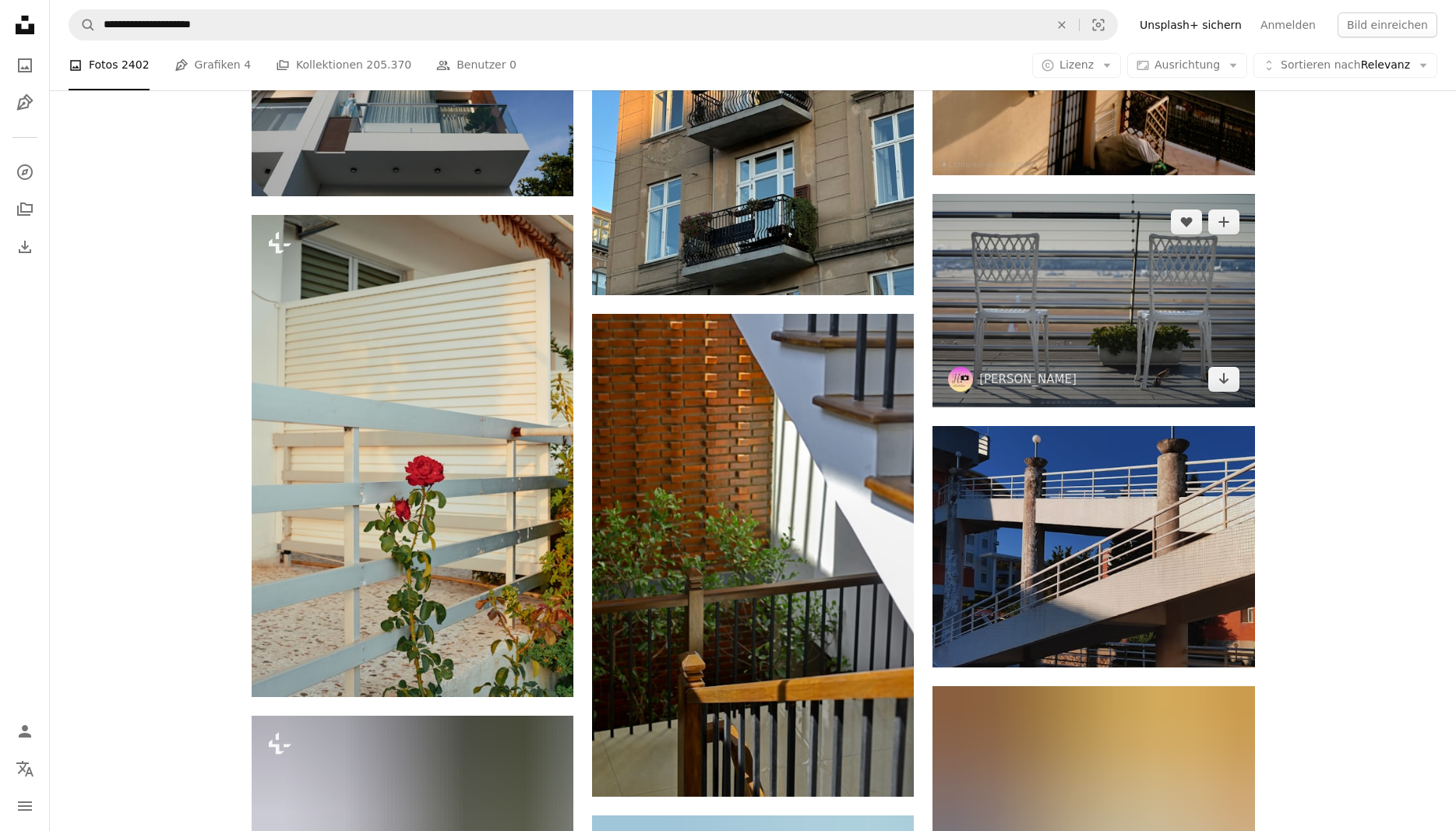
scroll to position [1590, 0]
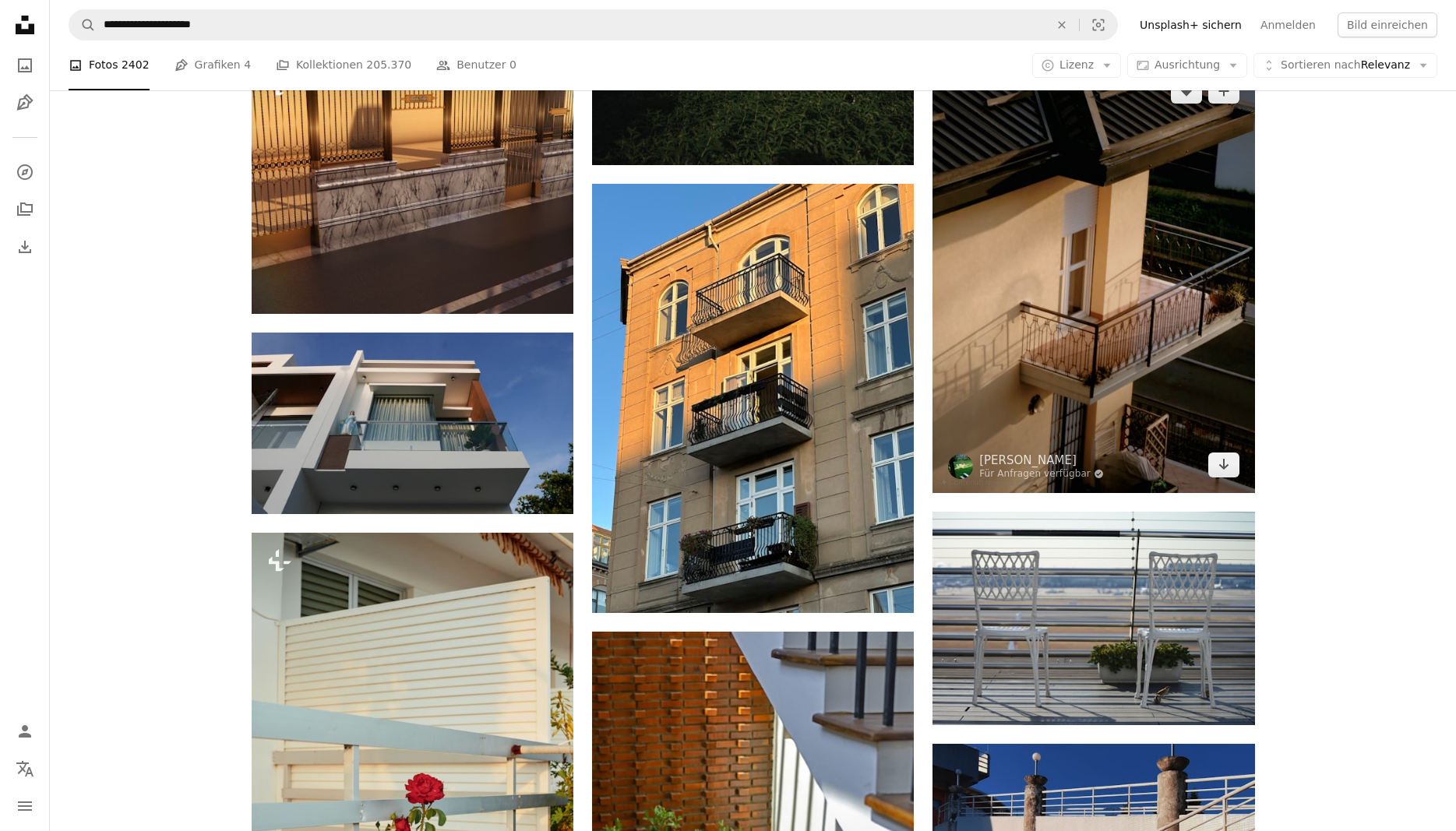
click at [1129, 354] on img at bounding box center [1092, 278] width 322 height 429
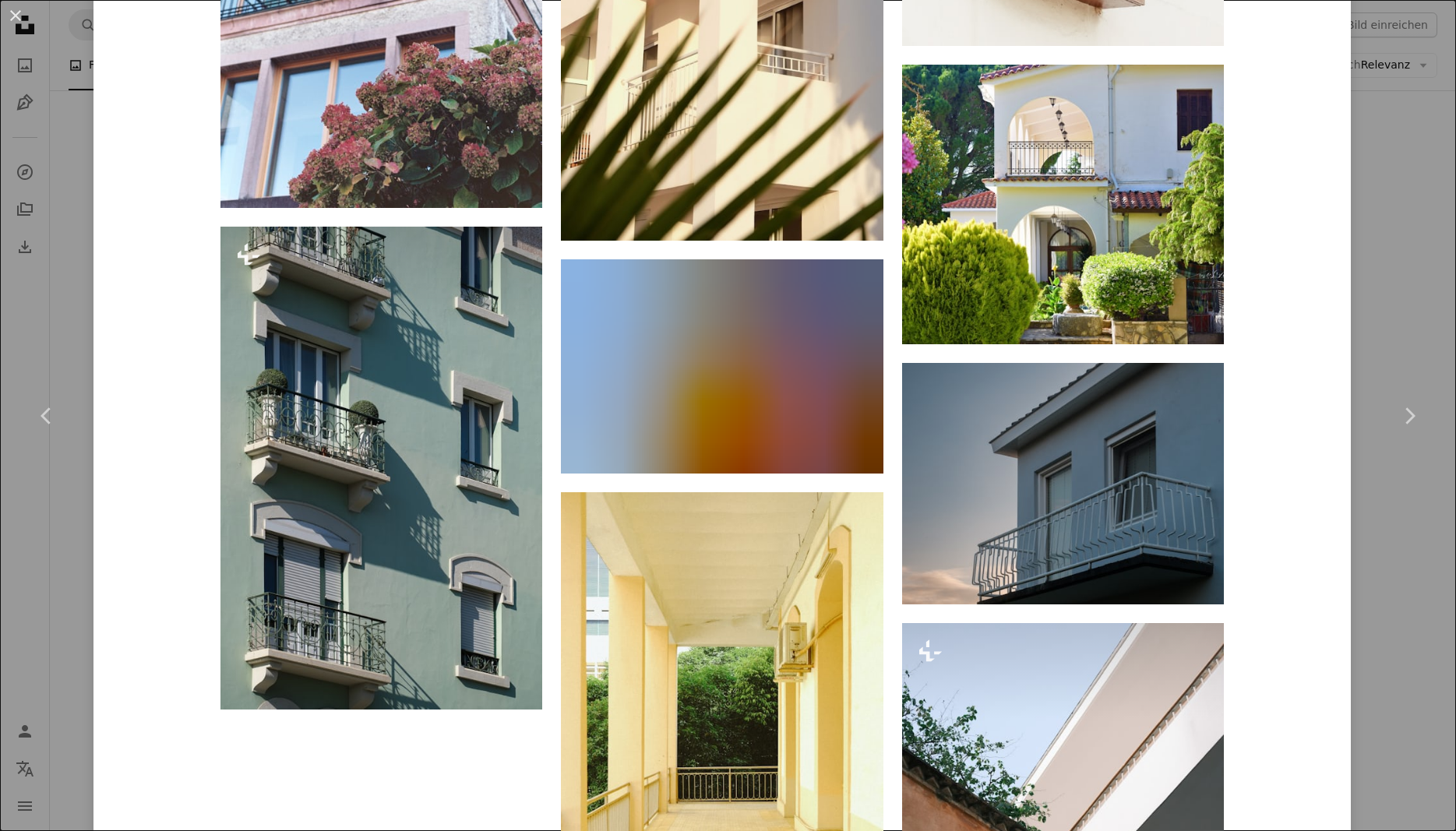
scroll to position [2537, 0]
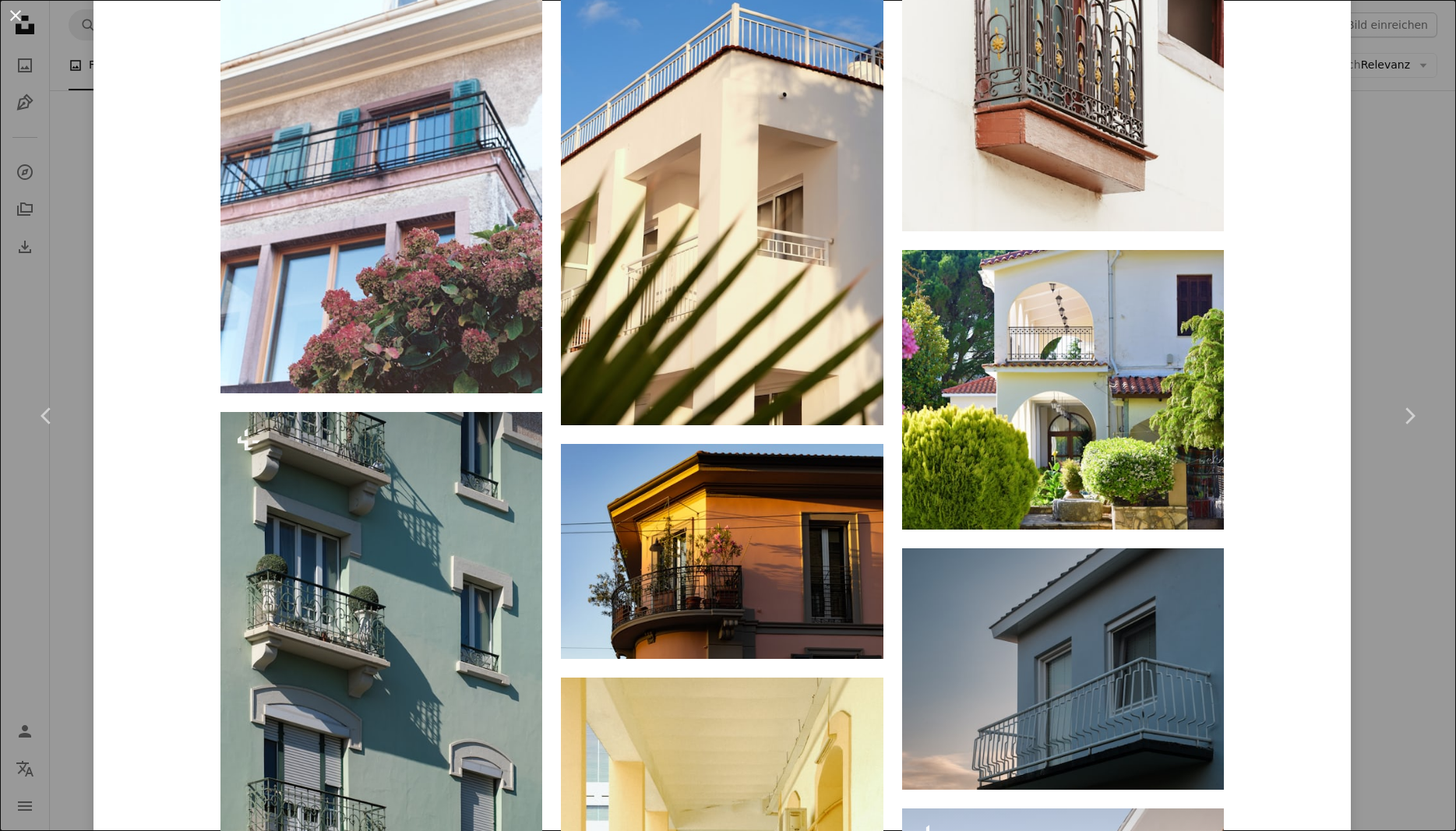
click at [12, 16] on button "An X shape" at bounding box center [16, 16] width 19 height 19
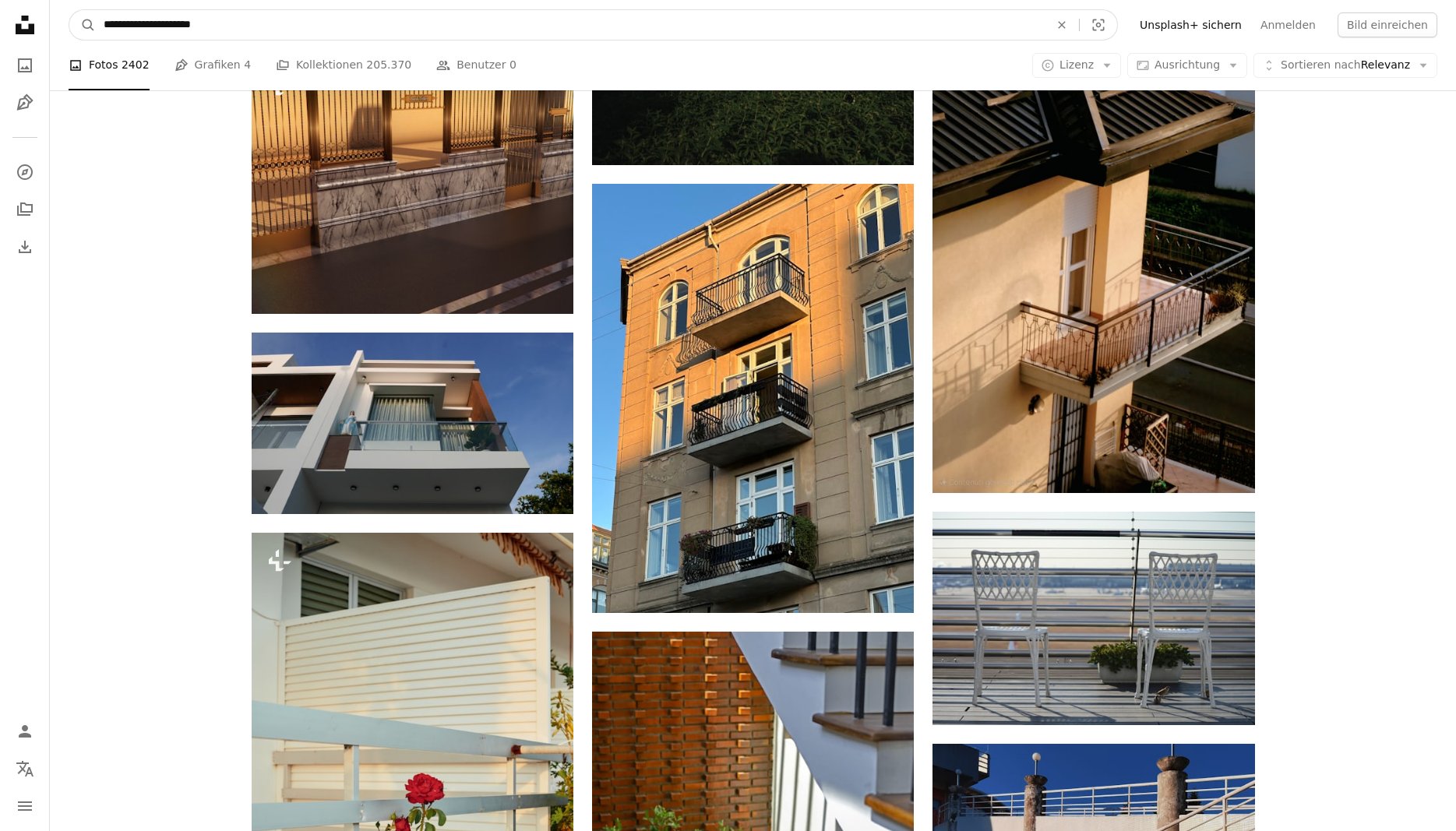
drag, startPoint x: 180, startPoint y: 26, endPoint x: 479, endPoint y: 79, distance: 303.7
click at [397, 34] on input "**********" at bounding box center [569, 25] width 948 height 30
type input "**********"
click button "A magnifying glass" at bounding box center [82, 25] width 26 height 30
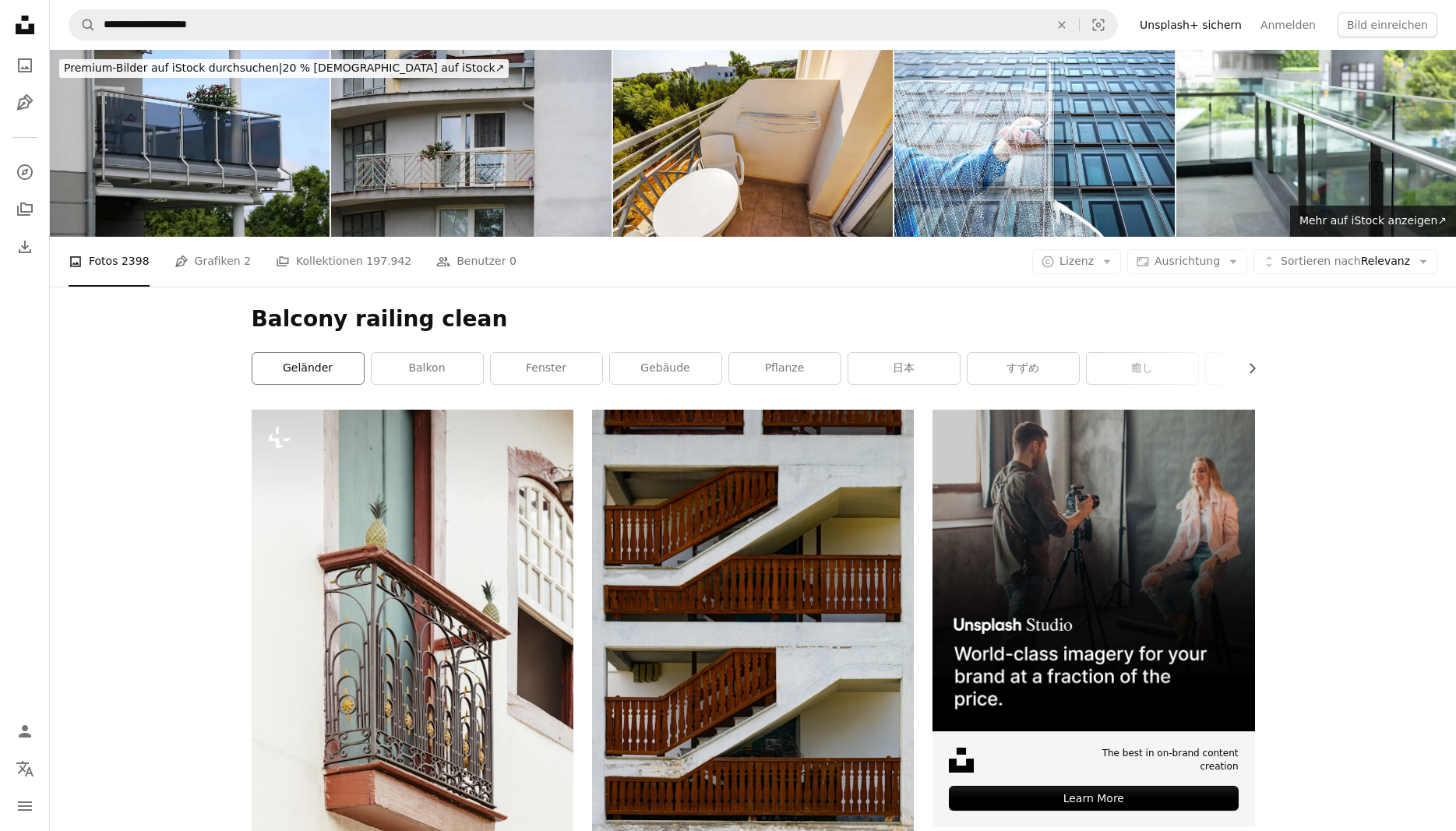
click at [333, 379] on link "Geländer" at bounding box center [308, 369] width 111 height 31
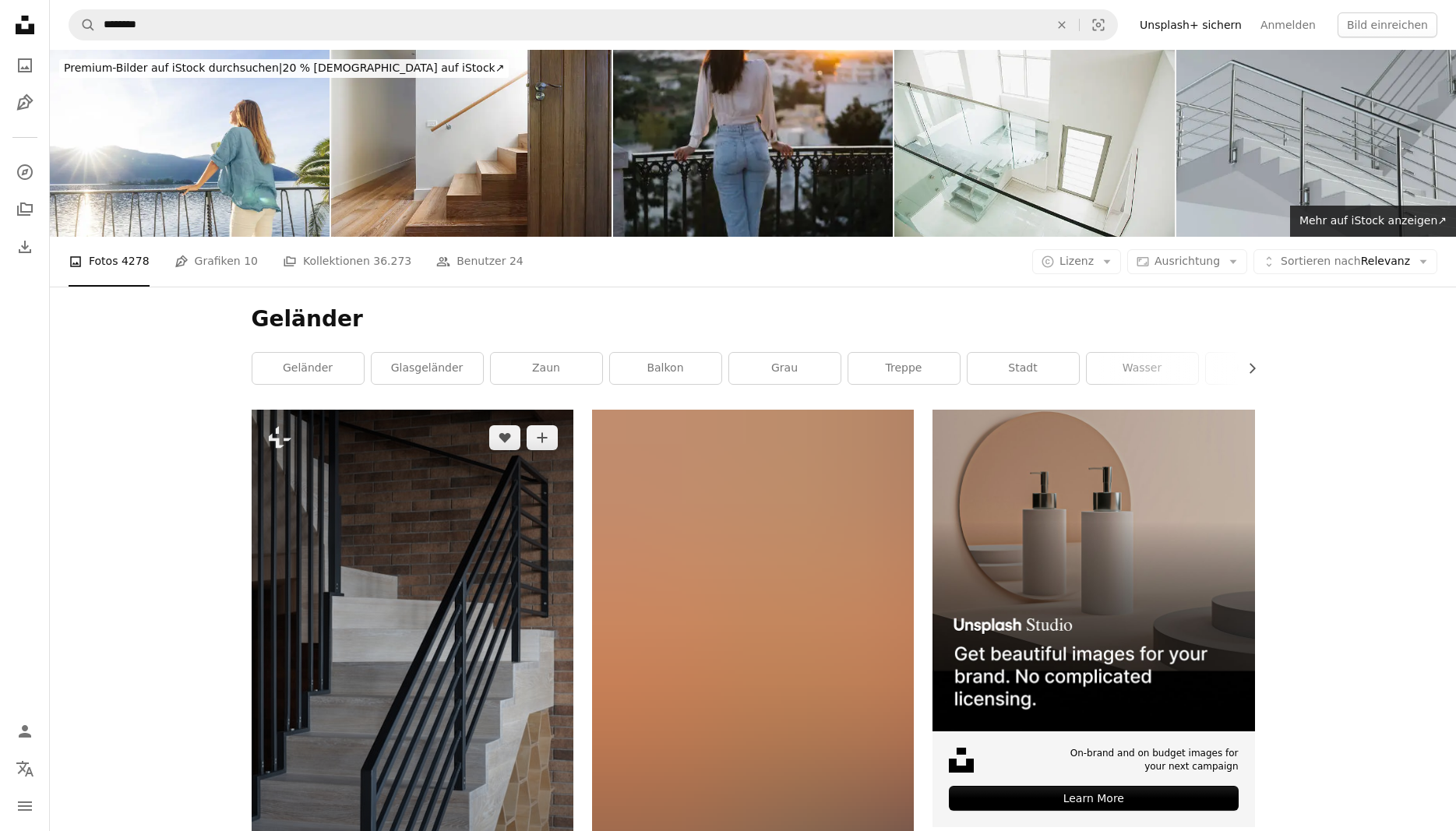
scroll to position [318, 0]
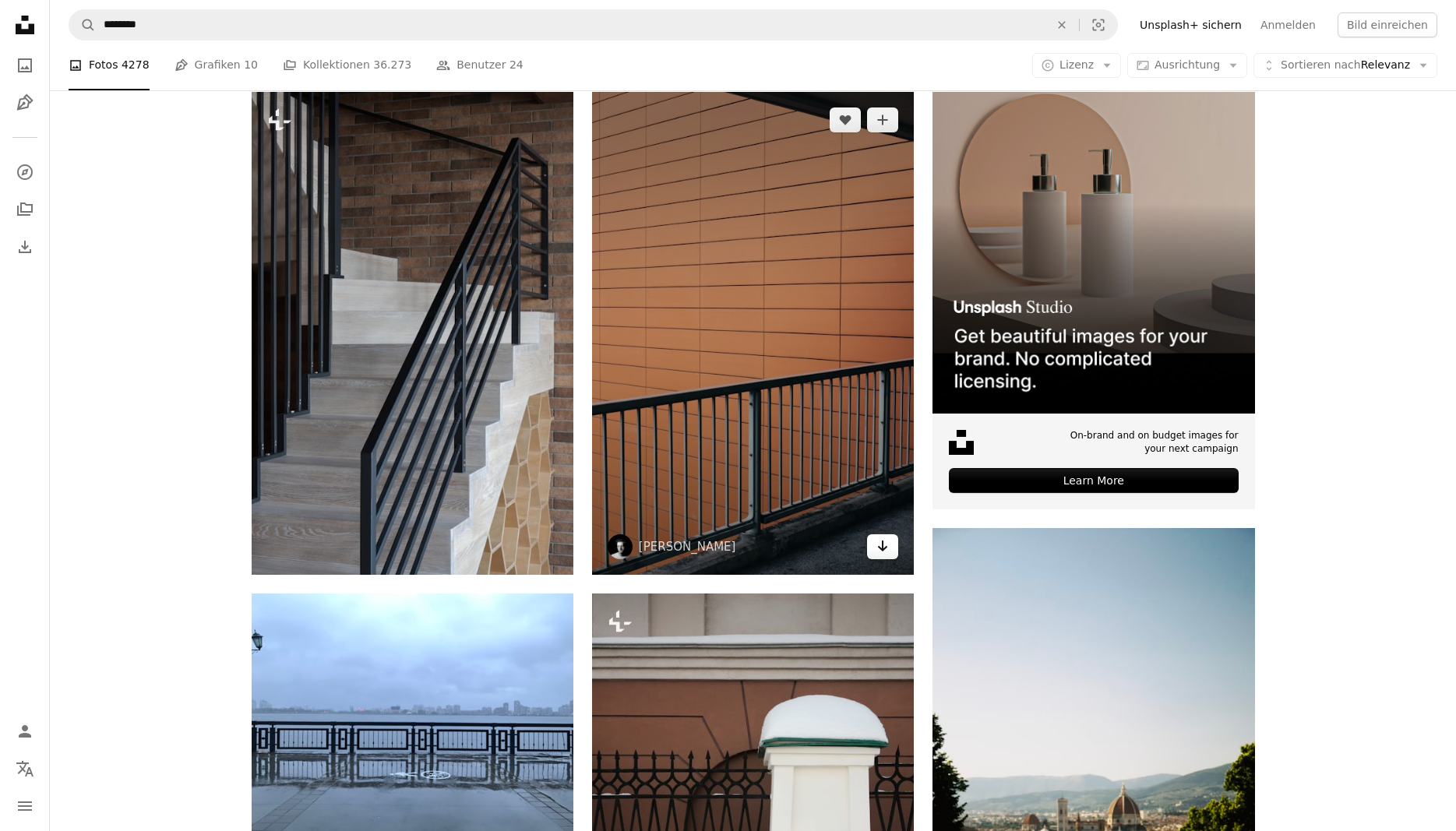
click at [871, 544] on link "Arrow pointing down" at bounding box center [883, 547] width 31 height 25
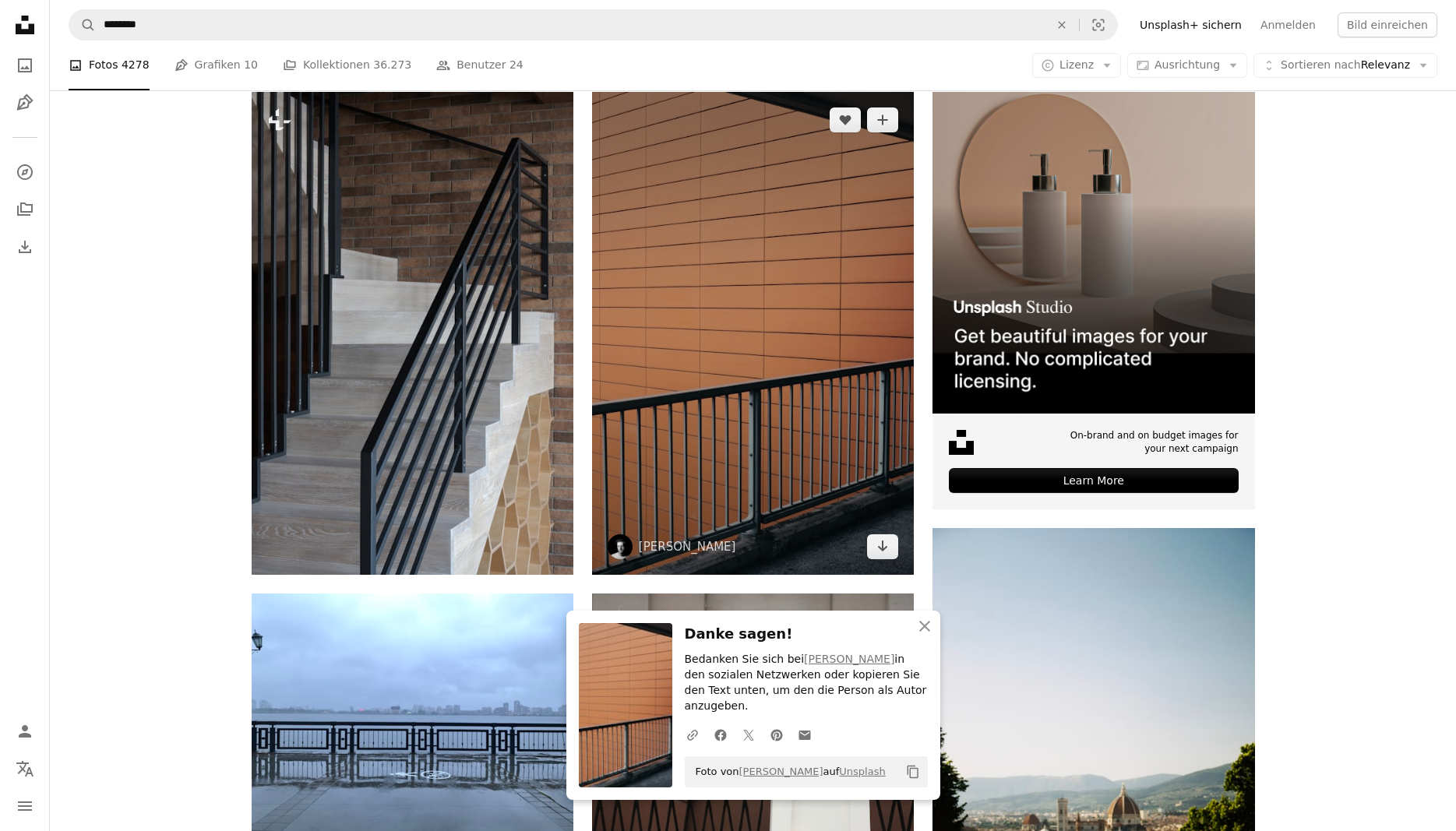
click at [832, 450] on img at bounding box center [753, 333] width 322 height 483
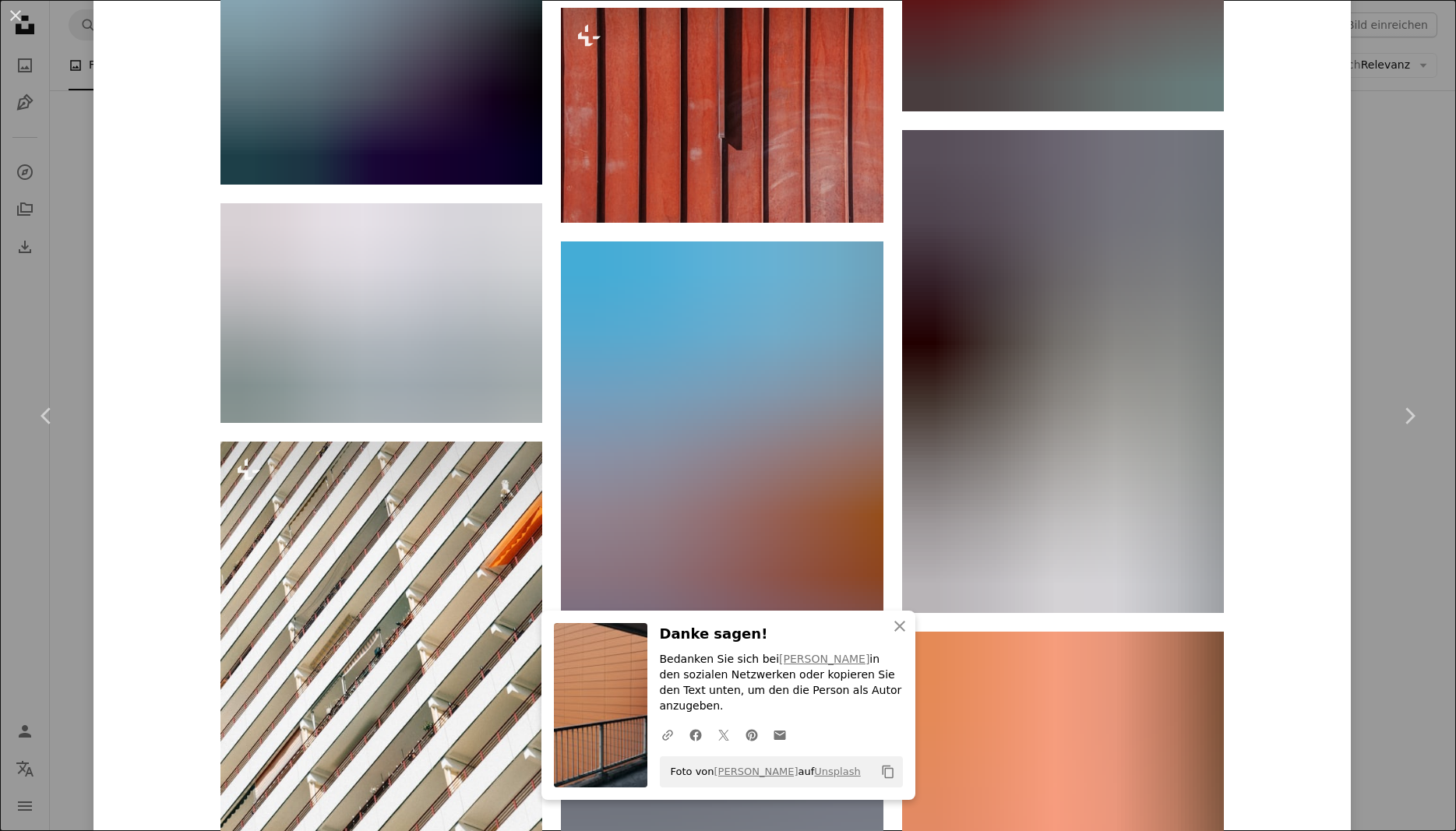
scroll to position [11140, 0]
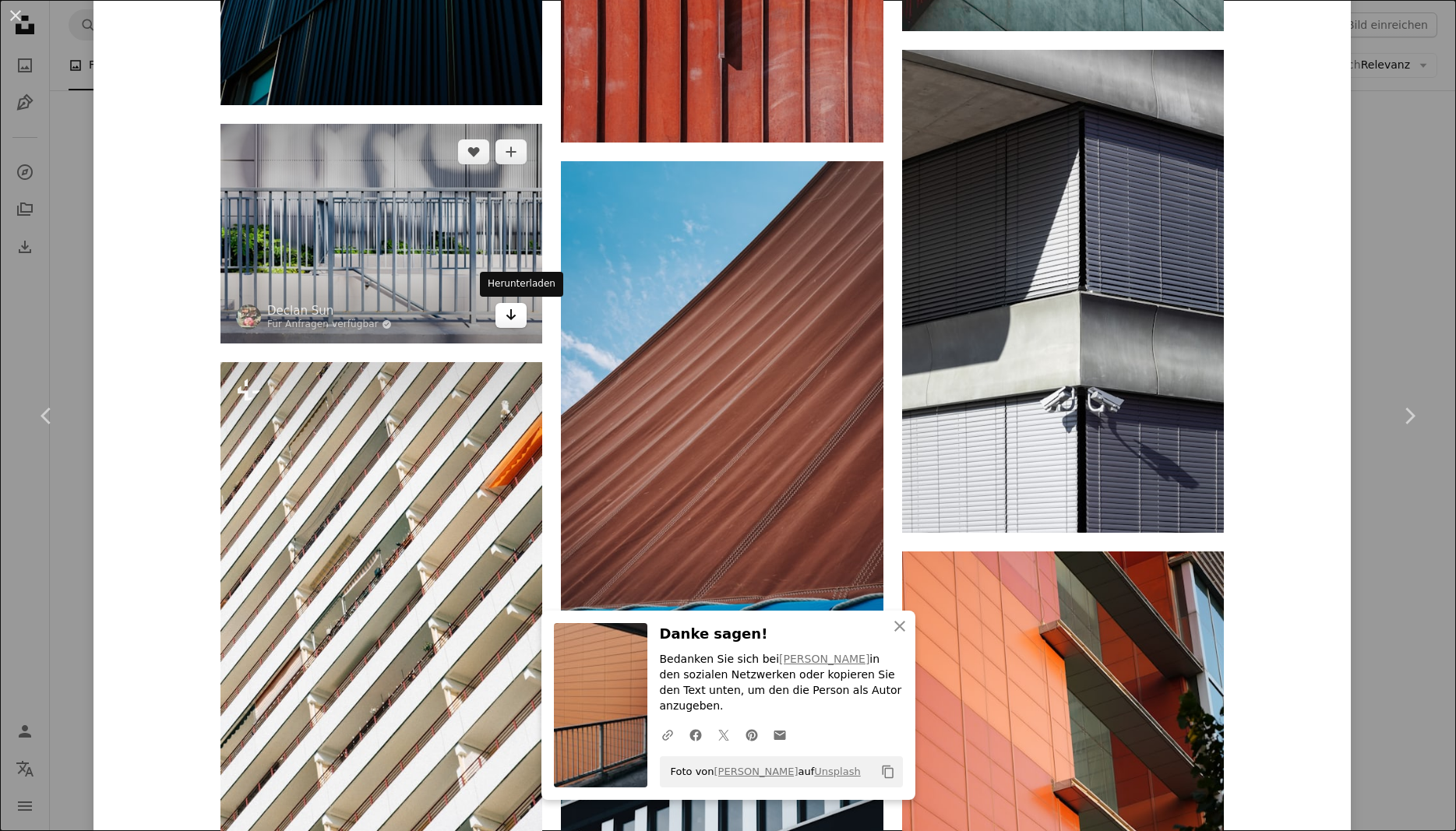
click at [517, 323] on icon "Arrow pointing down" at bounding box center [511, 314] width 12 height 19
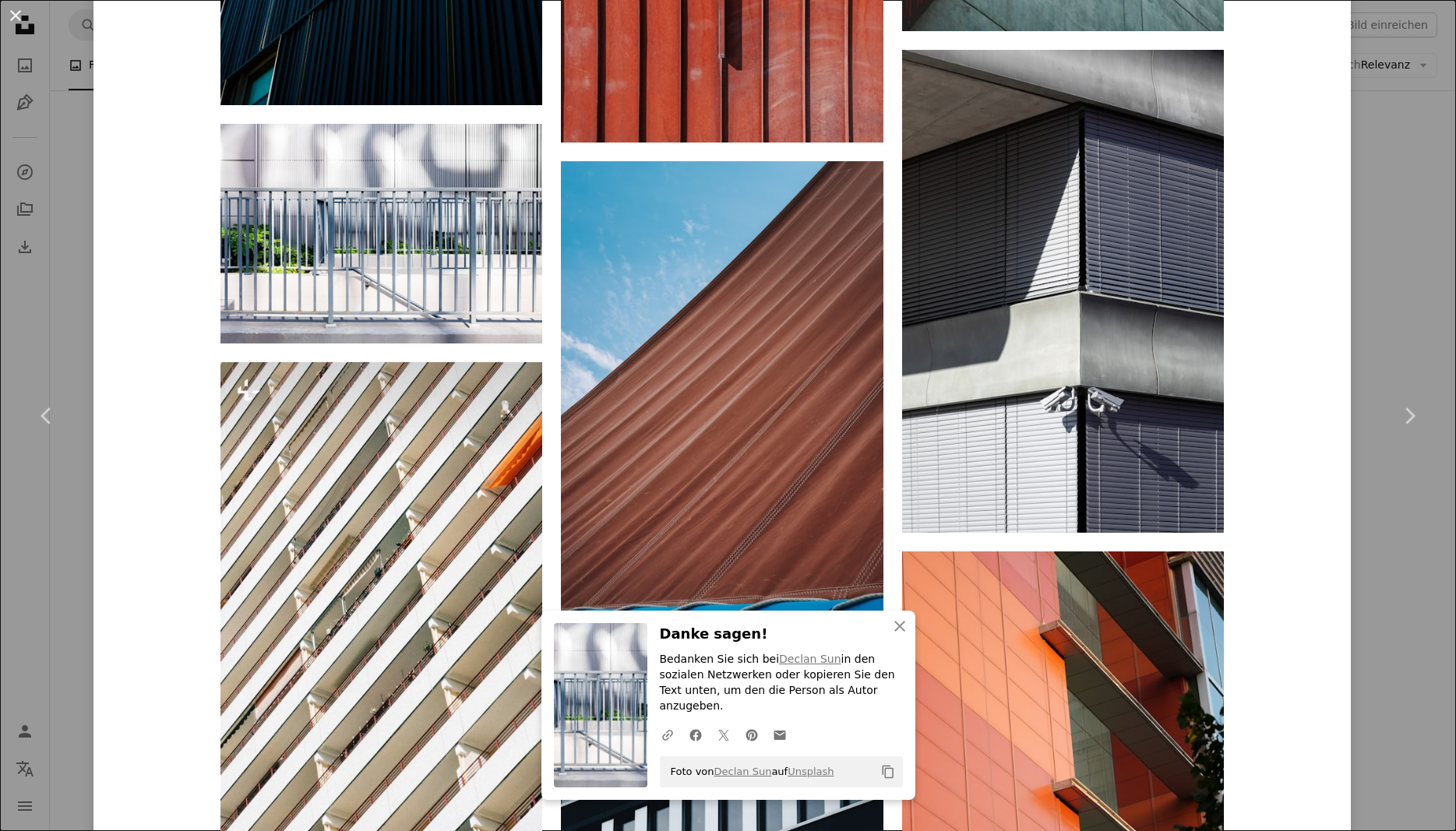
click at [13, 22] on button "An X shape" at bounding box center [16, 16] width 19 height 19
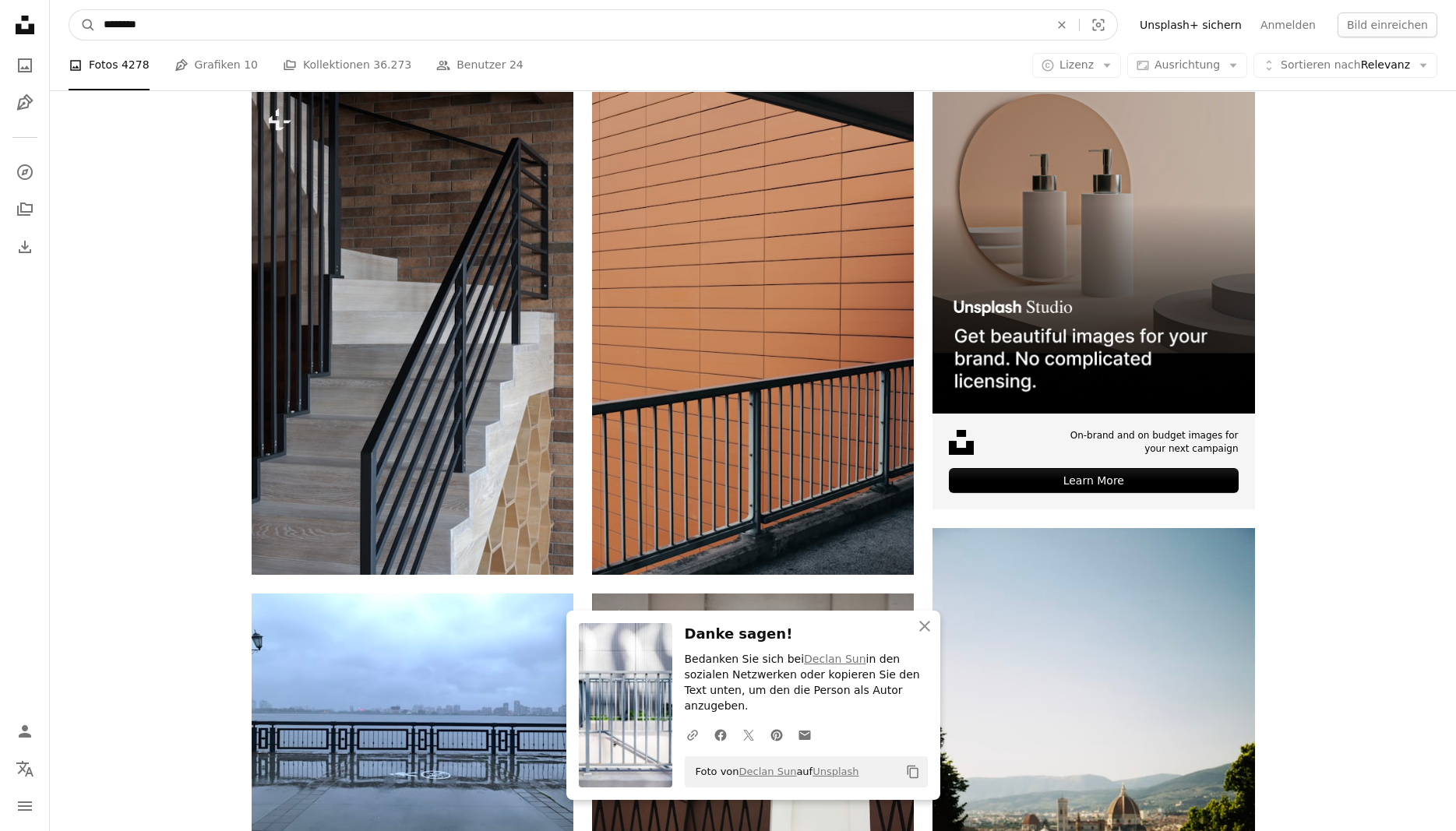
drag, startPoint x: 235, startPoint y: 27, endPoint x: 7, endPoint y: 22, distance: 228.1
click at [95, 22] on input "********" at bounding box center [569, 25] width 948 height 30
paste input "**********"
type input "**********"
click button "A magnifying glass" at bounding box center [82, 25] width 26 height 30
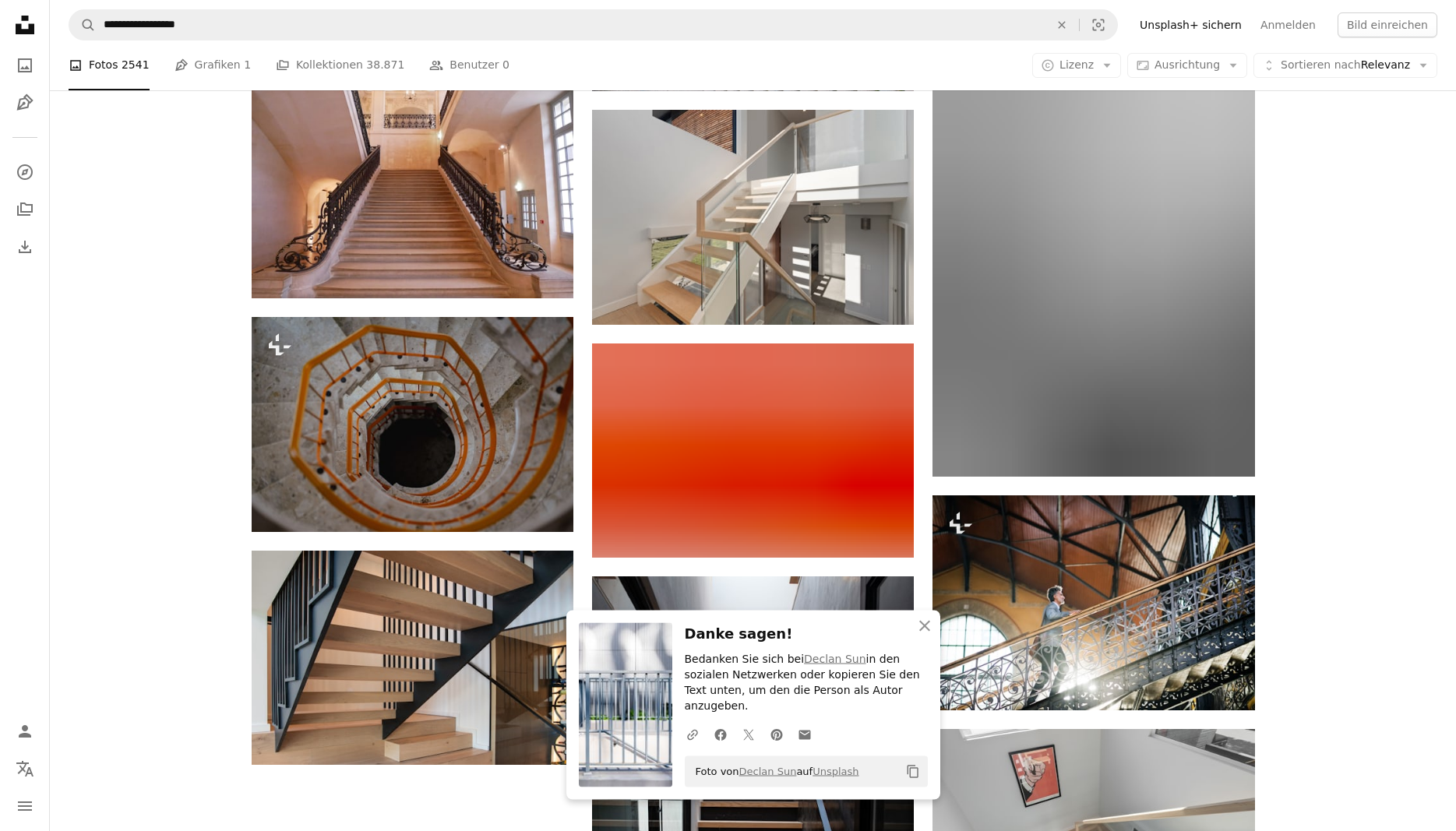
scroll to position [1510, 0]
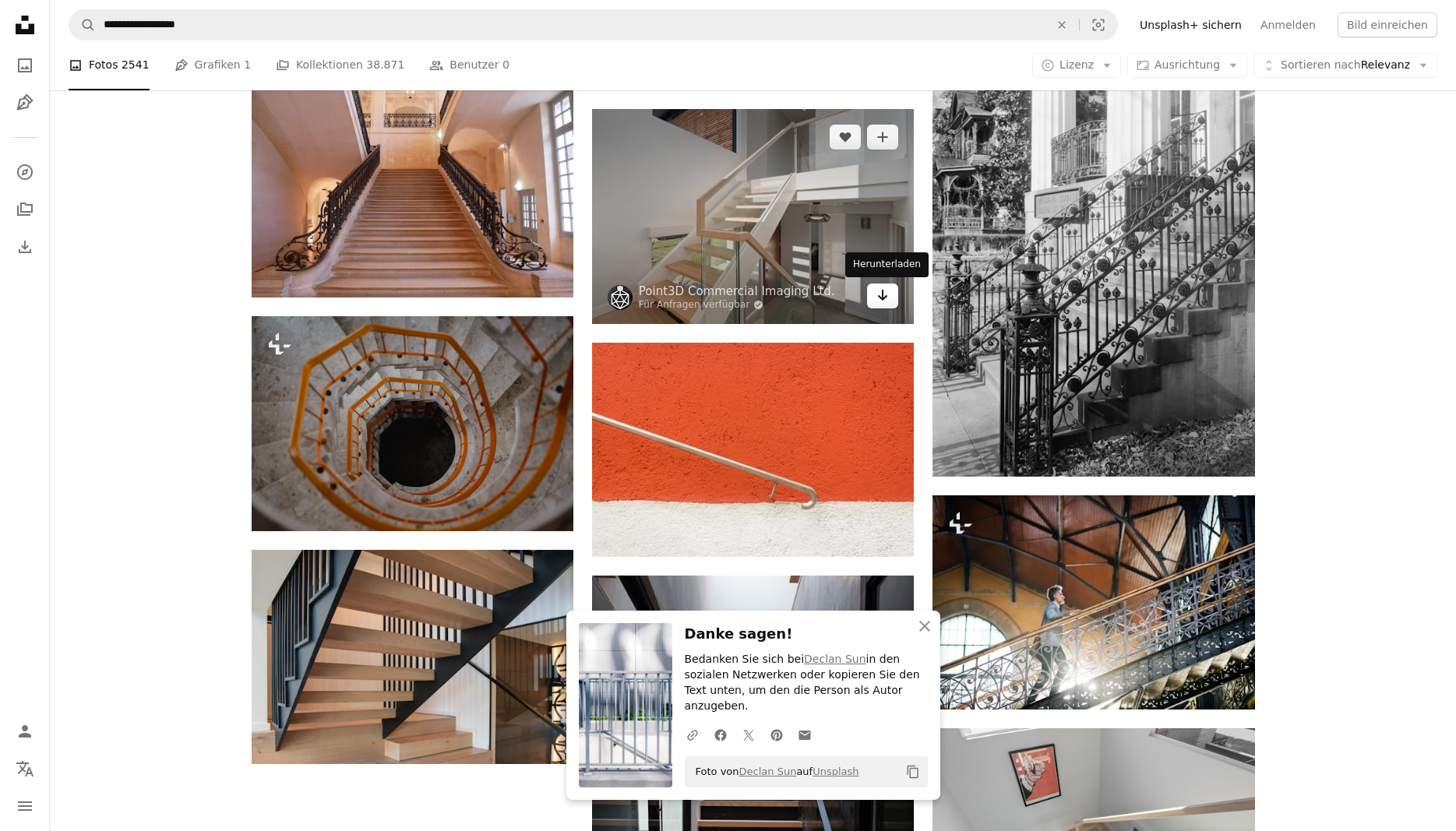
click at [890, 293] on link "Arrow pointing down" at bounding box center [883, 296] width 31 height 25
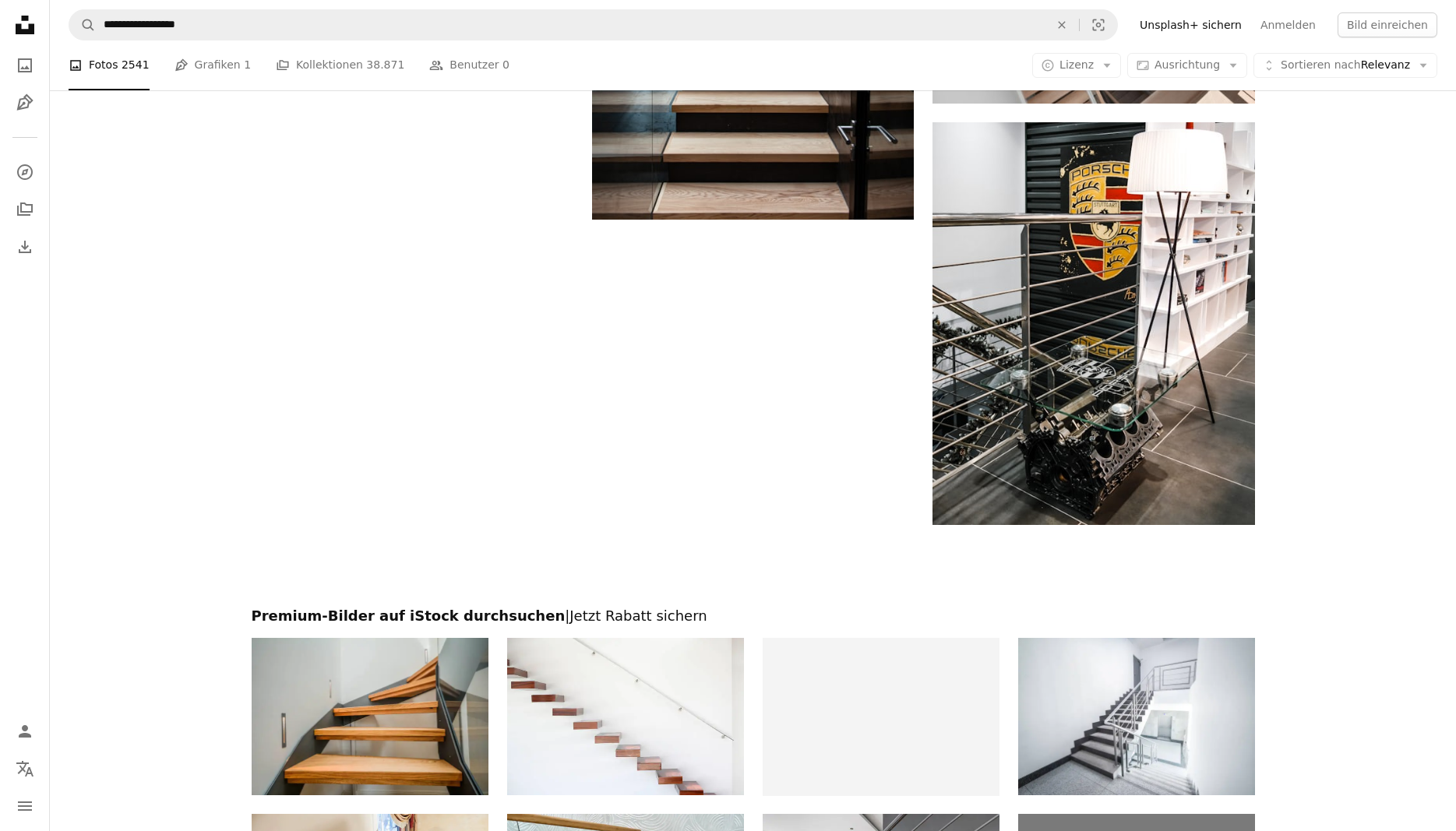
scroll to position [2384, 0]
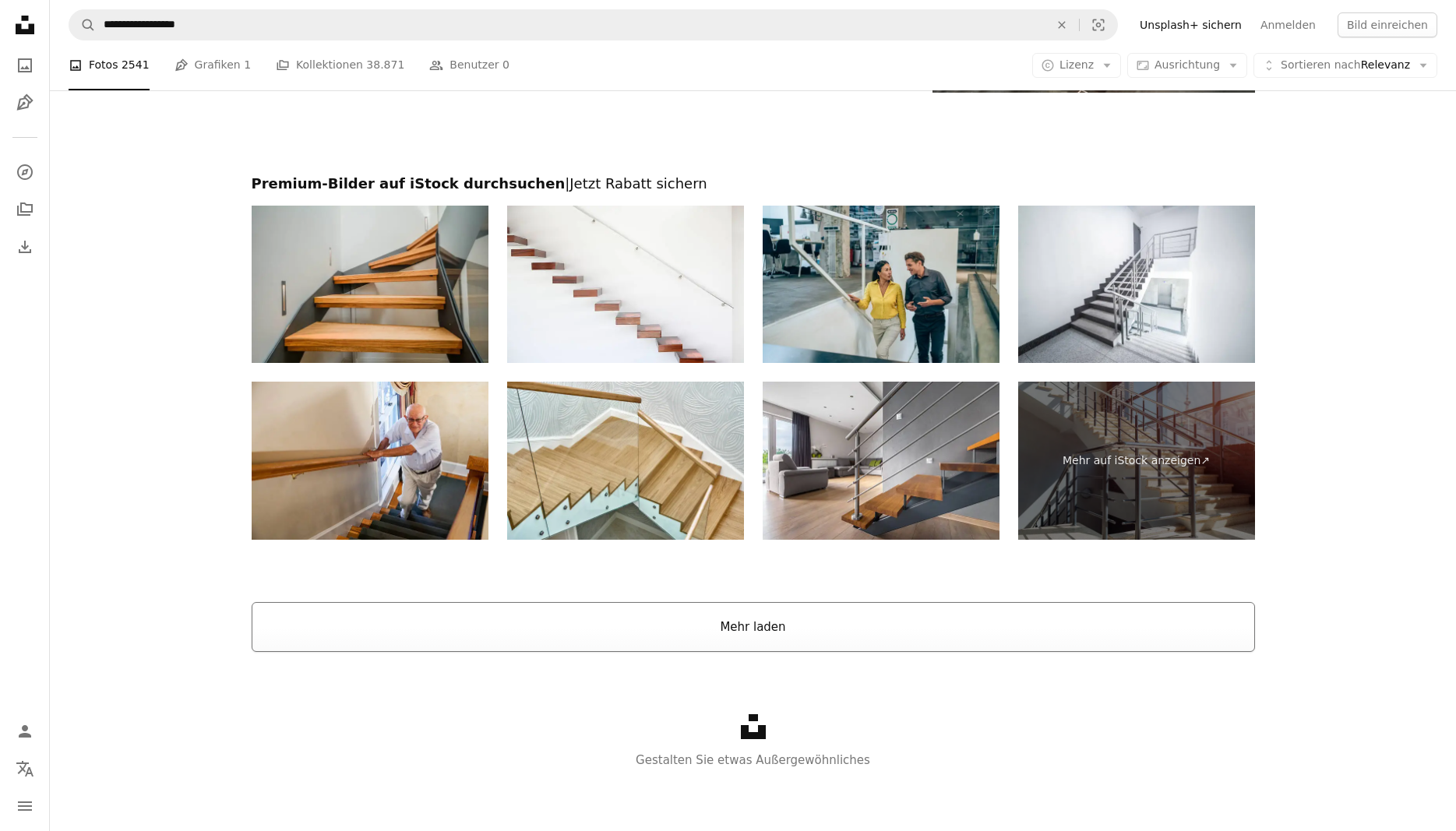
click at [760, 629] on button "Mehr laden" at bounding box center [754, 627] width 1004 height 50
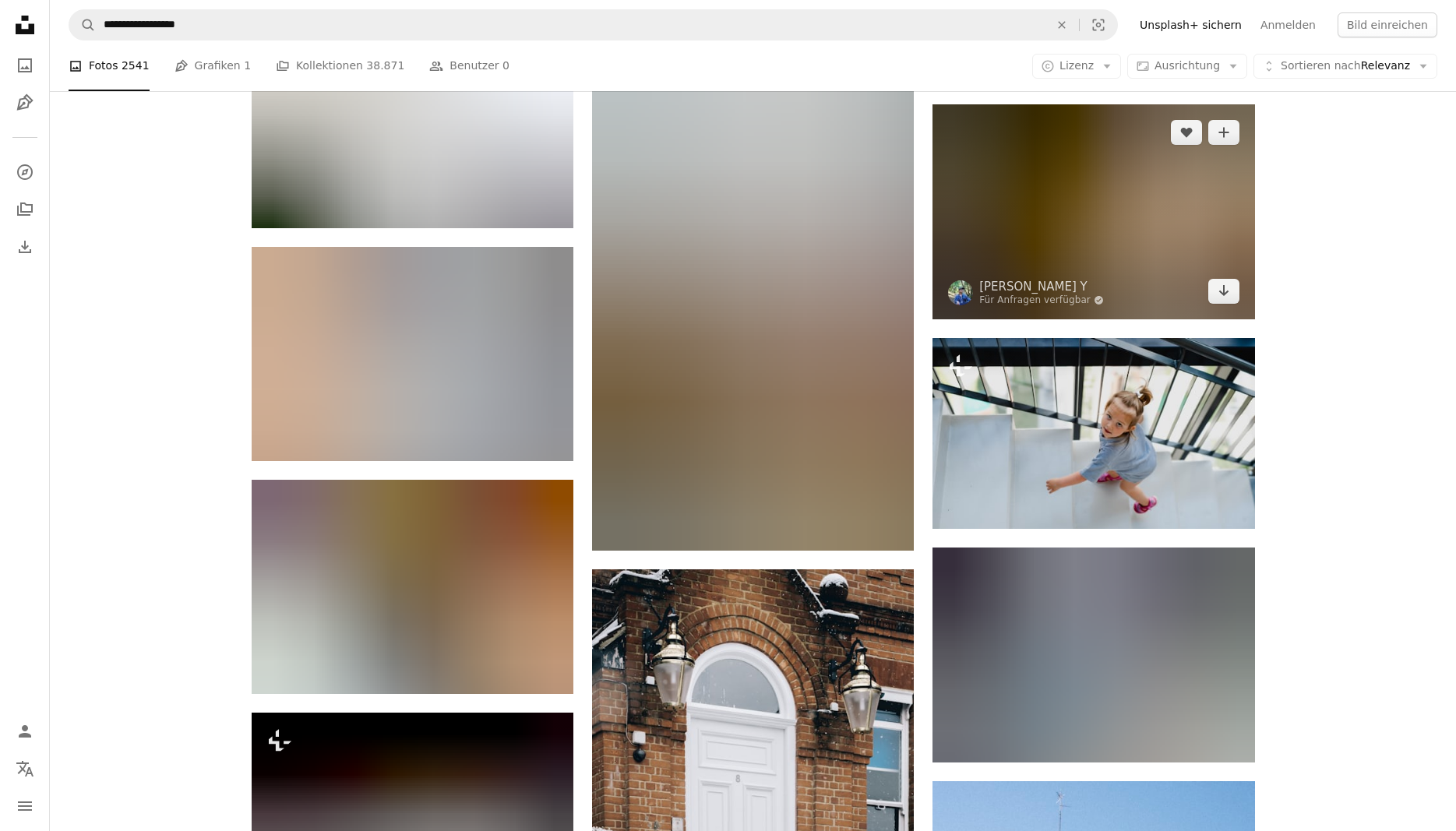
scroll to position [4311, 0]
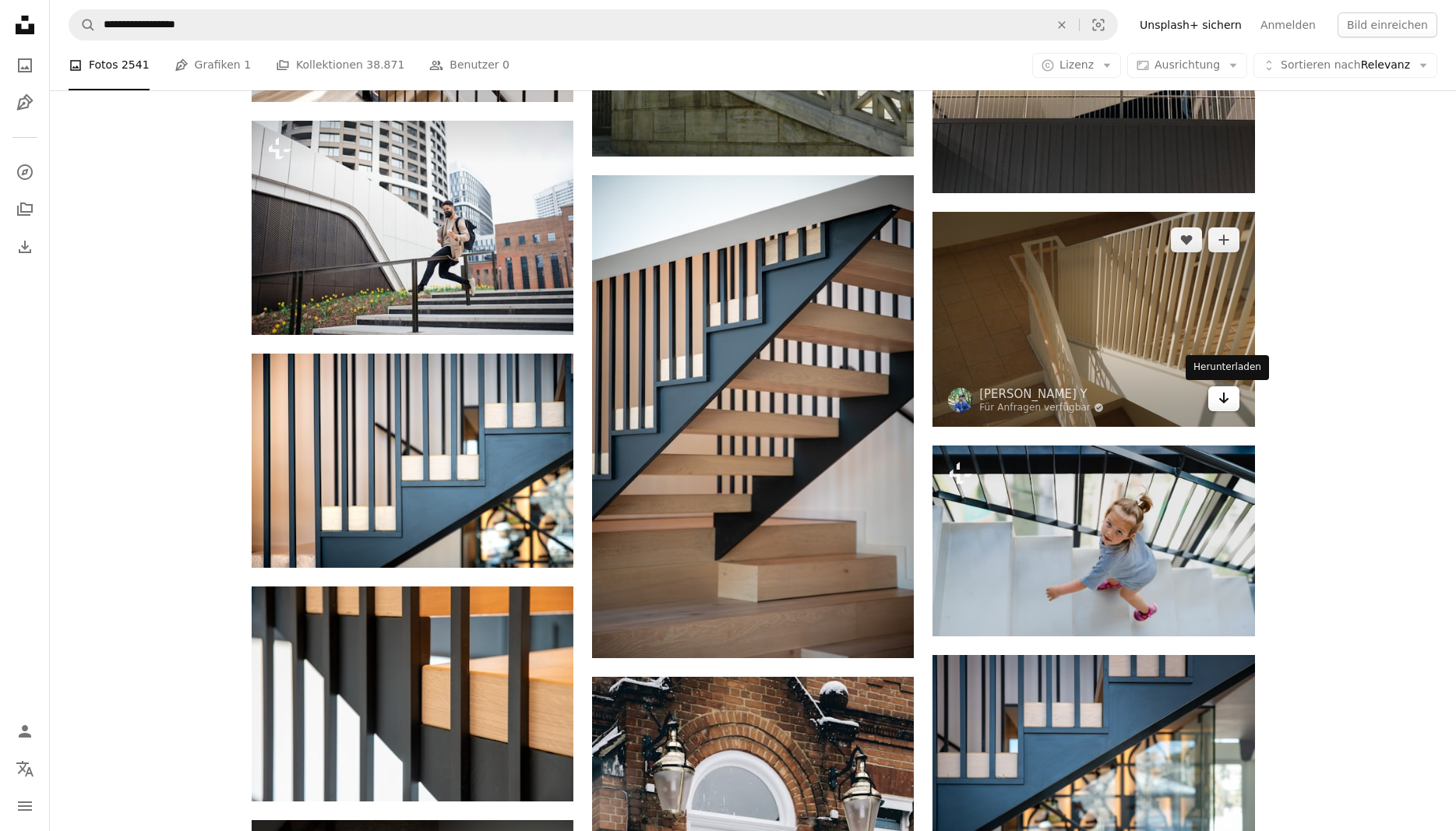
click at [1221, 402] on icon "Arrow pointing down" at bounding box center [1223, 397] width 12 height 19
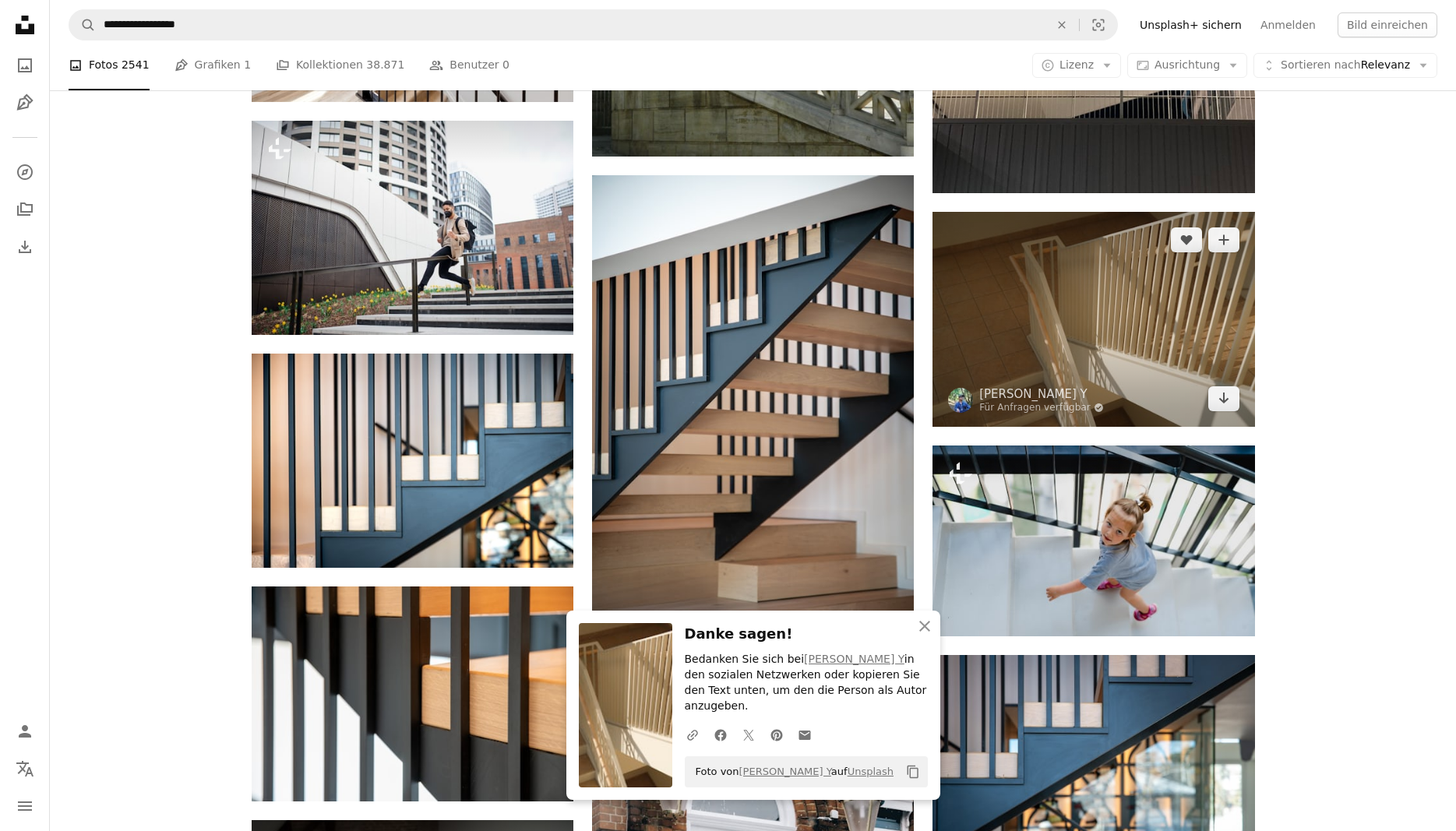
click at [1092, 323] on img at bounding box center [1092, 319] width 322 height 214
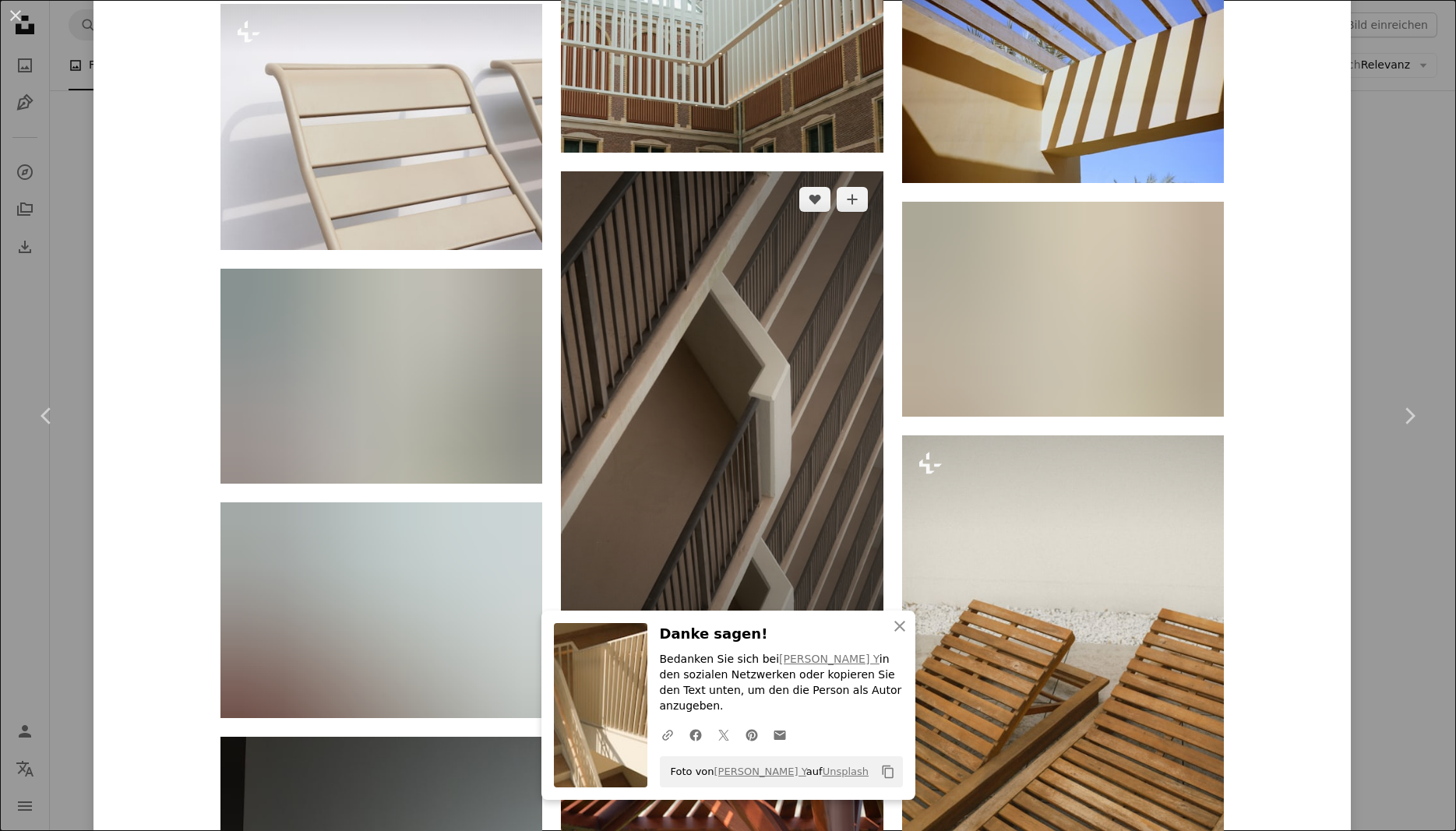
scroll to position [2723, 0]
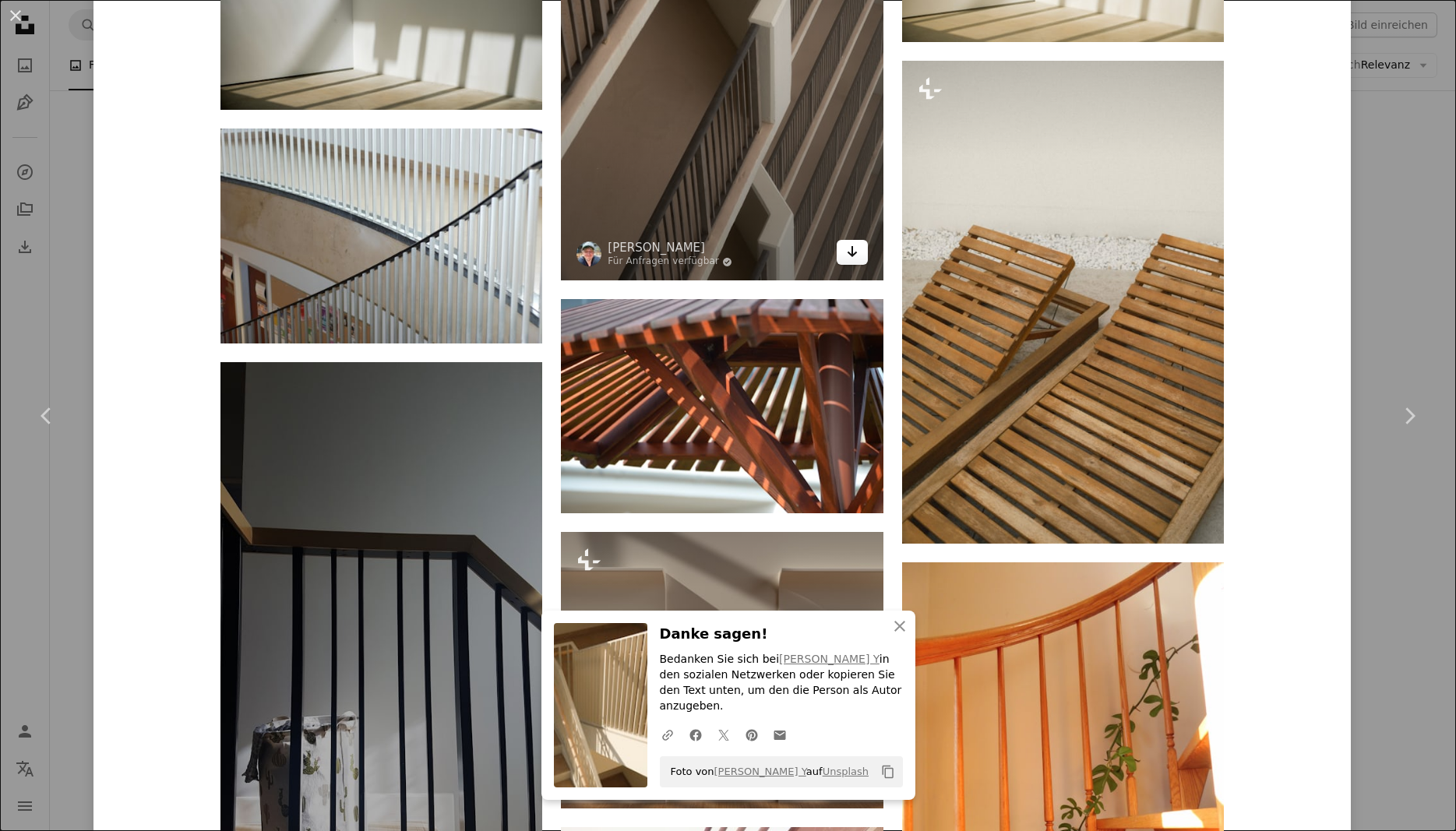
click at [858, 244] on icon "Arrow pointing down" at bounding box center [851, 251] width 12 height 19
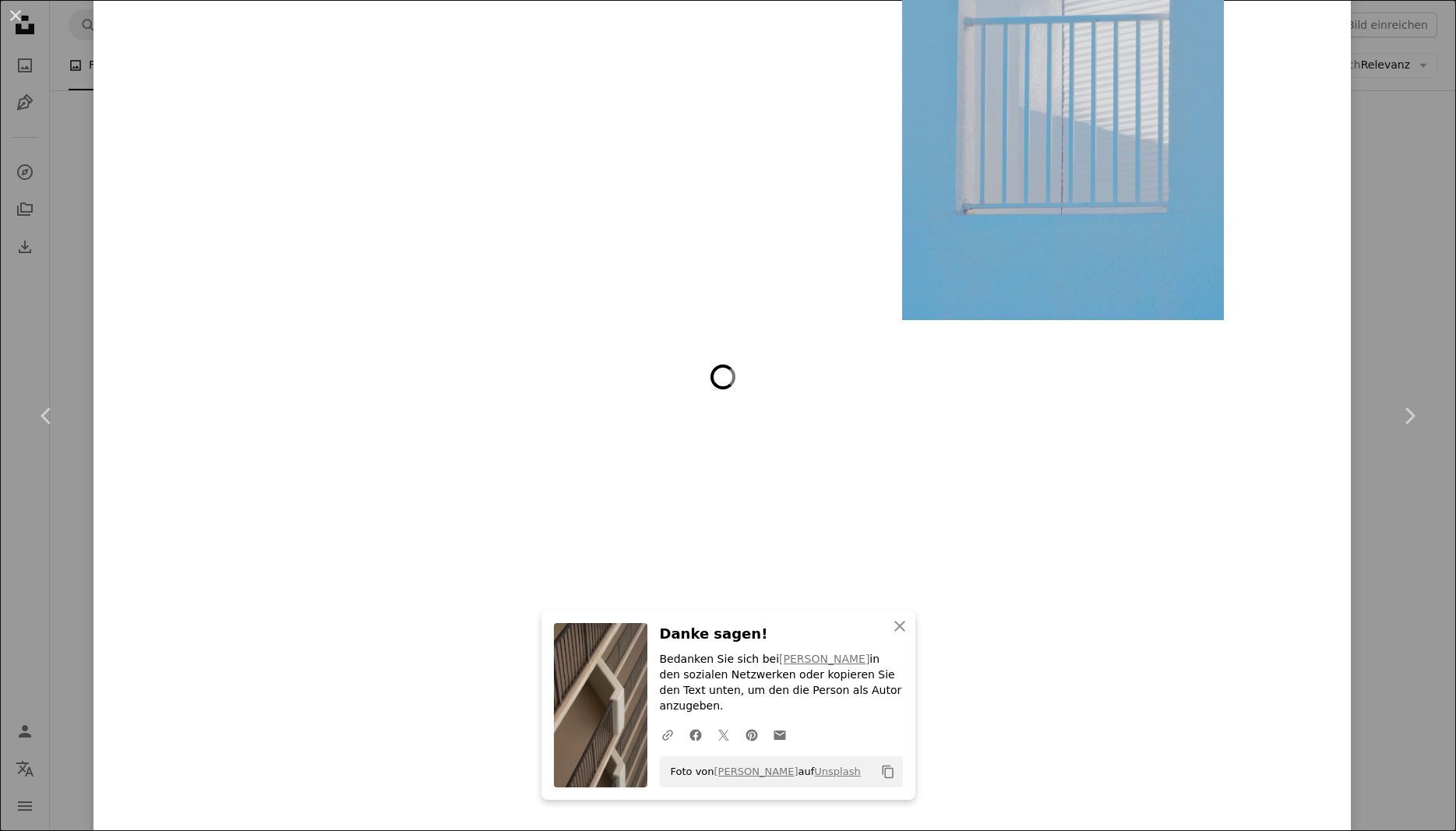
scroll to position [8052, 0]
click at [1392, 373] on link "Chevron right" at bounding box center [1409, 416] width 94 height 150
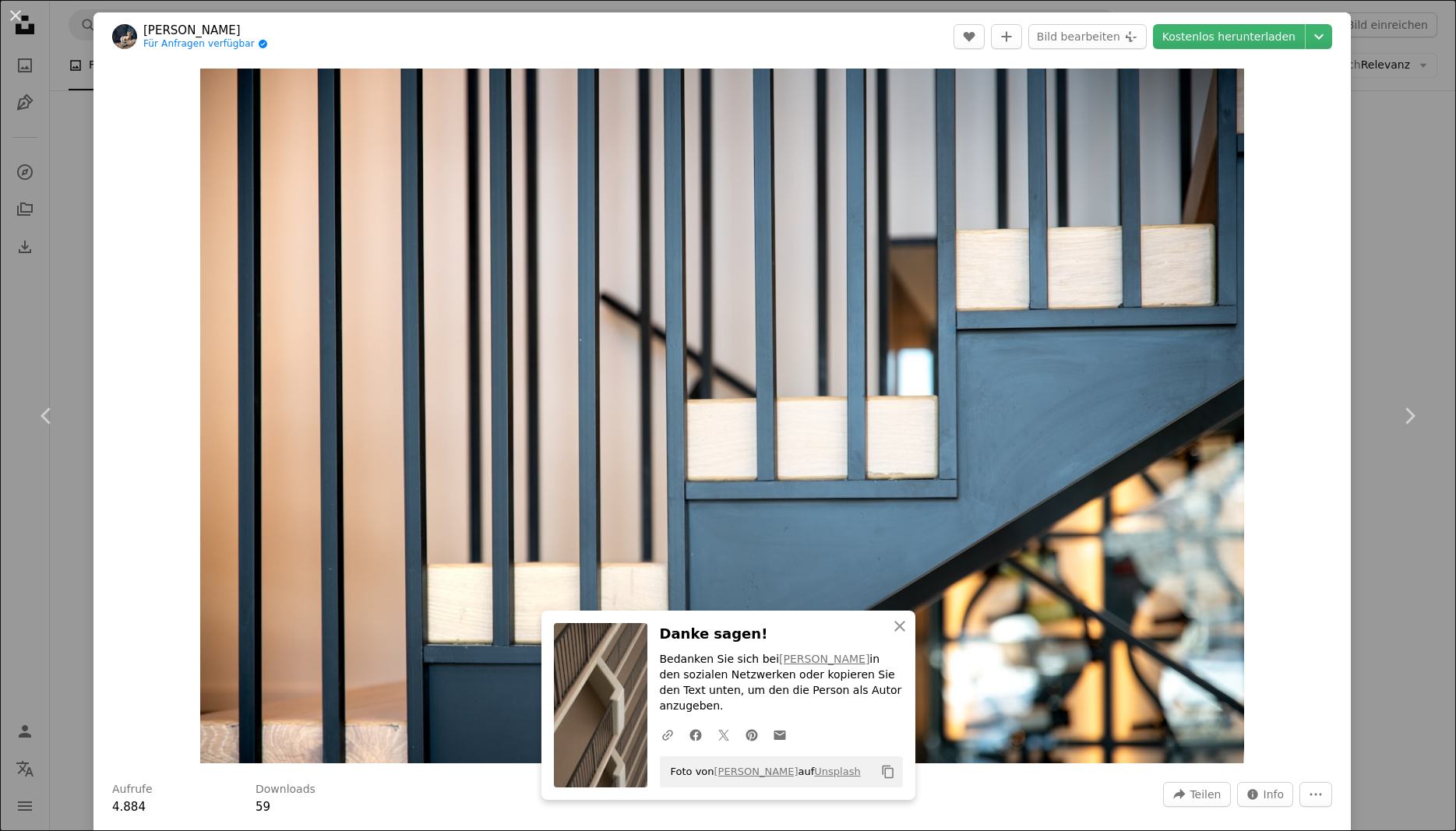
click at [48, 195] on div "An X shape Chevron left Chevron right An X shape Schließen Danke sagen! Bedanke…" at bounding box center [728, 416] width 1456 height 831
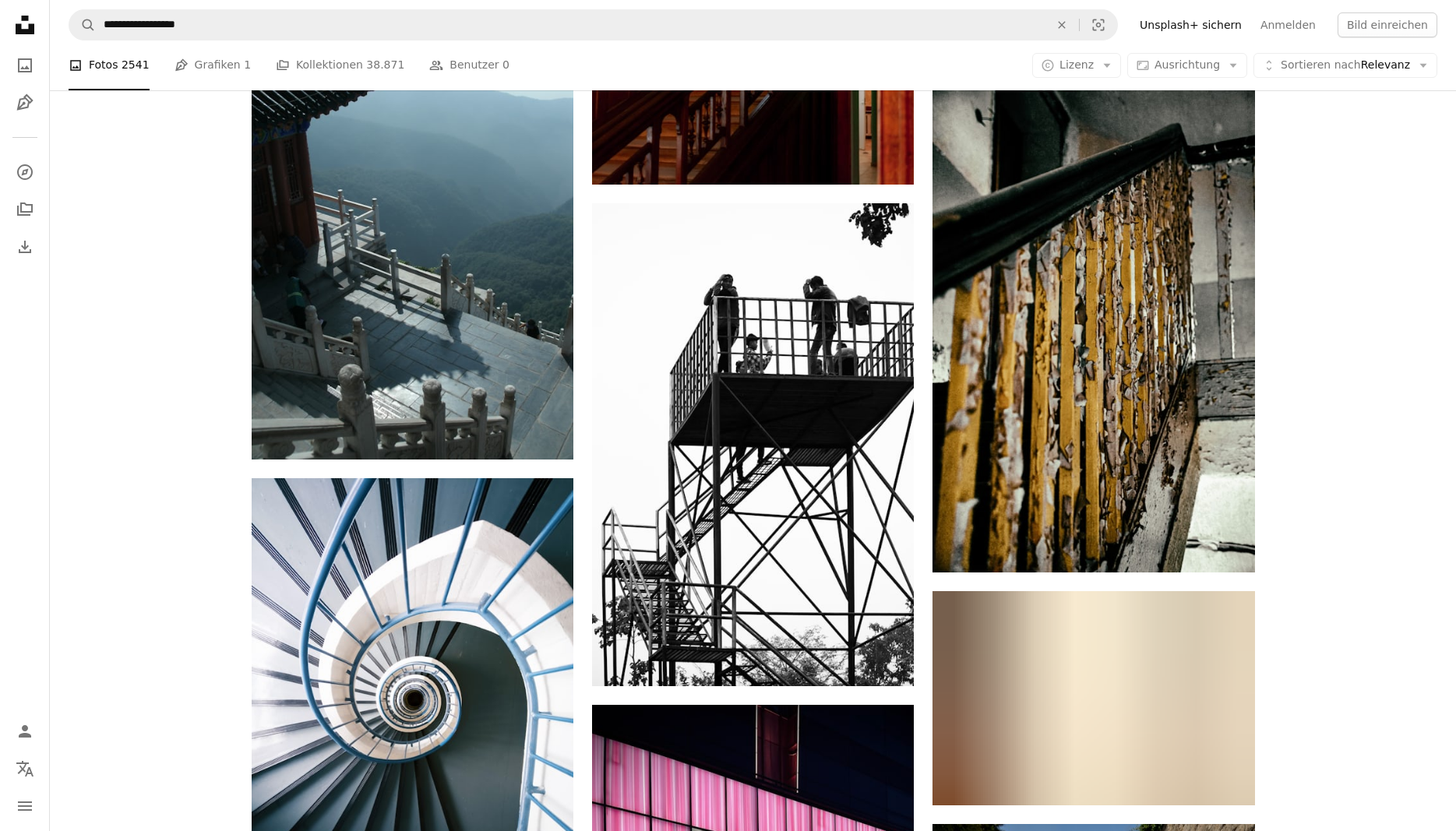
scroll to position [8284, 0]
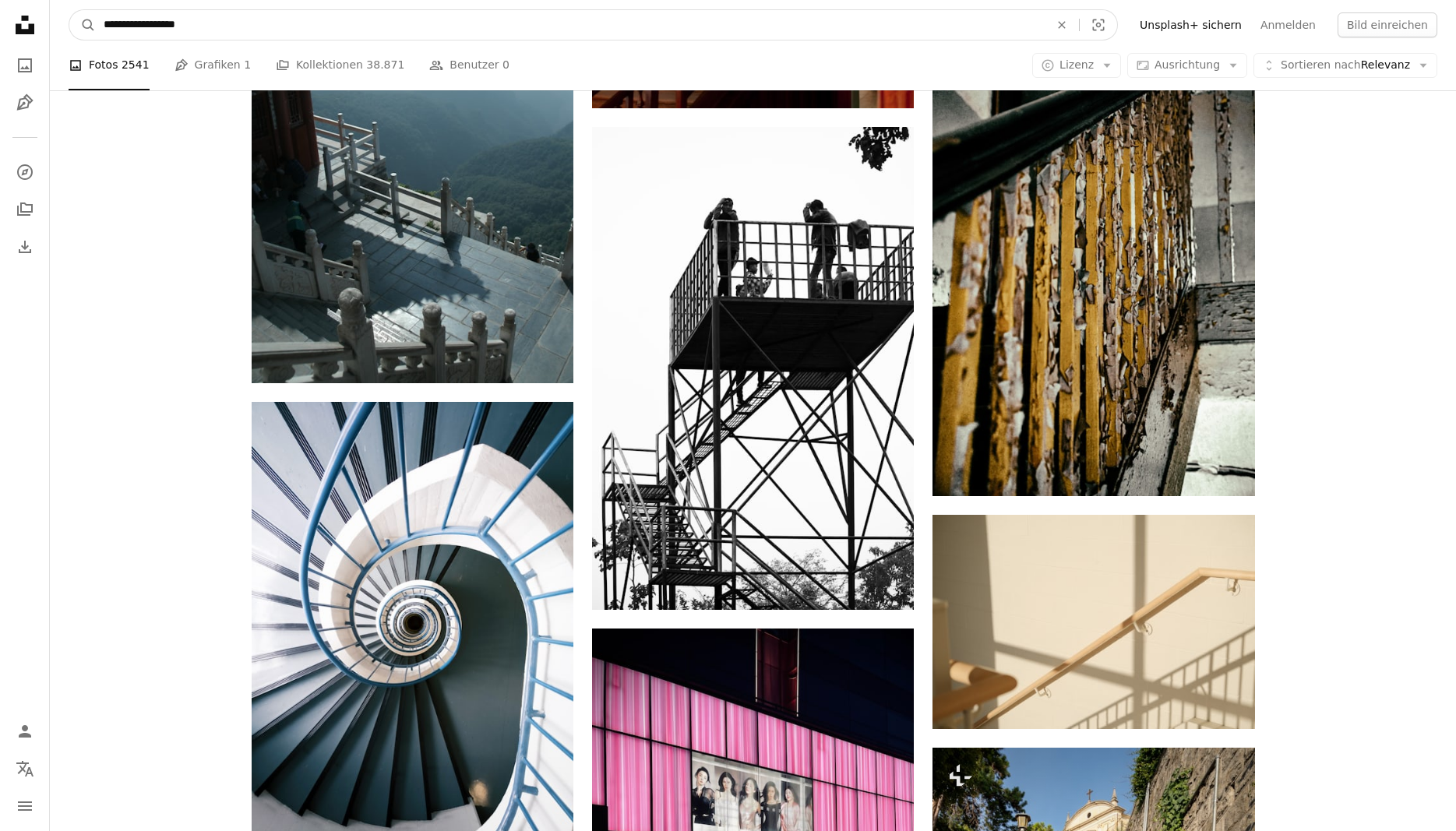
click at [211, 19] on input "**********" at bounding box center [569, 25] width 948 height 30
type input "**********"
click button "A magnifying glass" at bounding box center [82, 25] width 26 height 30
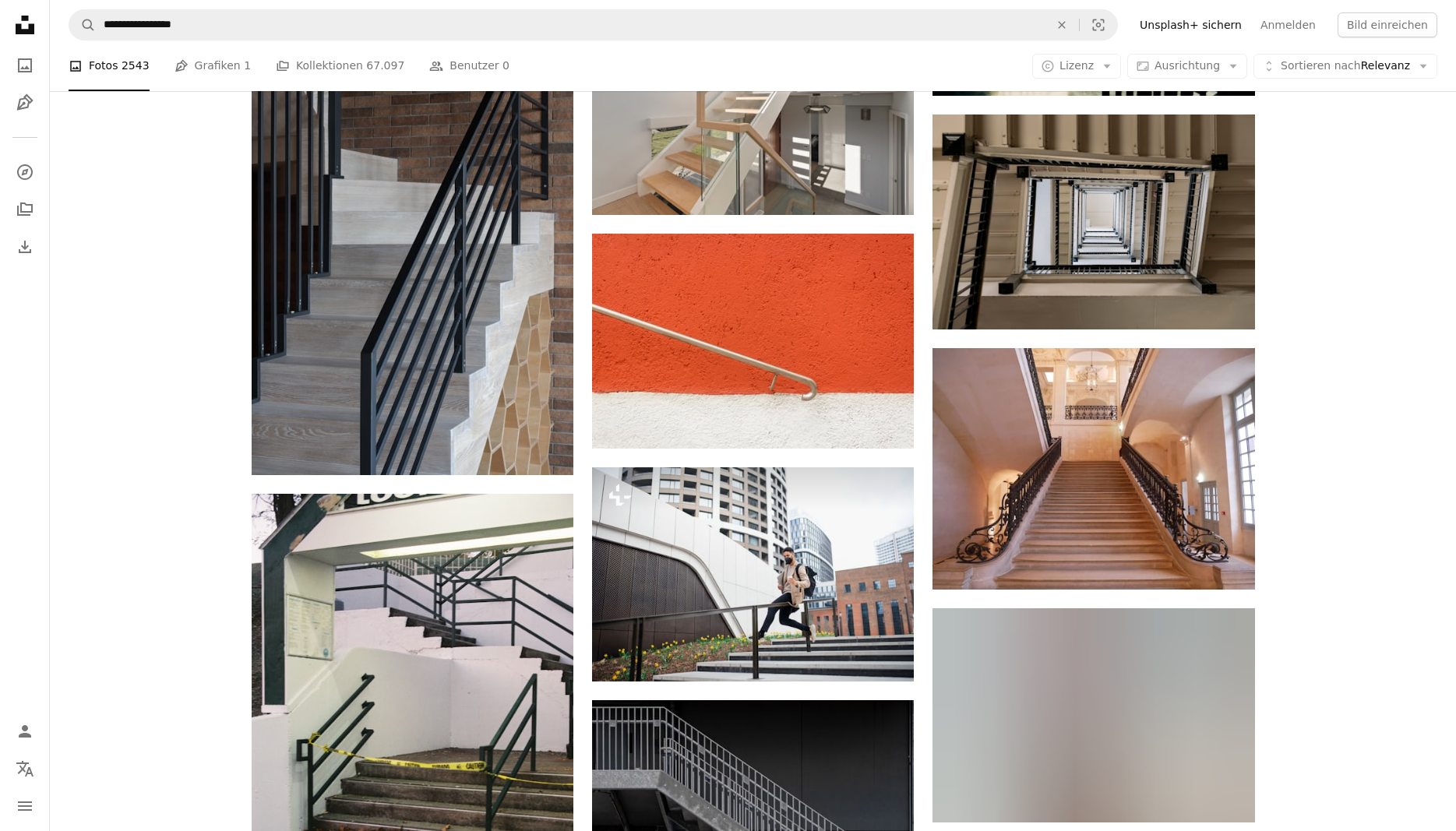
scroll to position [1430, 0]
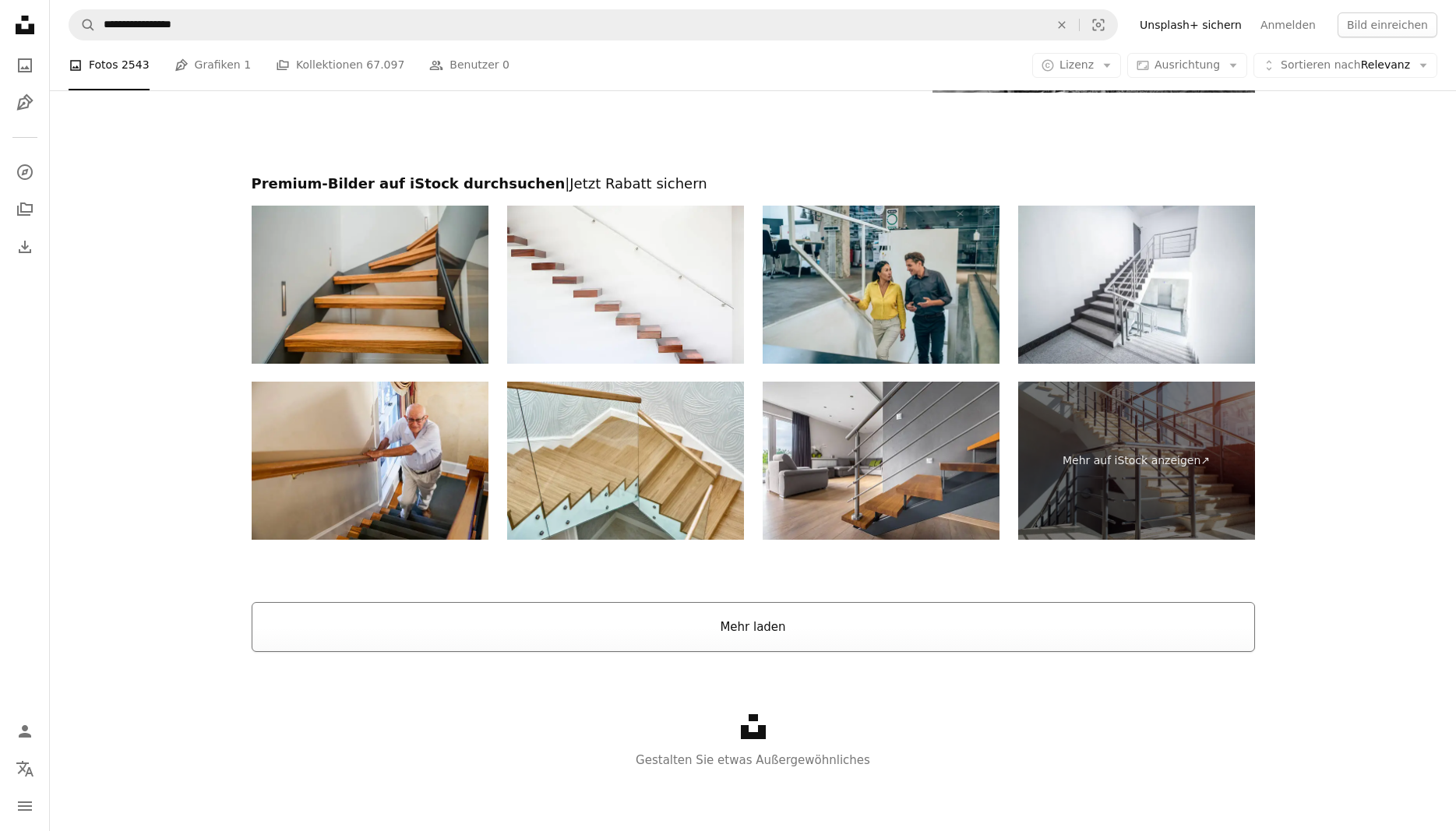
click at [697, 635] on button "Mehr laden" at bounding box center [754, 627] width 1004 height 50
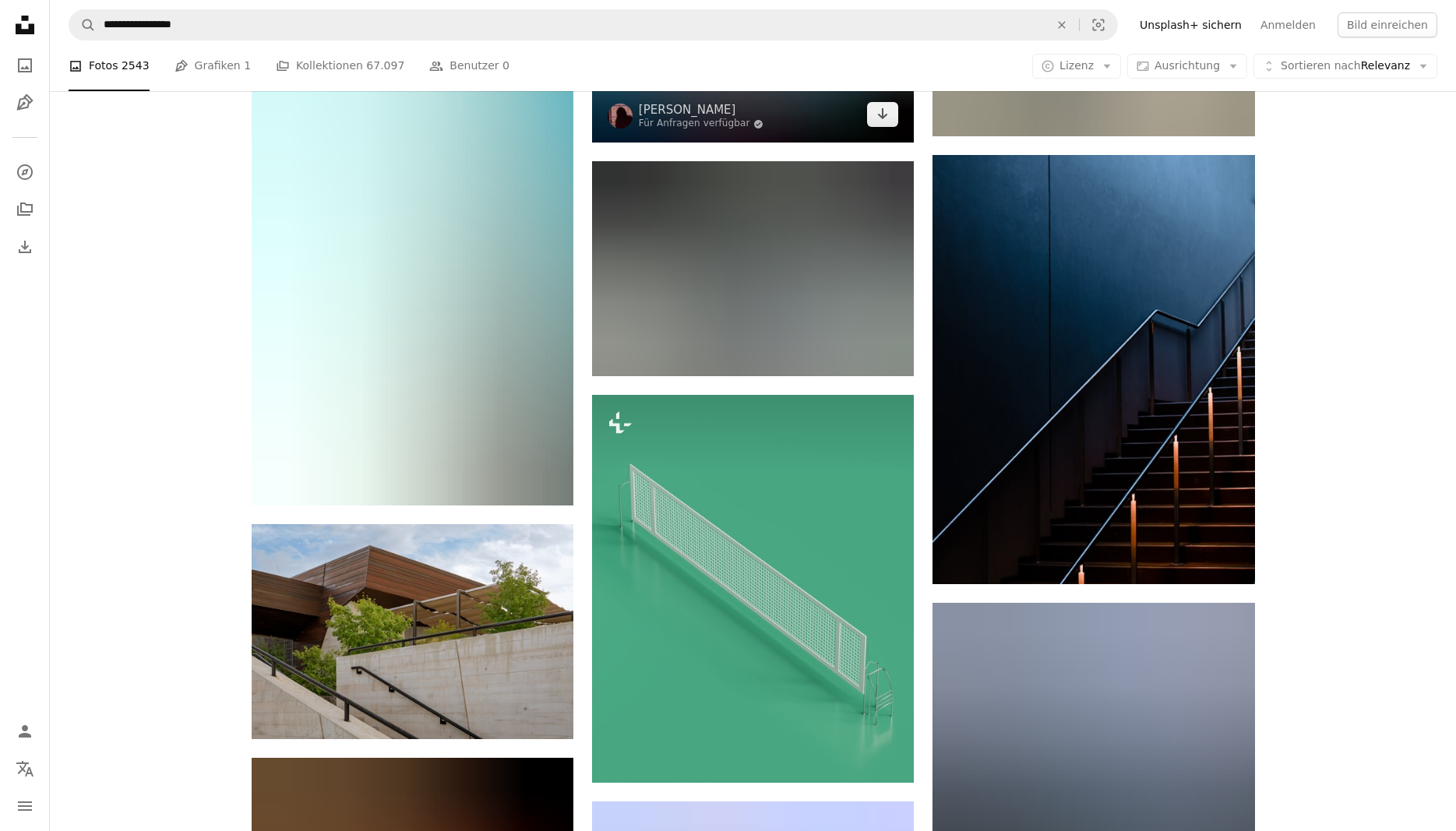
scroll to position [18874, 0]
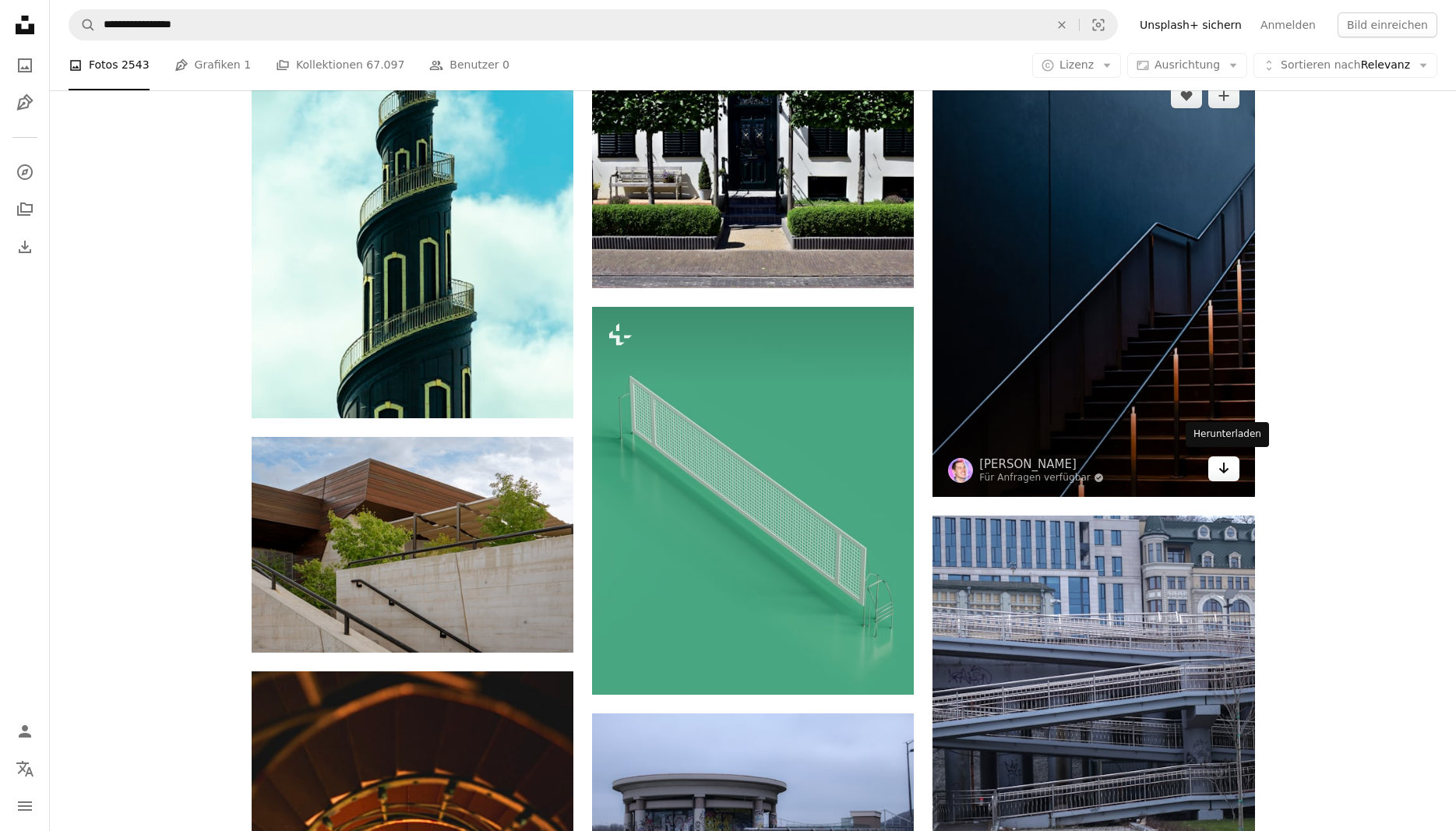
click at [1227, 465] on icon "Herunterladen" at bounding box center [1223, 467] width 10 height 11
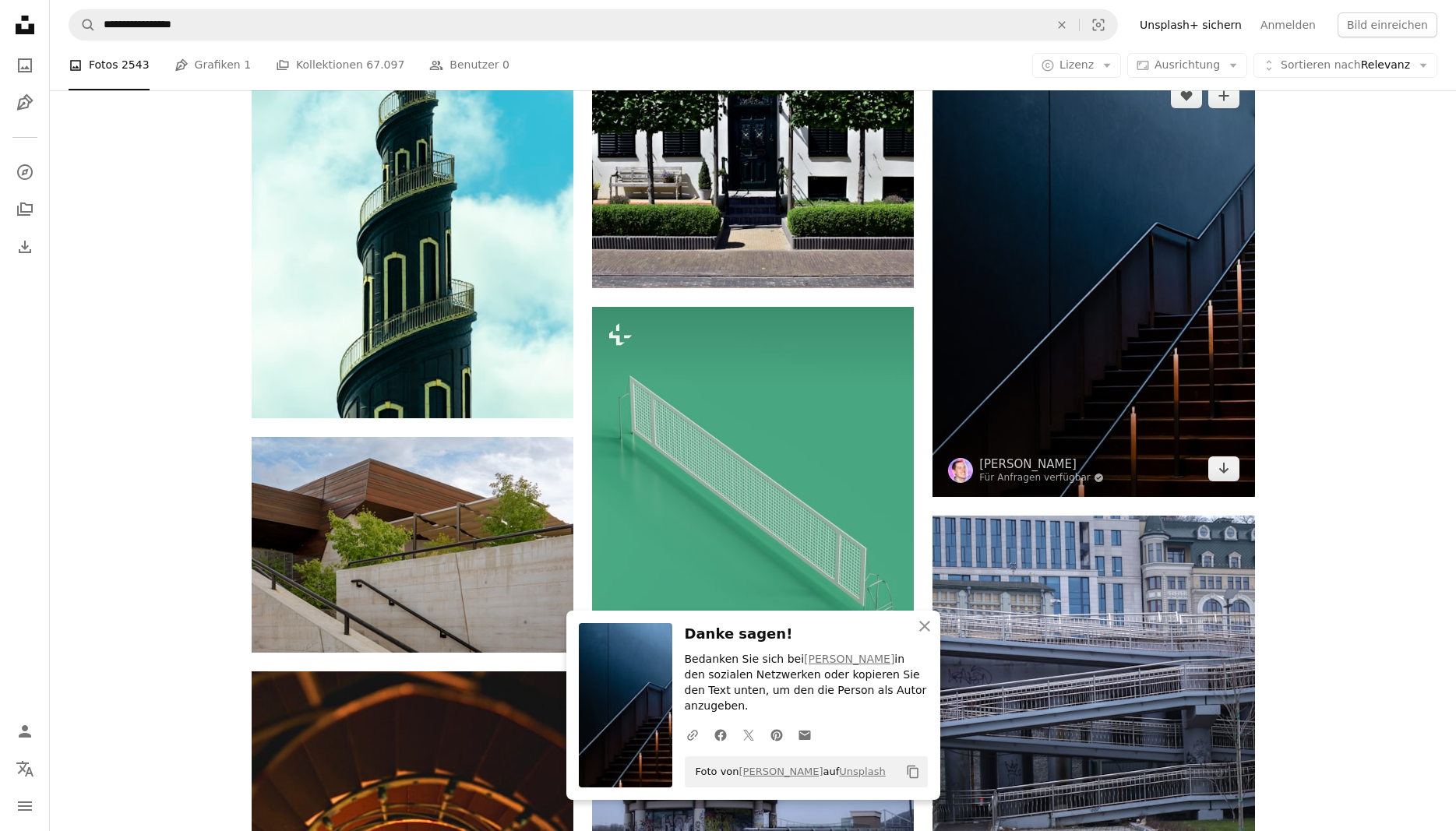
click at [1031, 422] on img at bounding box center [1092, 282] width 322 height 429
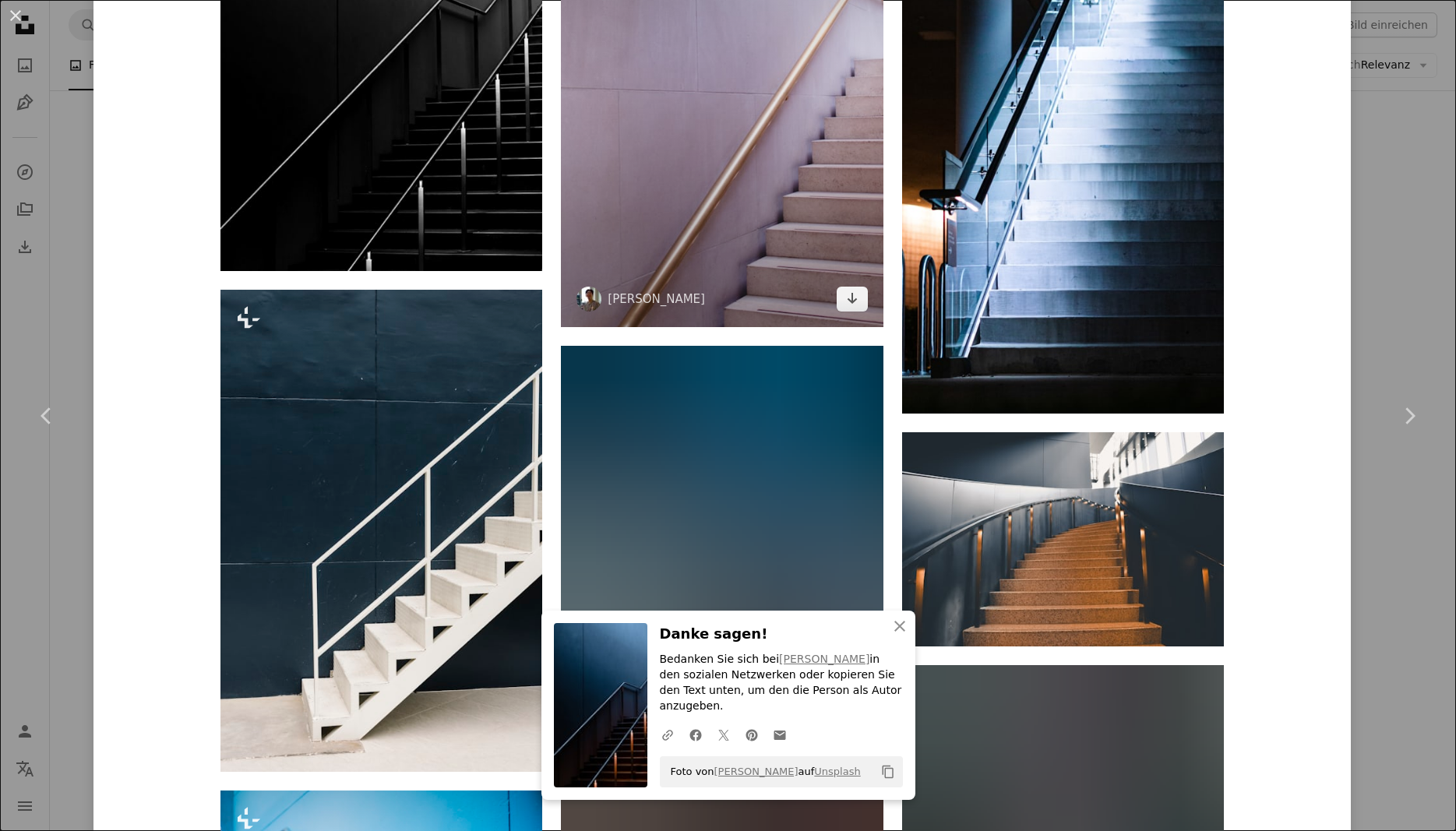
scroll to position [1321, 0]
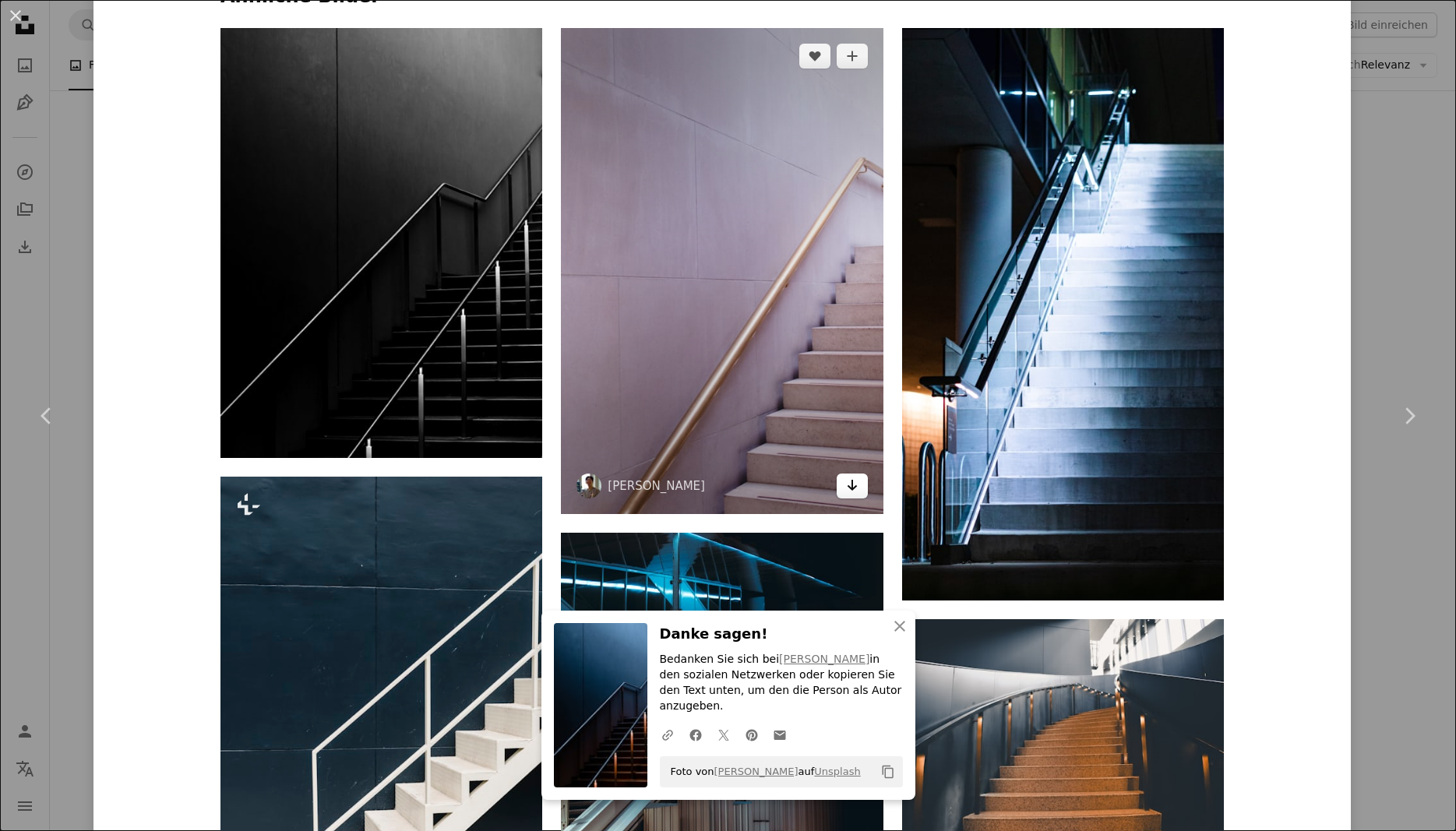
click at [852, 485] on icon "Arrow pointing down" at bounding box center [851, 485] width 12 height 19
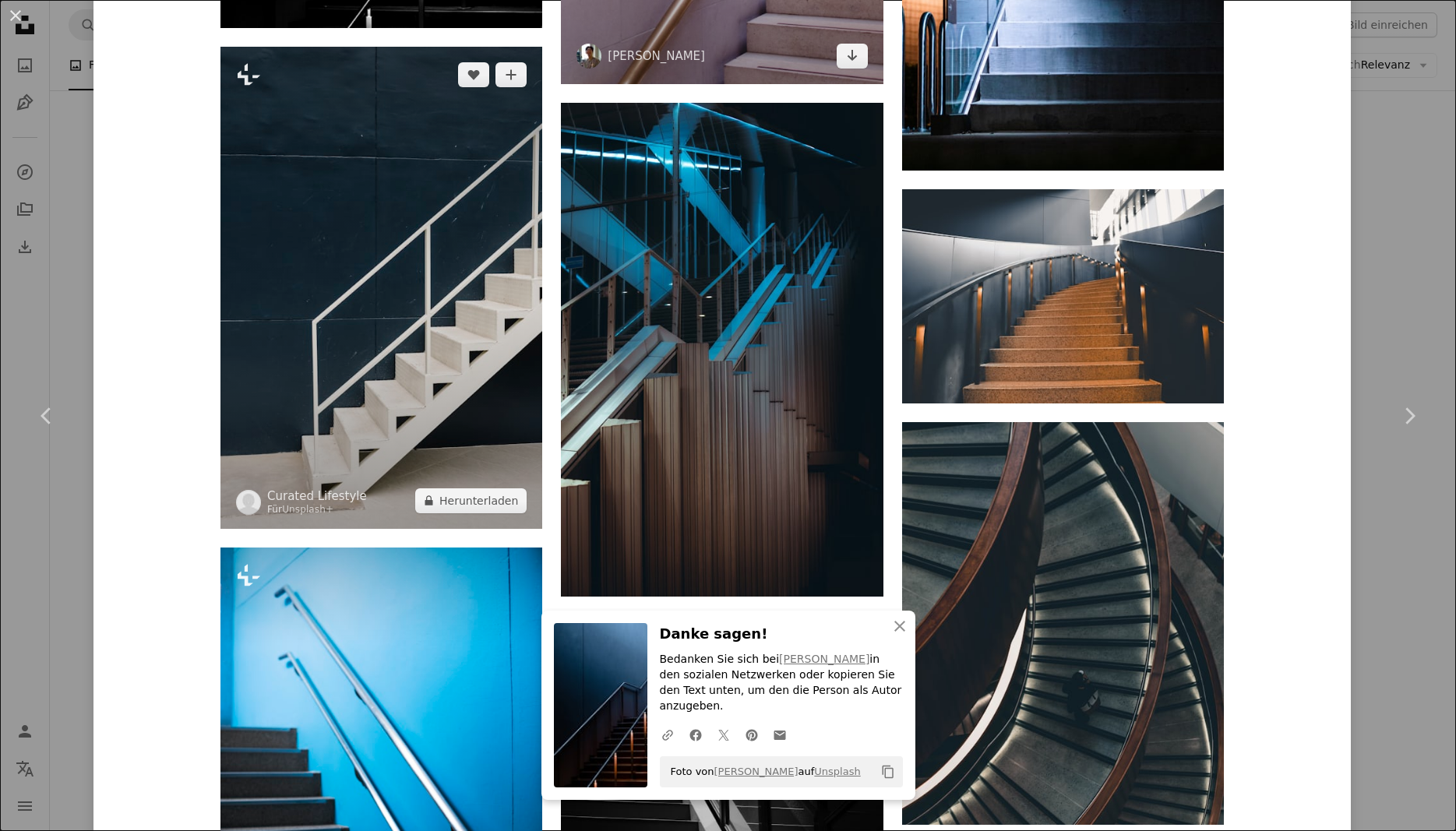
scroll to position [1883, 0]
